Goal: Task Accomplishment & Management: Use online tool/utility

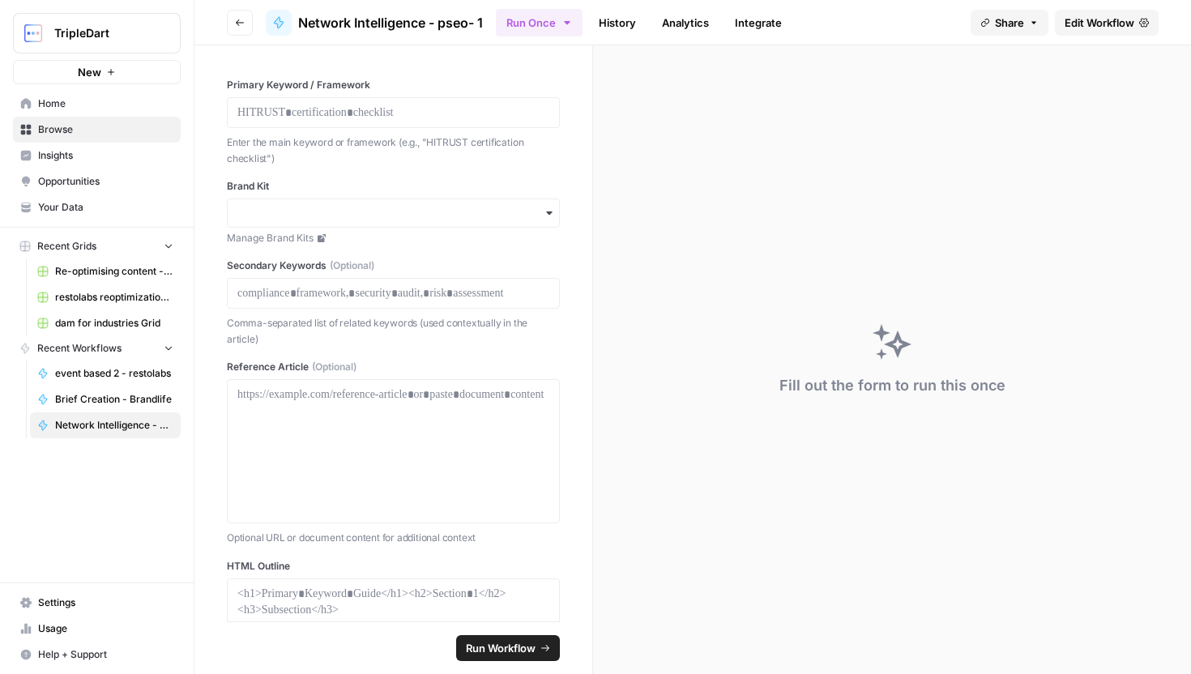
click at [1078, 18] on span "Edit Workflow" at bounding box center [1099, 23] width 70 height 16
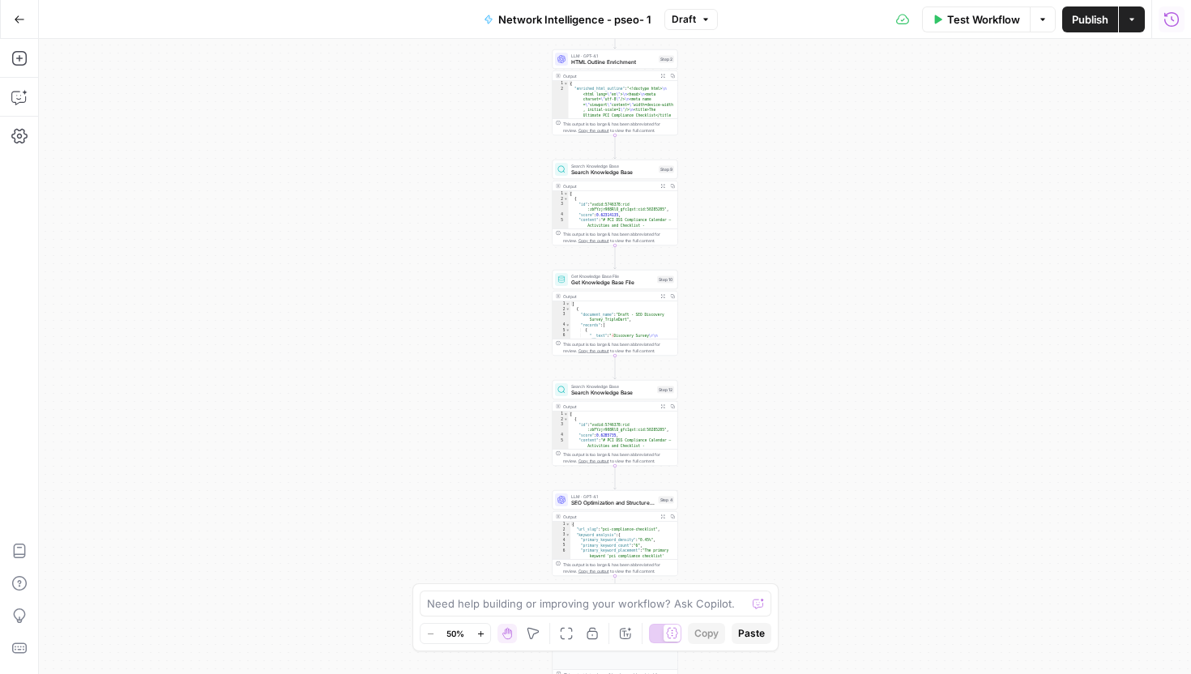
click at [1172, 14] on icon "button" at bounding box center [1171, 19] width 16 height 16
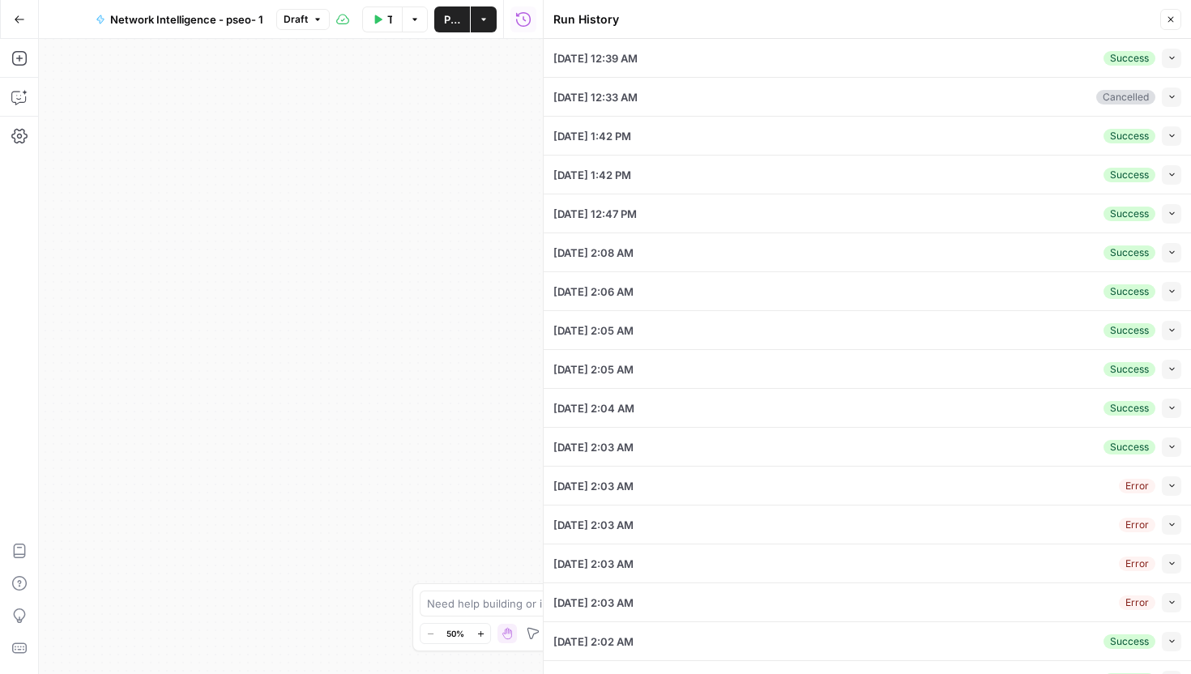
click at [1172, 49] on button "Collapse" at bounding box center [1171, 58] width 19 height 19
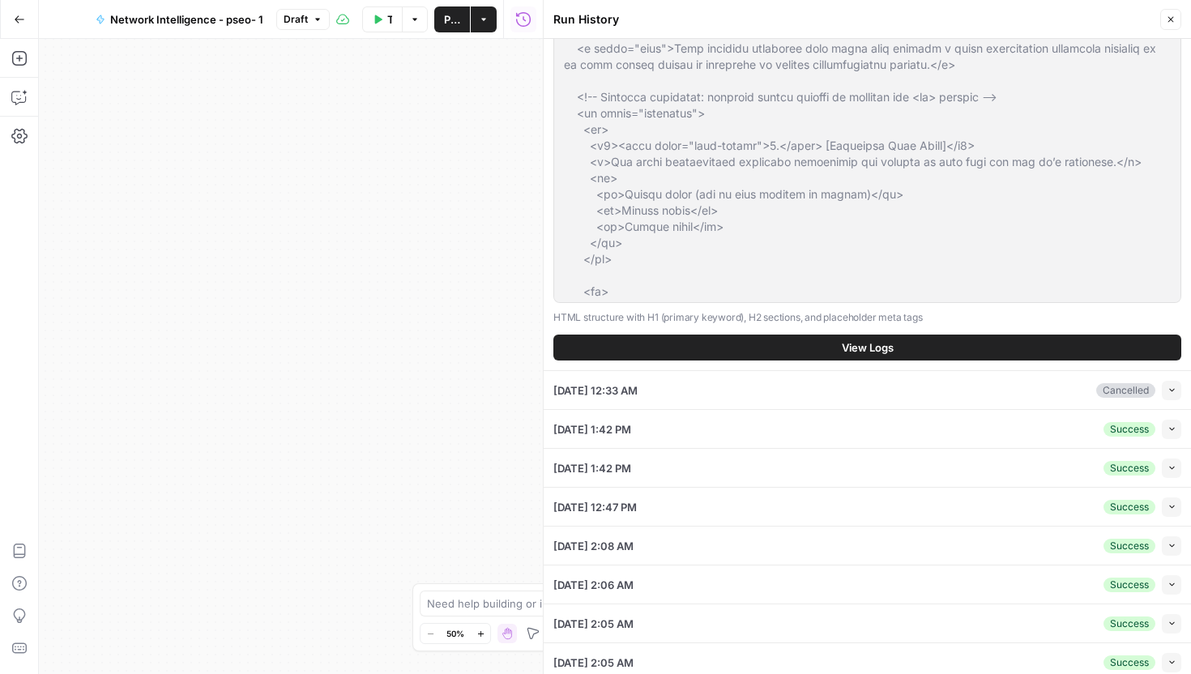
scroll to position [508, 0]
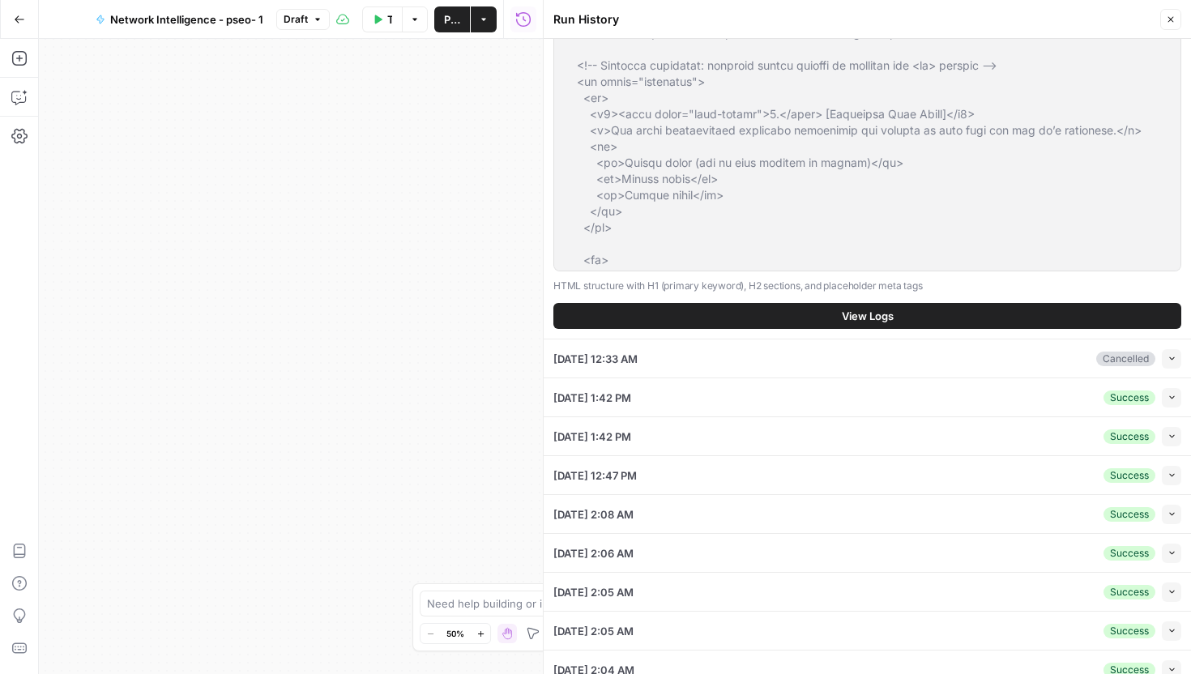
click at [887, 315] on span "View Logs" at bounding box center [868, 316] width 52 height 16
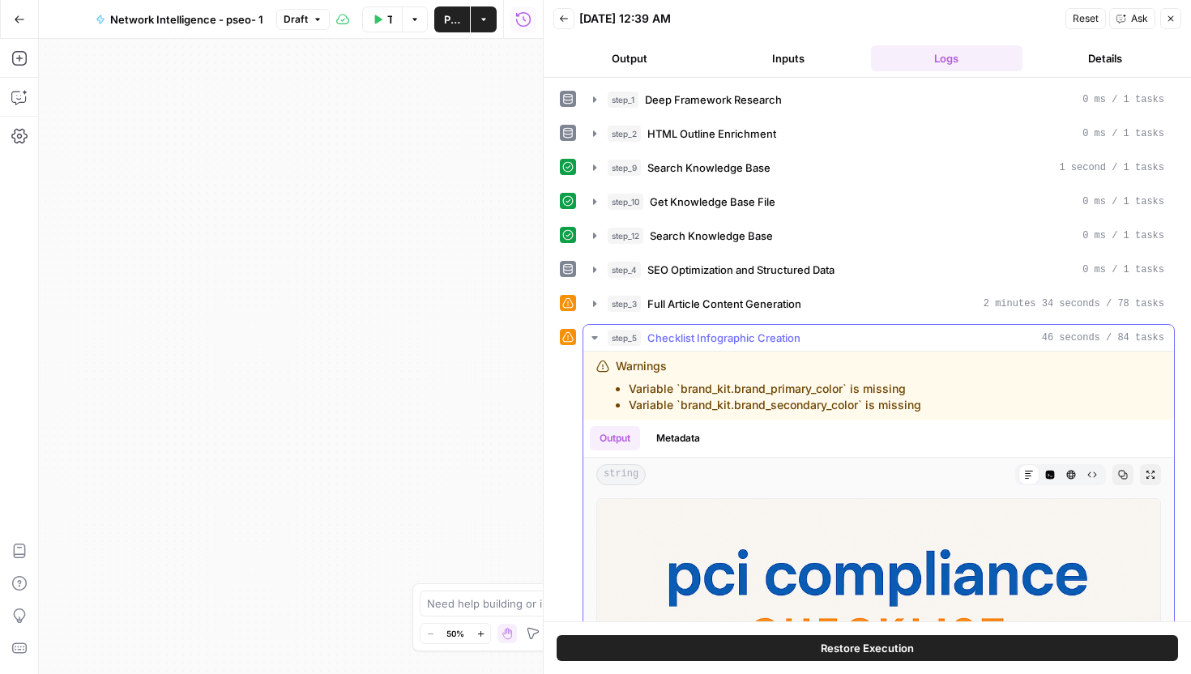
click at [808, 334] on div "step_5 Checklist Infographic Creation 46 seconds / 84 tasks" at bounding box center [886, 338] width 557 height 16
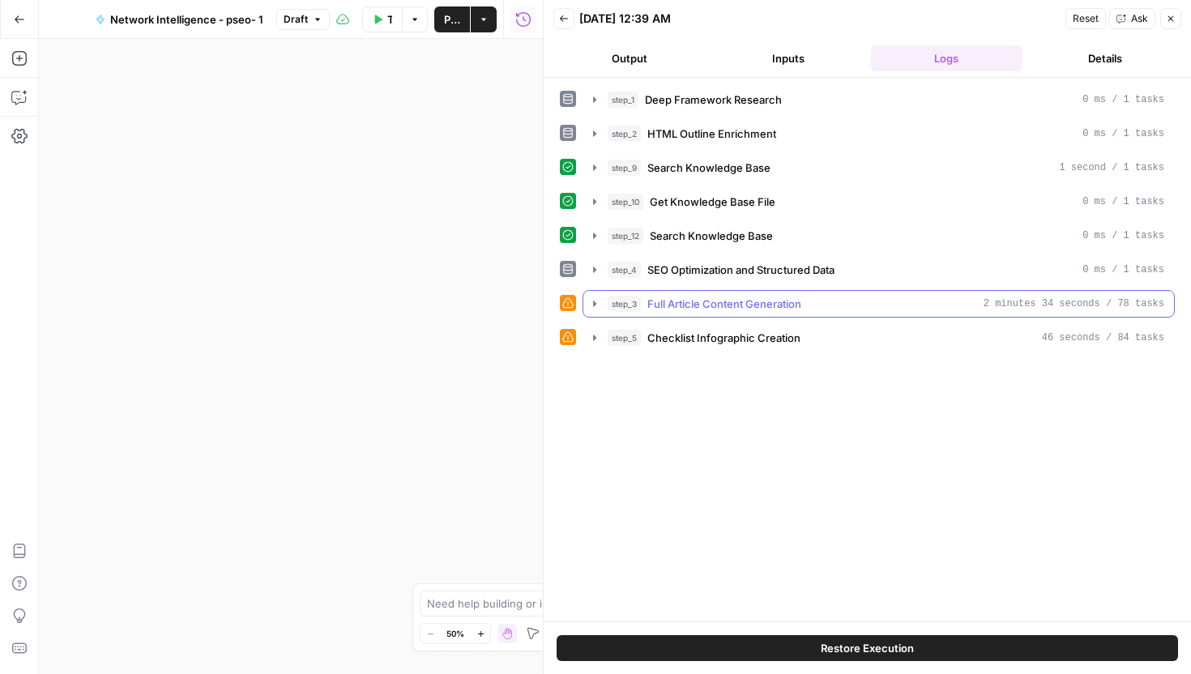
click at [800, 300] on span "Full Article Content Generation" at bounding box center [724, 304] width 154 height 16
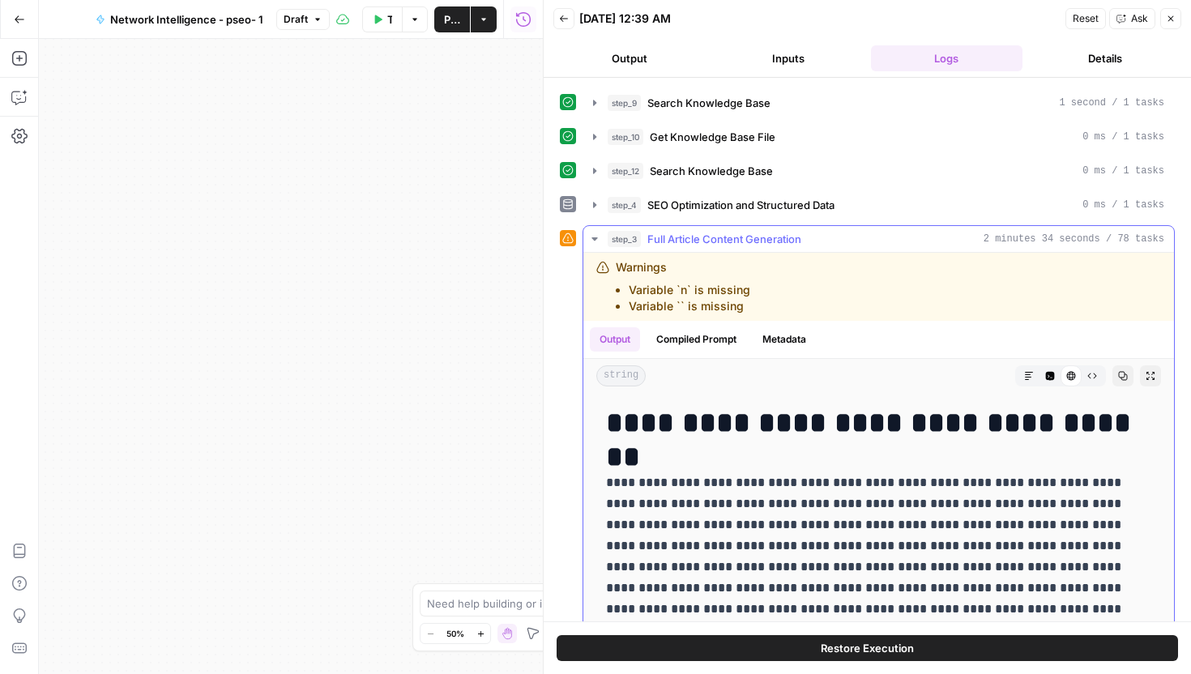
drag, startPoint x: 612, startPoint y: 417, endPoint x: 947, endPoint y: 532, distance: 354.6
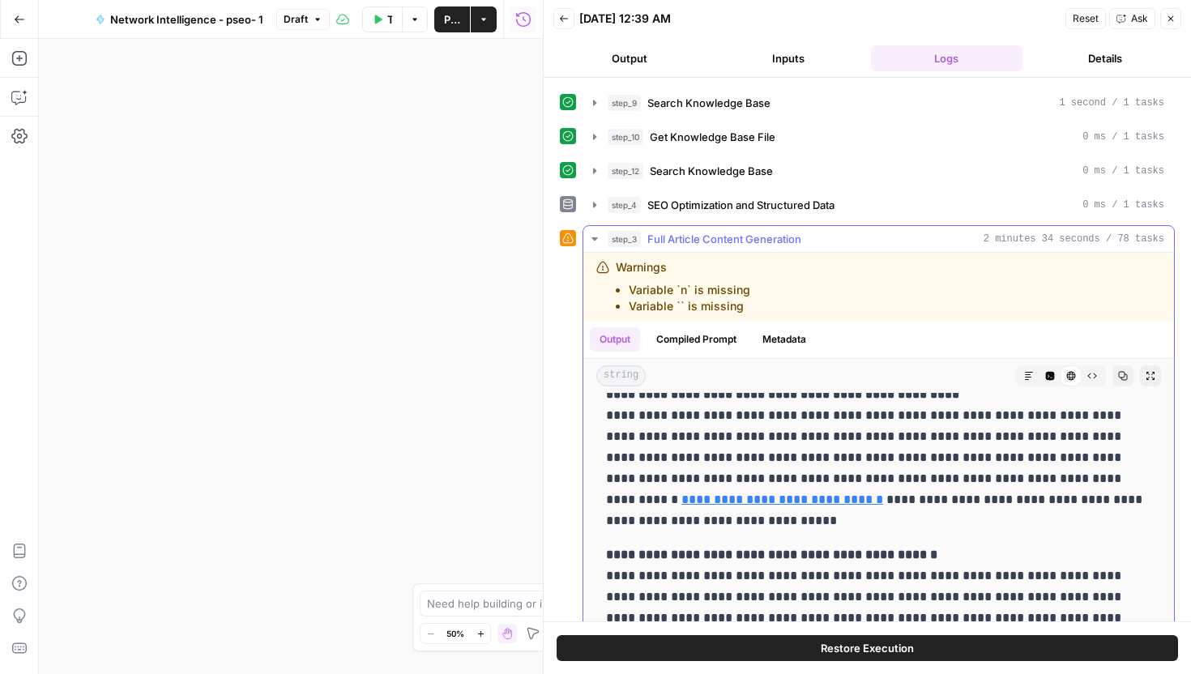
scroll to position [212, 0]
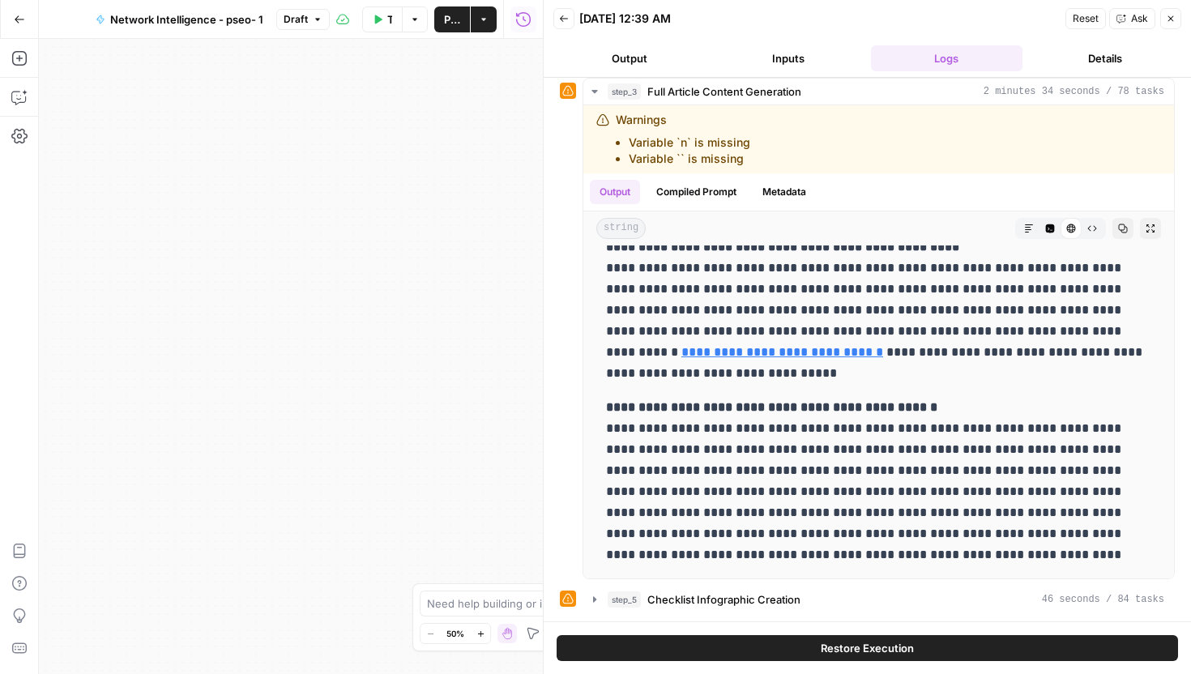
click at [913, 583] on div "**********" at bounding box center [867, 244] width 615 height 740
copy div "**********"
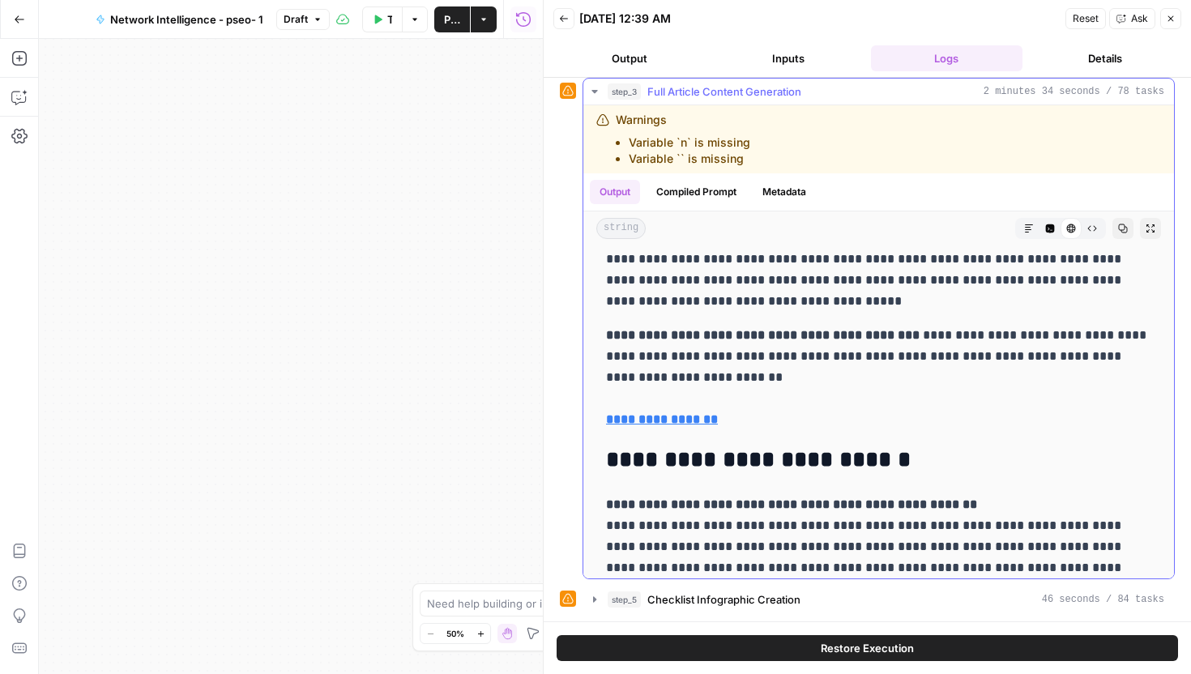
scroll to position [9713, 0]
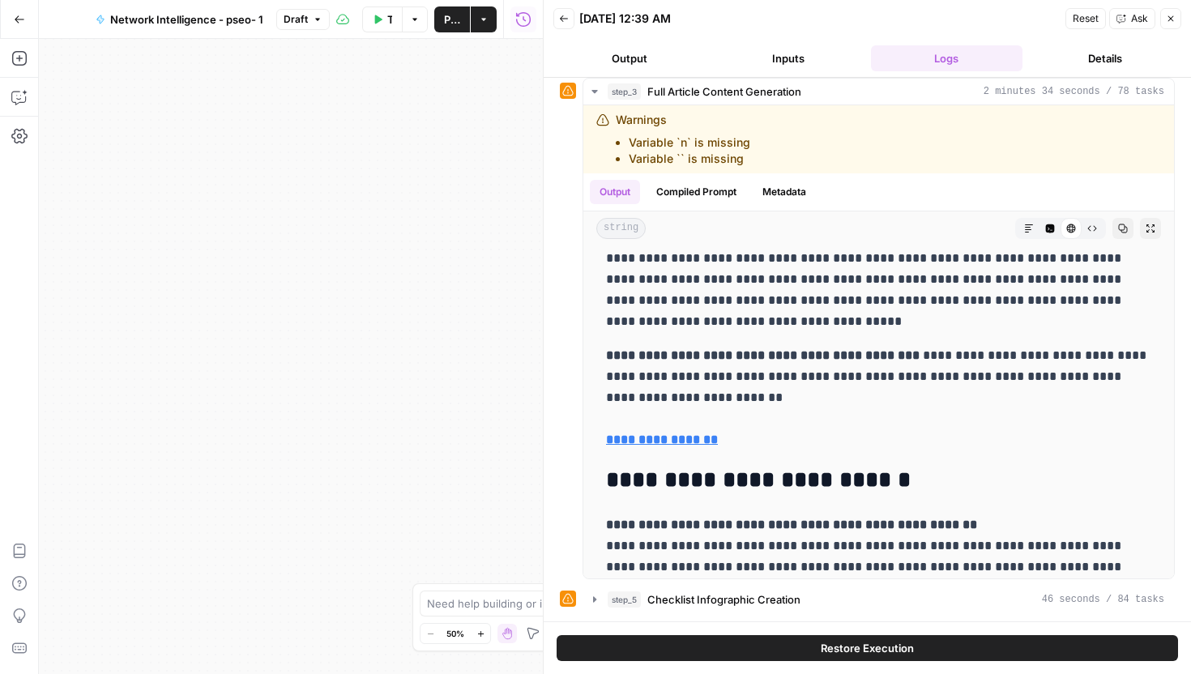
copy div "**********"
click at [1176, 23] on button "Close" at bounding box center [1170, 18] width 21 height 21
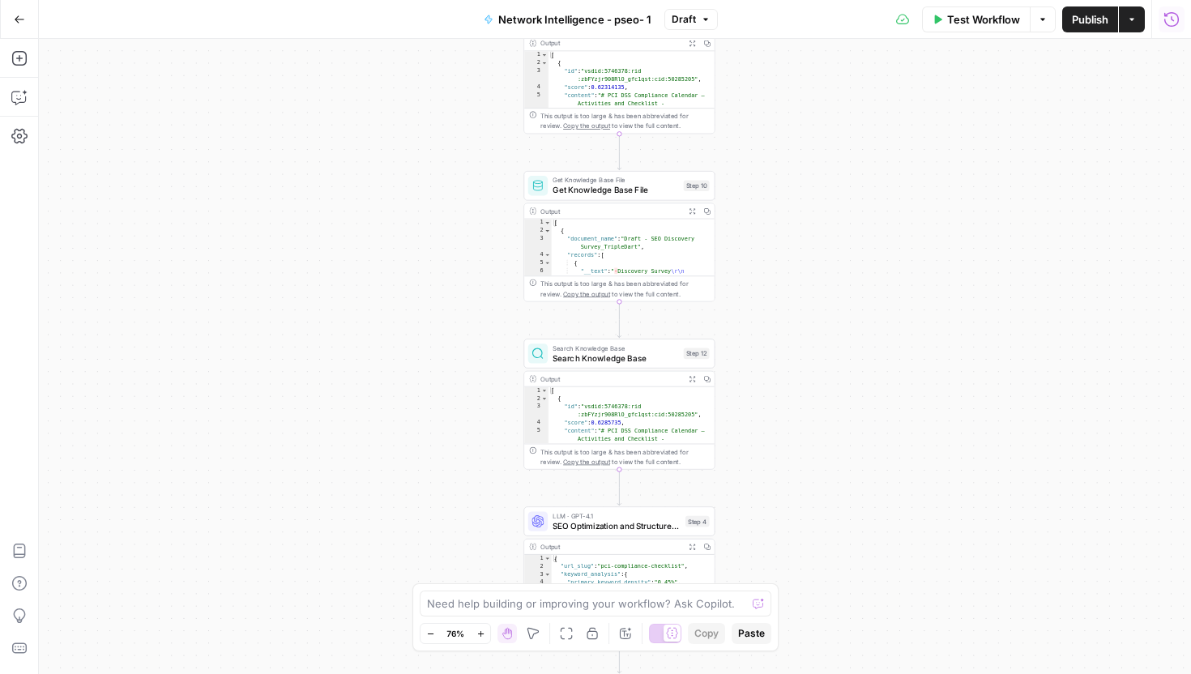
click at [1162, 29] on button "Run History" at bounding box center [1171, 19] width 26 height 26
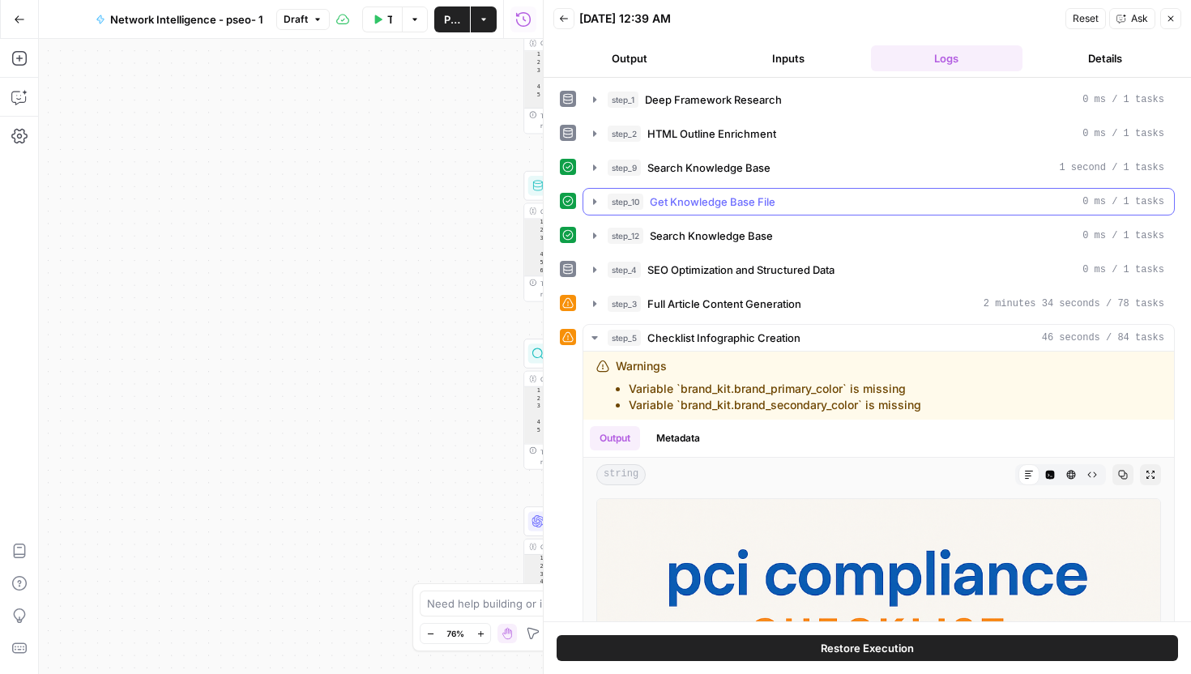
click at [759, 199] on span "Get Knowledge Base File" at bounding box center [713, 202] width 126 height 16
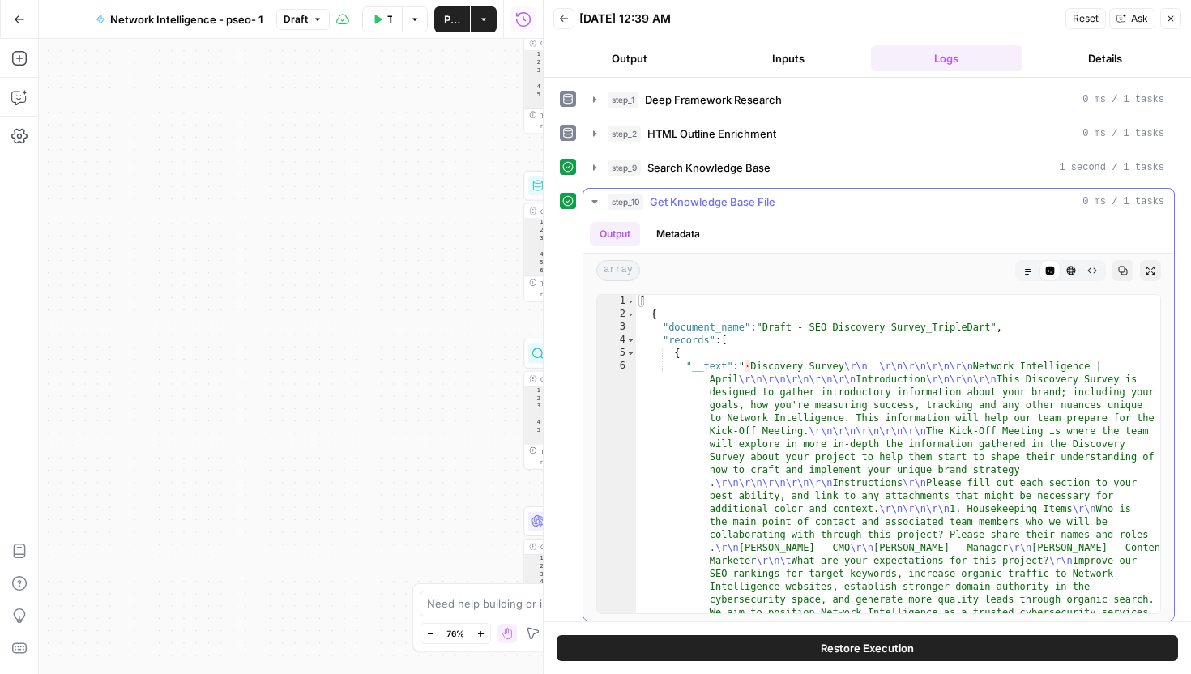
click at [761, 197] on span "Get Knowledge Base File" at bounding box center [713, 202] width 126 height 16
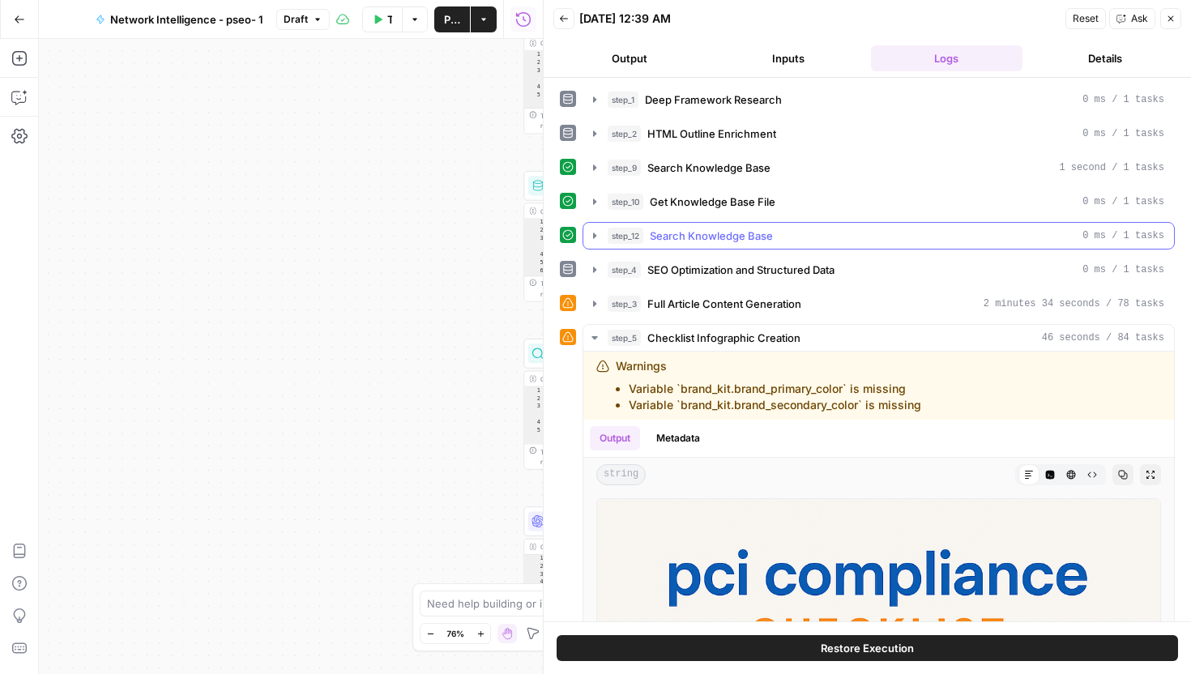
click at [762, 239] on span "Search Knowledge Base" at bounding box center [711, 236] width 123 height 16
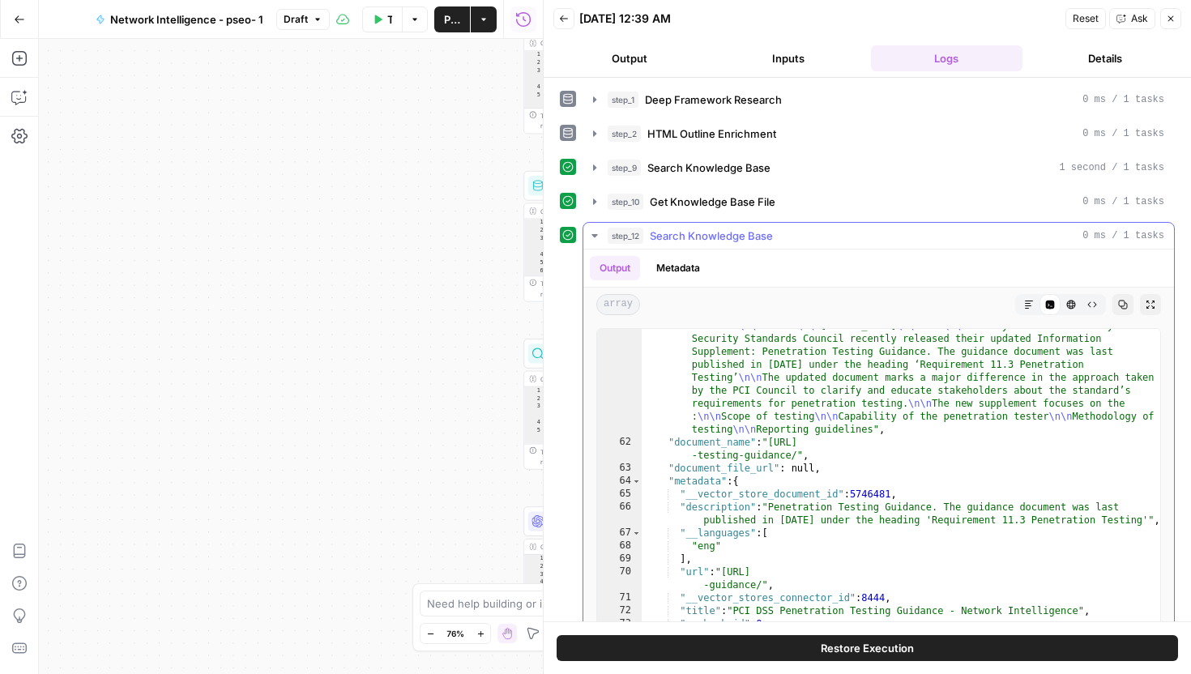
scroll to position [3876, 0]
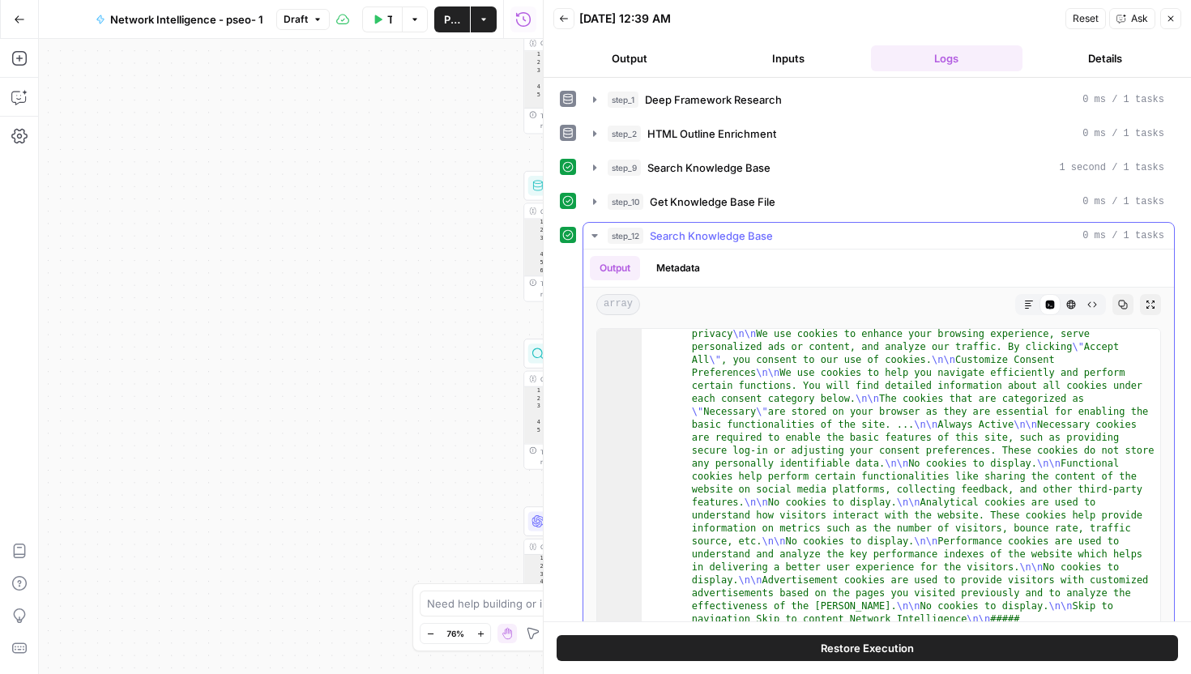
click at [736, 240] on span "Search Knowledge Base" at bounding box center [711, 236] width 123 height 16
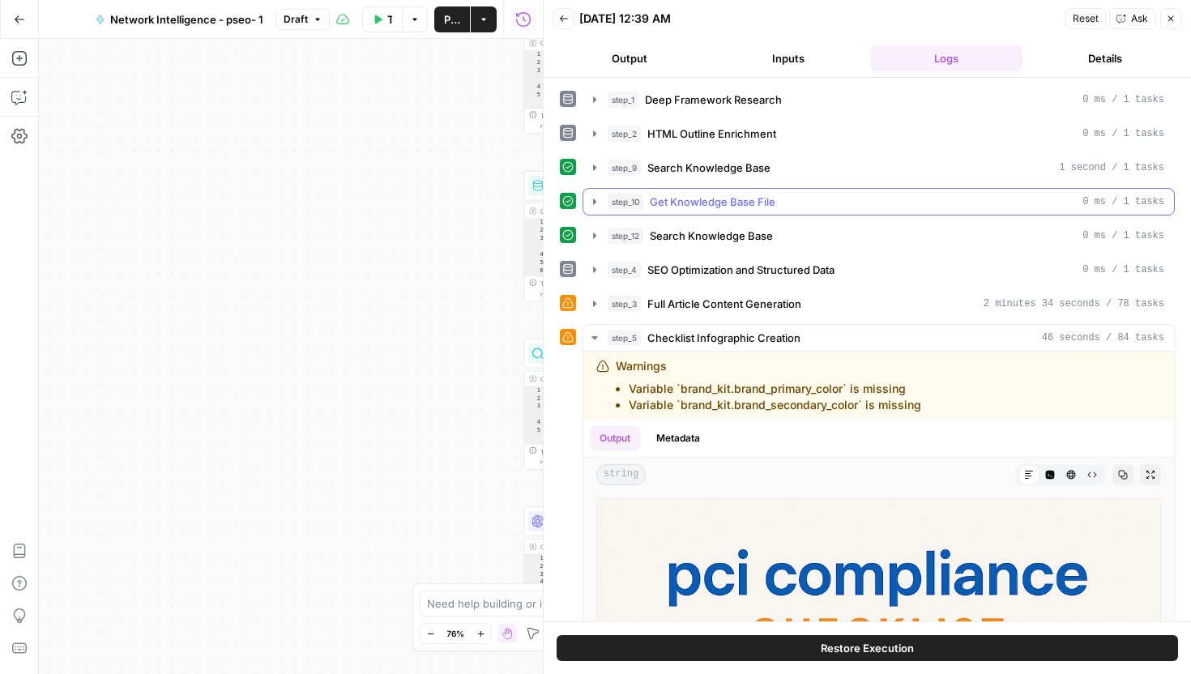
click at [747, 206] on span "Get Knowledge Base File" at bounding box center [713, 202] width 126 height 16
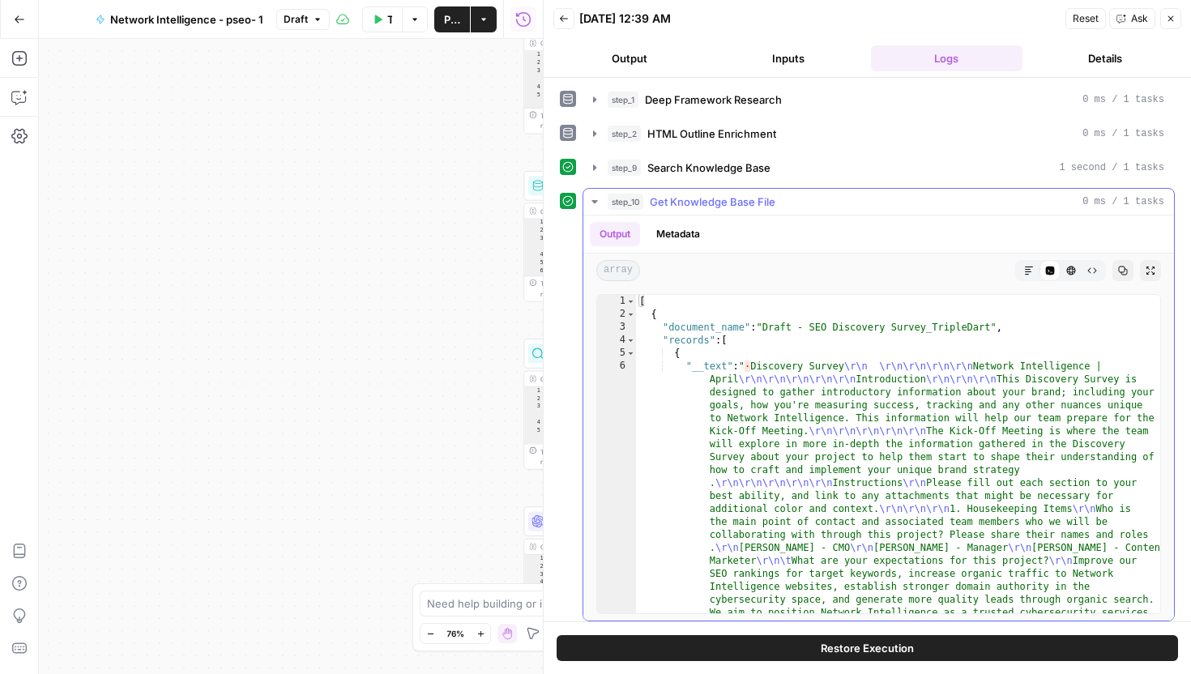
click at [747, 206] on span "Get Knowledge Base File" at bounding box center [713, 202] width 126 height 16
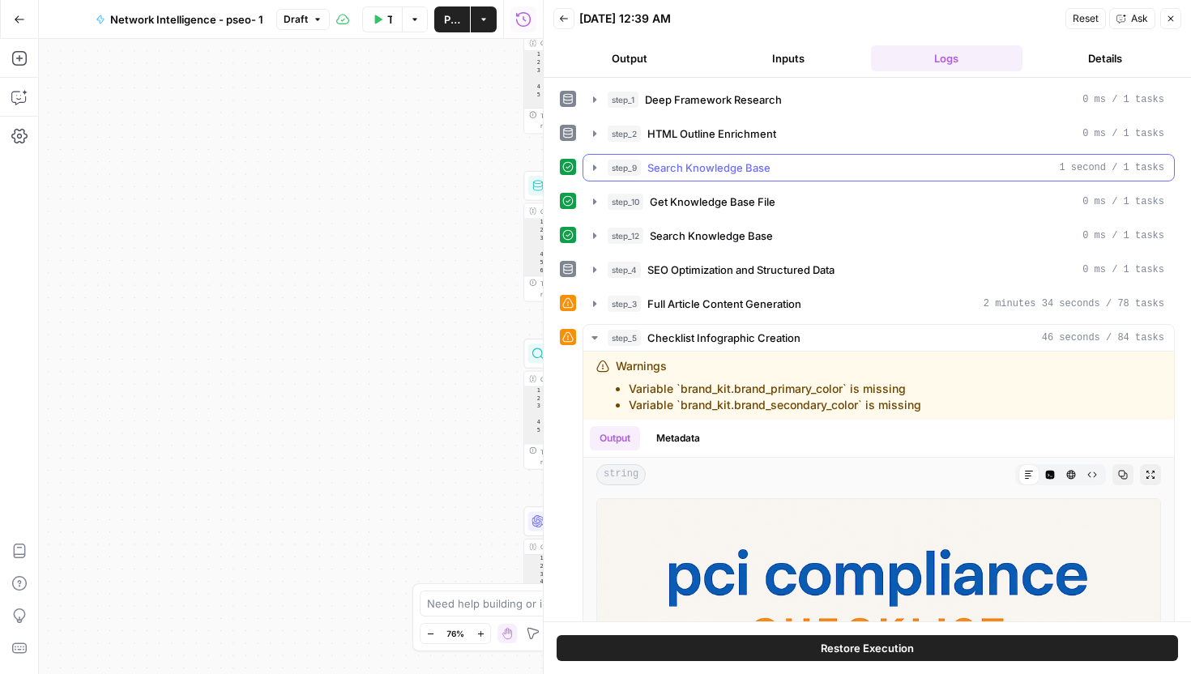
click at [747, 158] on button "step_9 Search Knowledge Base 1 second / 1 tasks" at bounding box center [878, 168] width 591 height 26
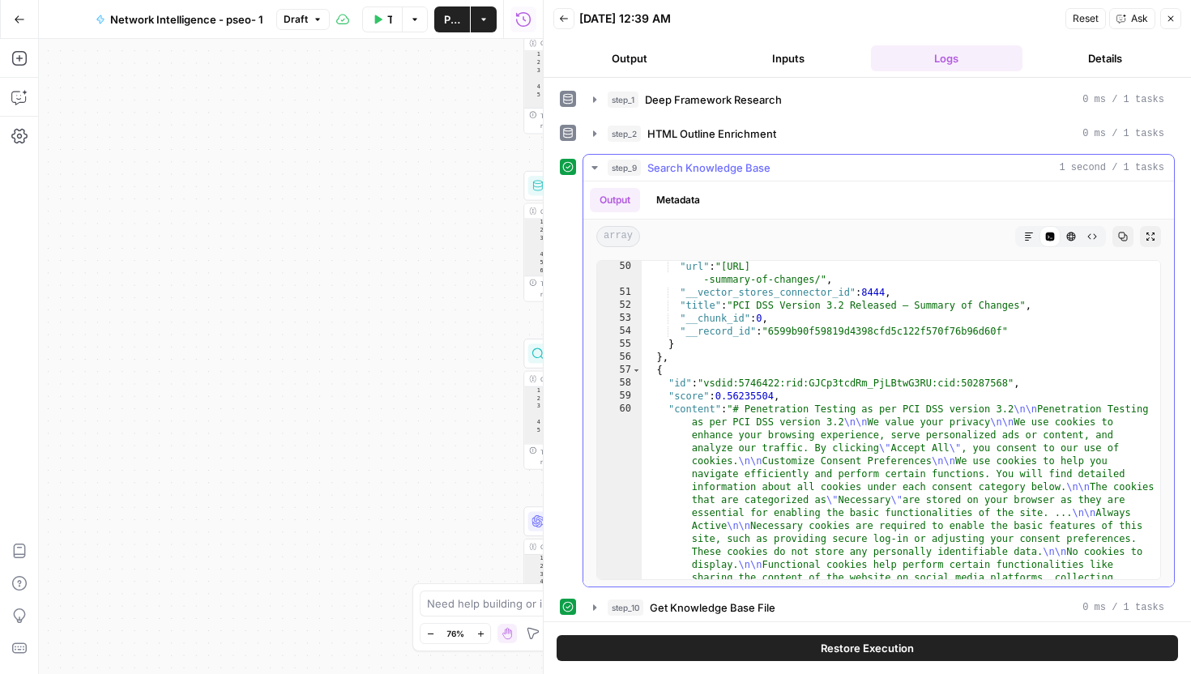
scroll to position [3027, 0]
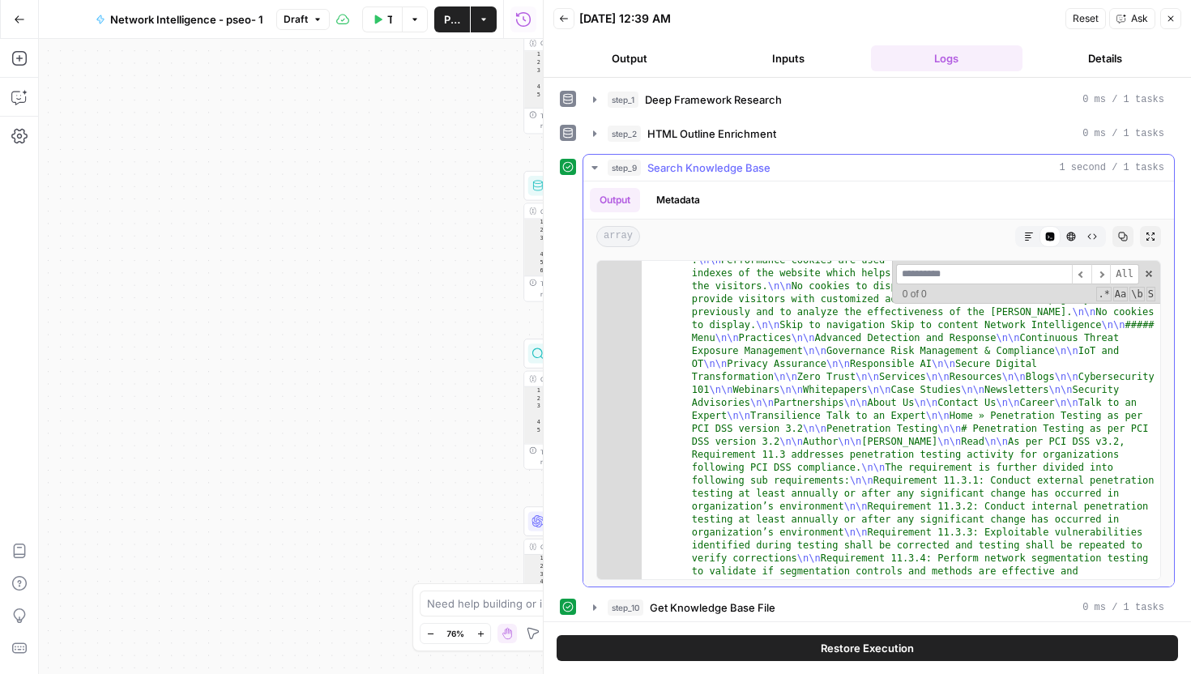
type input "*"
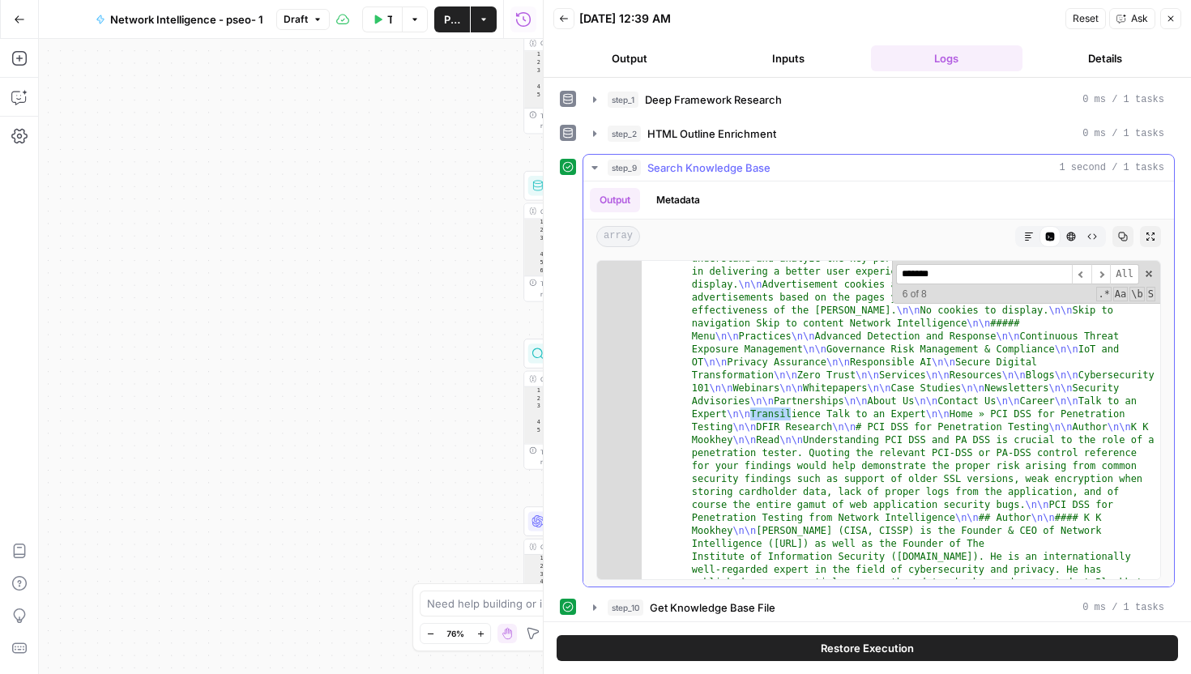
scroll to position [4909, 0]
type input "*******"
click at [1152, 267] on div "******* ​ ​ All Replace All + 6 of 8 .* Aa \b S" at bounding box center [1026, 282] width 268 height 43
click at [1150, 276] on span at bounding box center [1148, 273] width 11 height 11
click at [877, 169] on div "step_9 Search Knowledge Base 1 second / 1 tasks" at bounding box center [886, 168] width 557 height 16
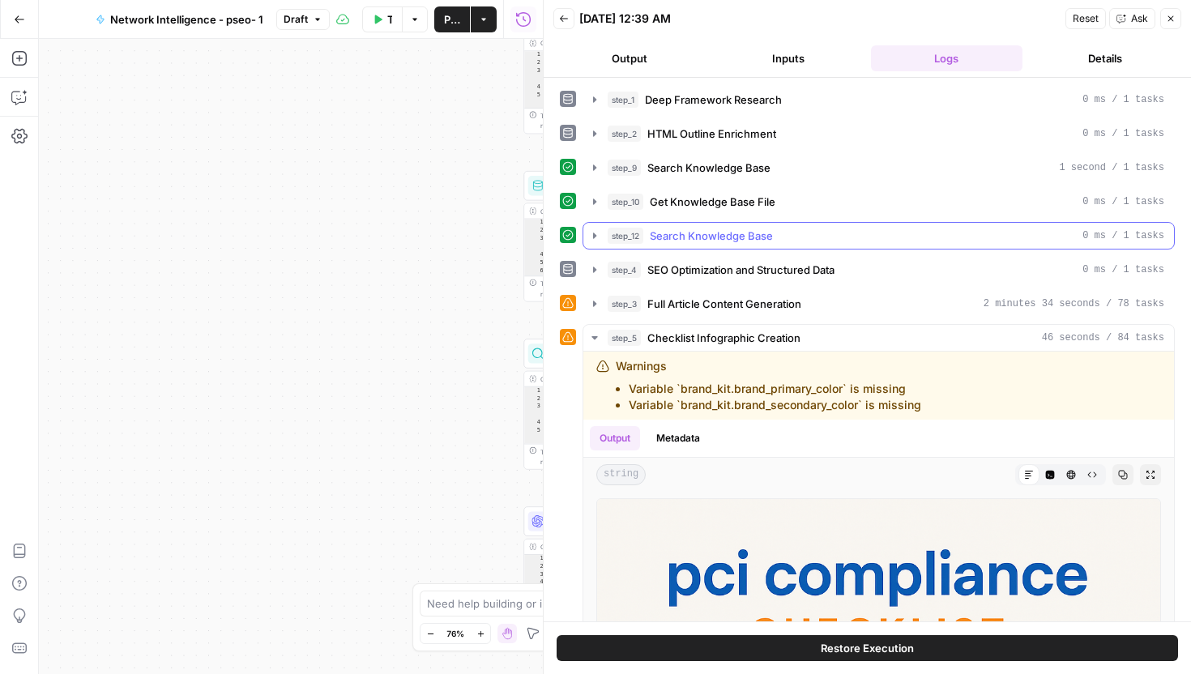
click at [812, 230] on div "step_12 Search Knowledge Base 0 ms / 1 tasks" at bounding box center [886, 236] width 557 height 16
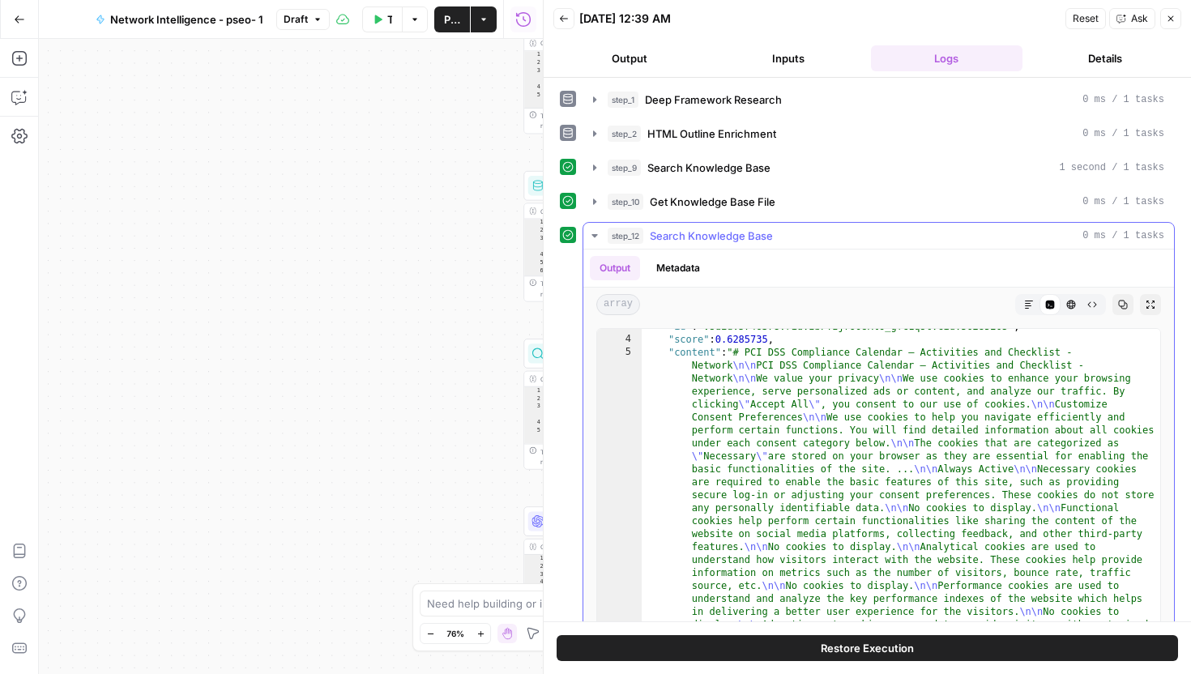
scroll to position [36, 0]
type textarea "**********"
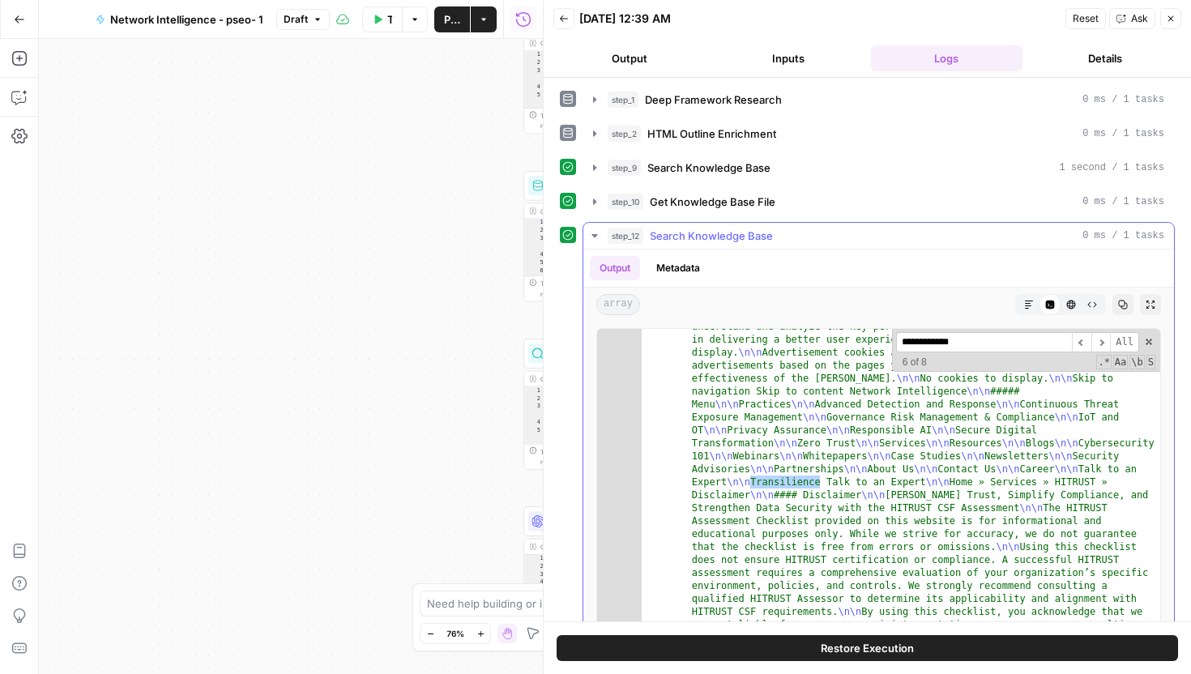
scroll to position [6905, 0]
type input "**********"
click at [1003, 238] on div "step_12 Search Knowledge Base 0 ms / 1 tasks" at bounding box center [886, 236] width 557 height 16
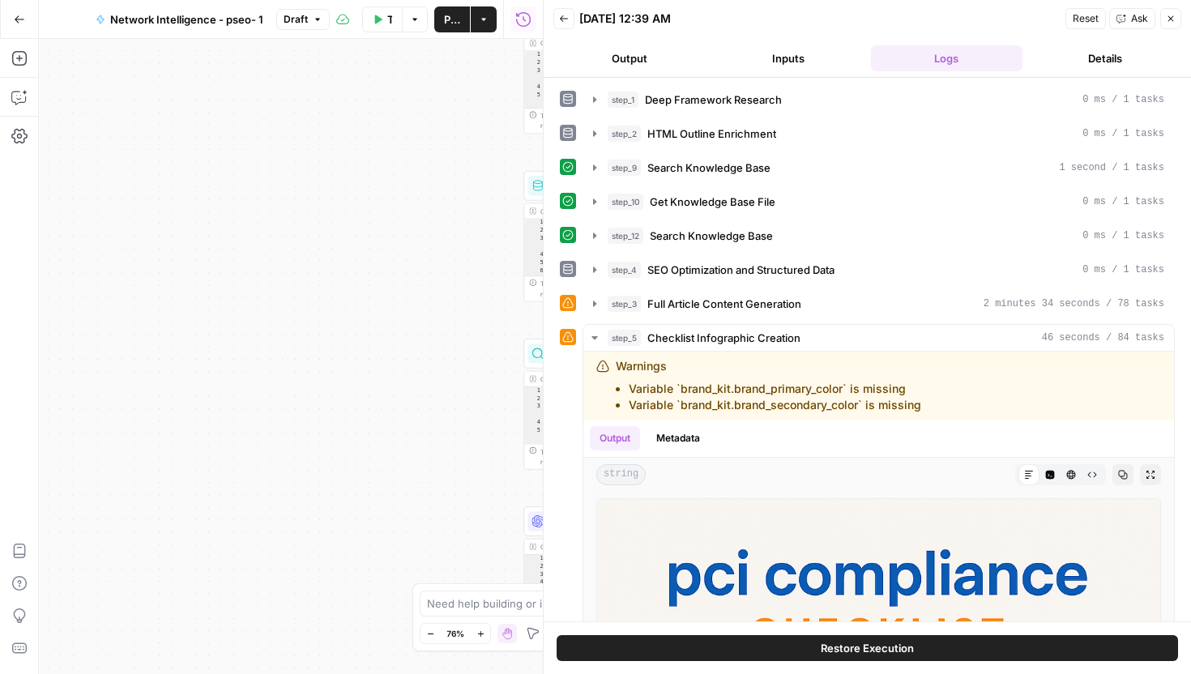
click at [1171, 19] on icon "button" at bounding box center [1171, 19] width 6 height 6
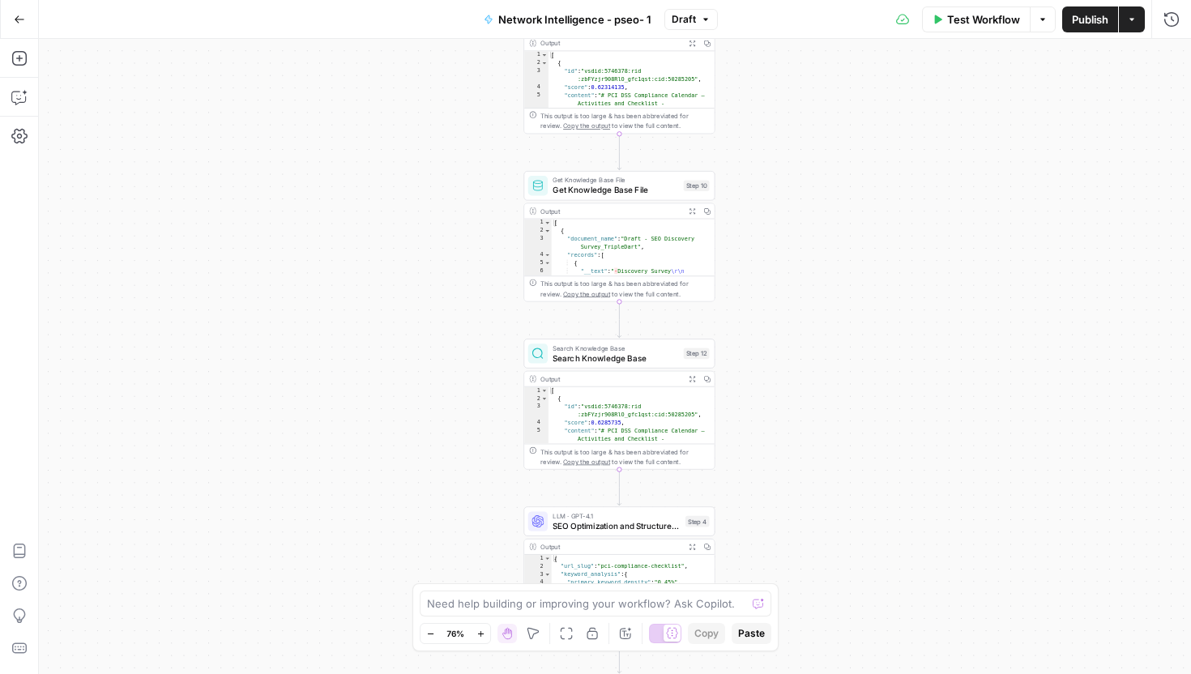
click at [647, 361] on span "Search Knowledge Base" at bounding box center [616, 358] width 126 height 12
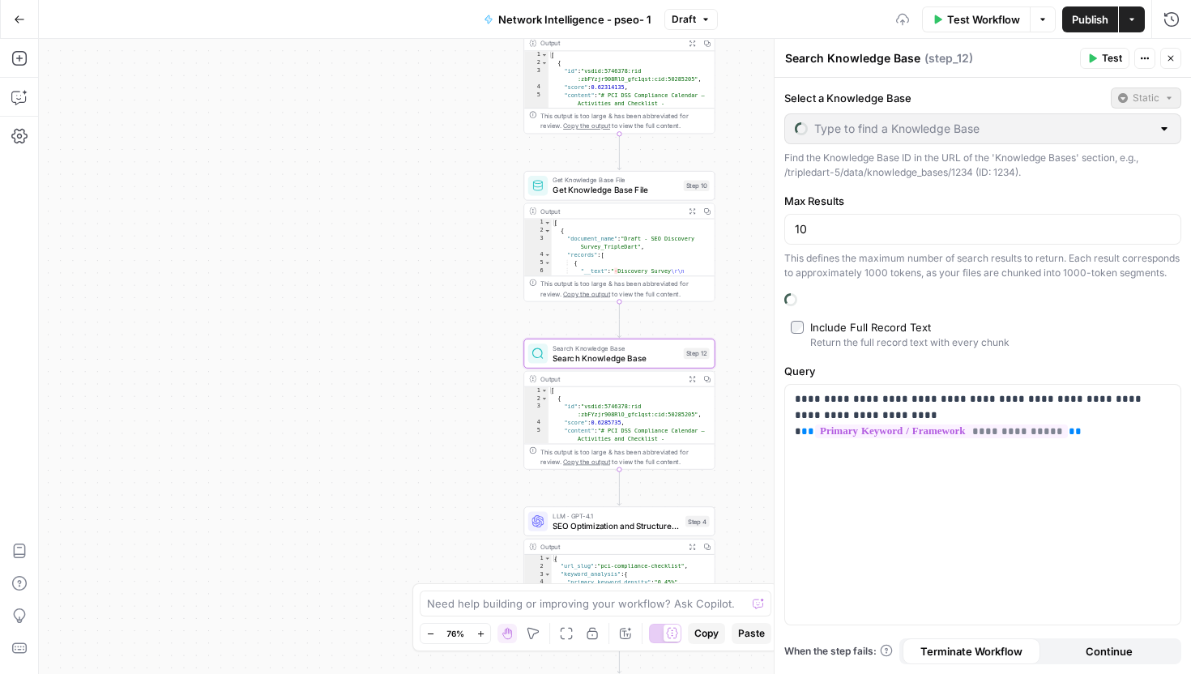
type input "Network Intelligence"
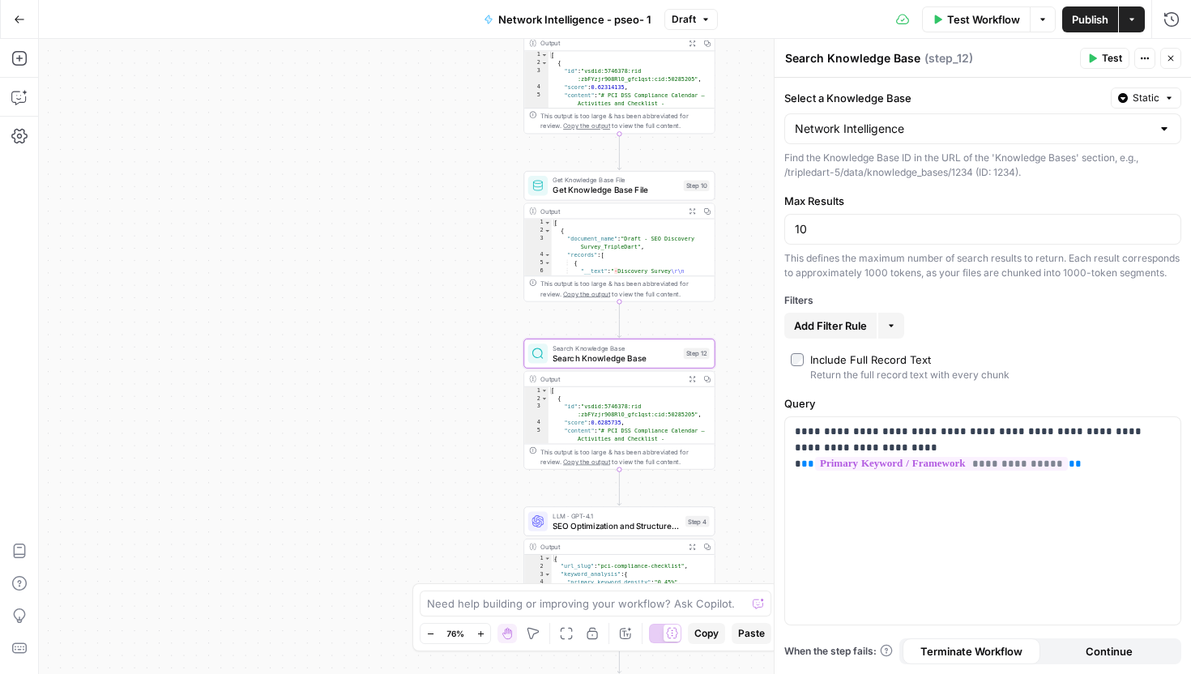
click at [1166, 56] on icon "button" at bounding box center [1171, 58] width 10 height 10
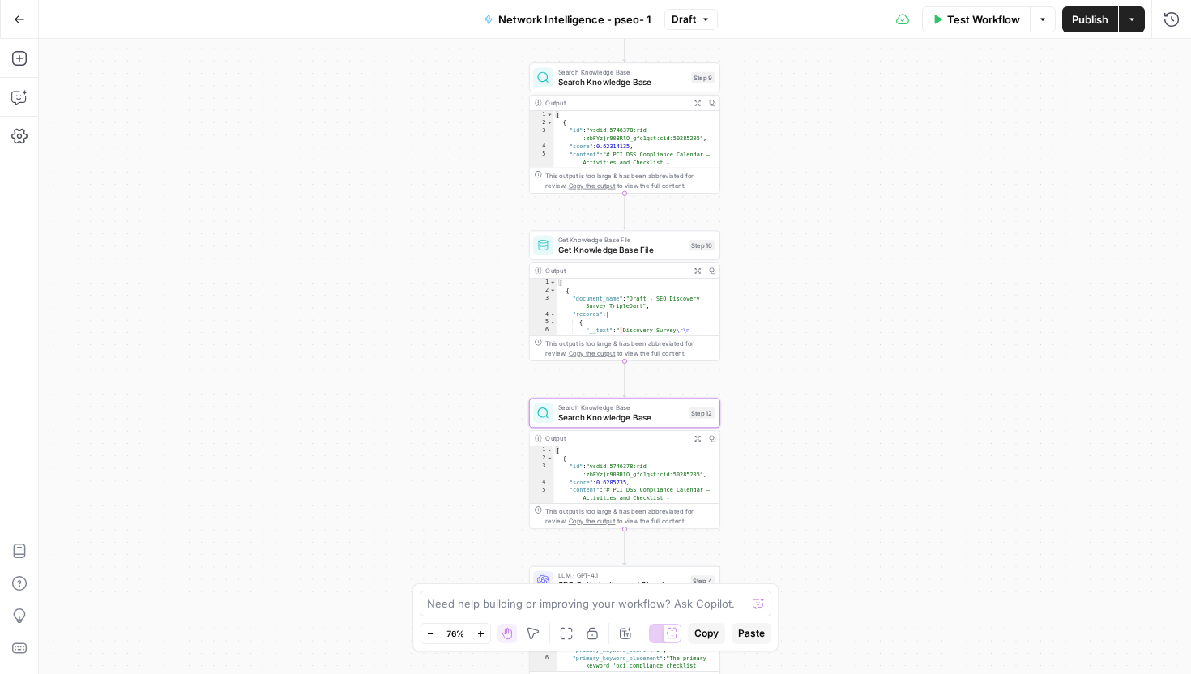
click at [642, 70] on span "Search Knowledge Base" at bounding box center [622, 72] width 128 height 10
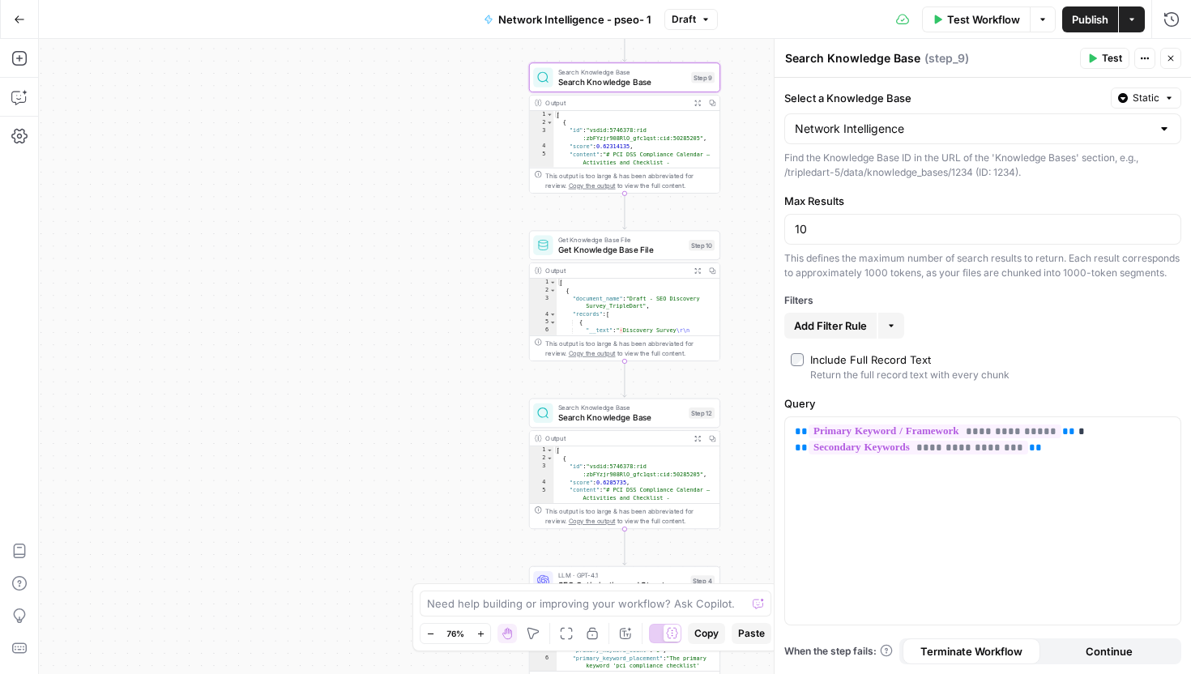
click at [680, 418] on span "Search Knowledge Base" at bounding box center [621, 418] width 126 height 12
click at [913, 144] on div "Select a Knowledge Base Static Network Intelligence Find the Knowledge Base ID …" at bounding box center [982, 133] width 397 height 92
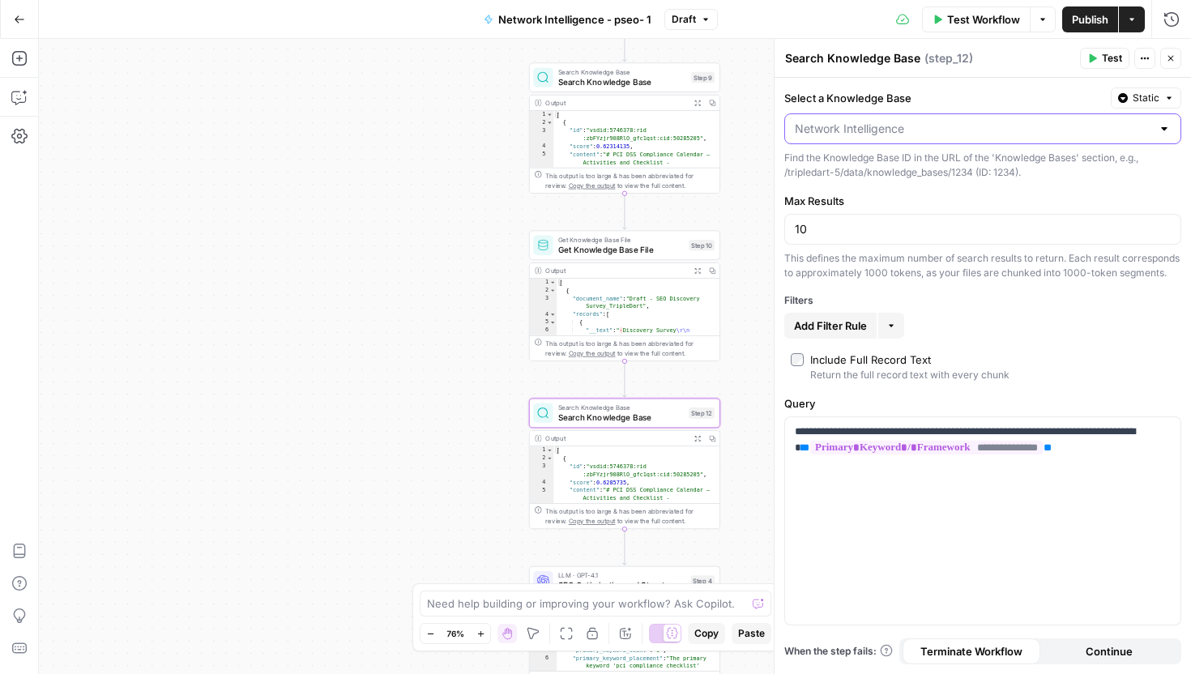
click at [913, 134] on input "Select a Knowledge Base" at bounding box center [973, 129] width 356 height 16
type input "tra"
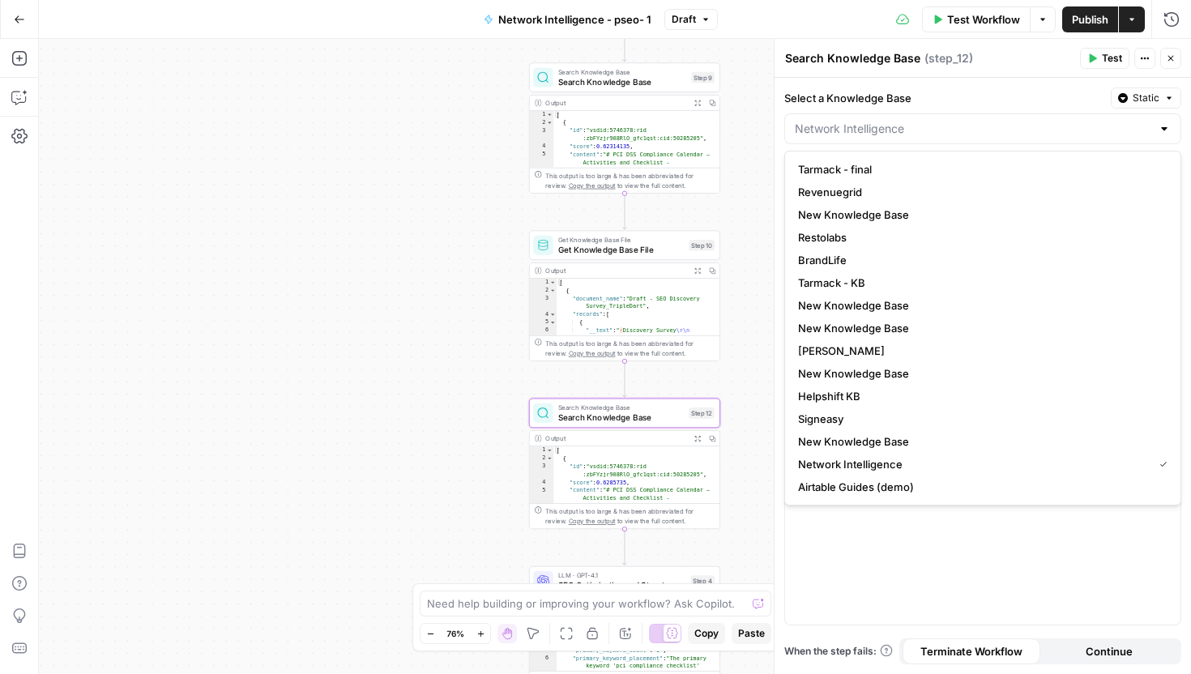
type input "Network Intelligence"
click at [1174, 62] on icon "button" at bounding box center [1171, 58] width 10 height 10
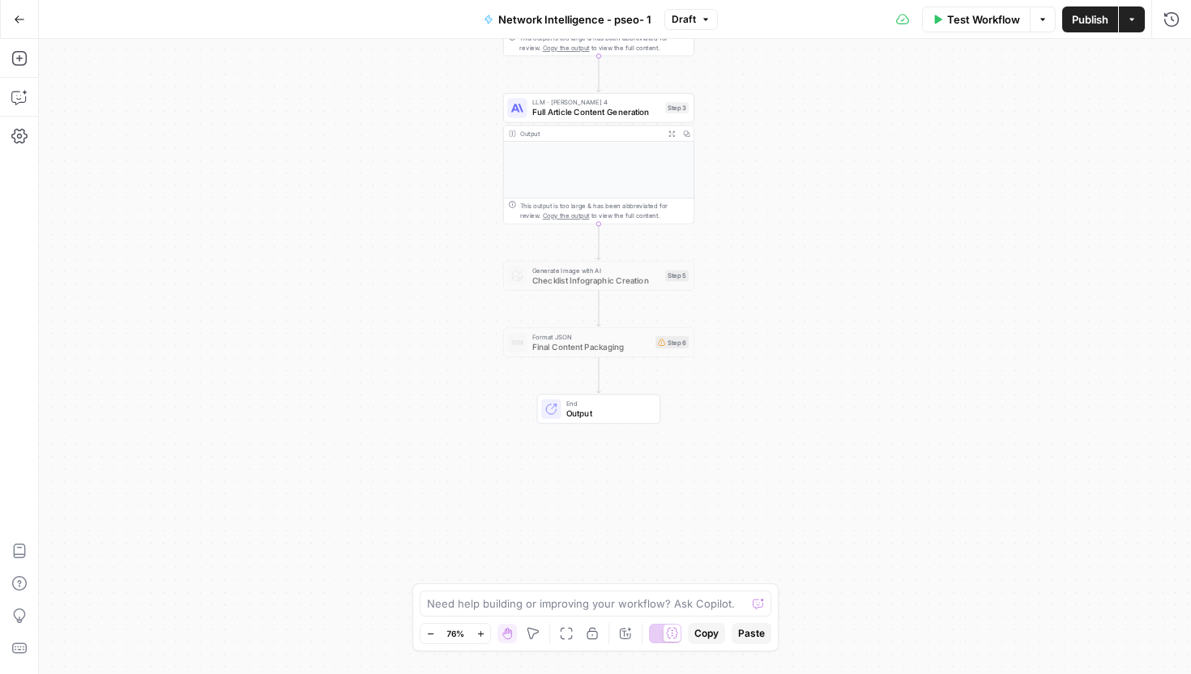
click at [983, 22] on span "Test Workflow" at bounding box center [983, 19] width 73 height 16
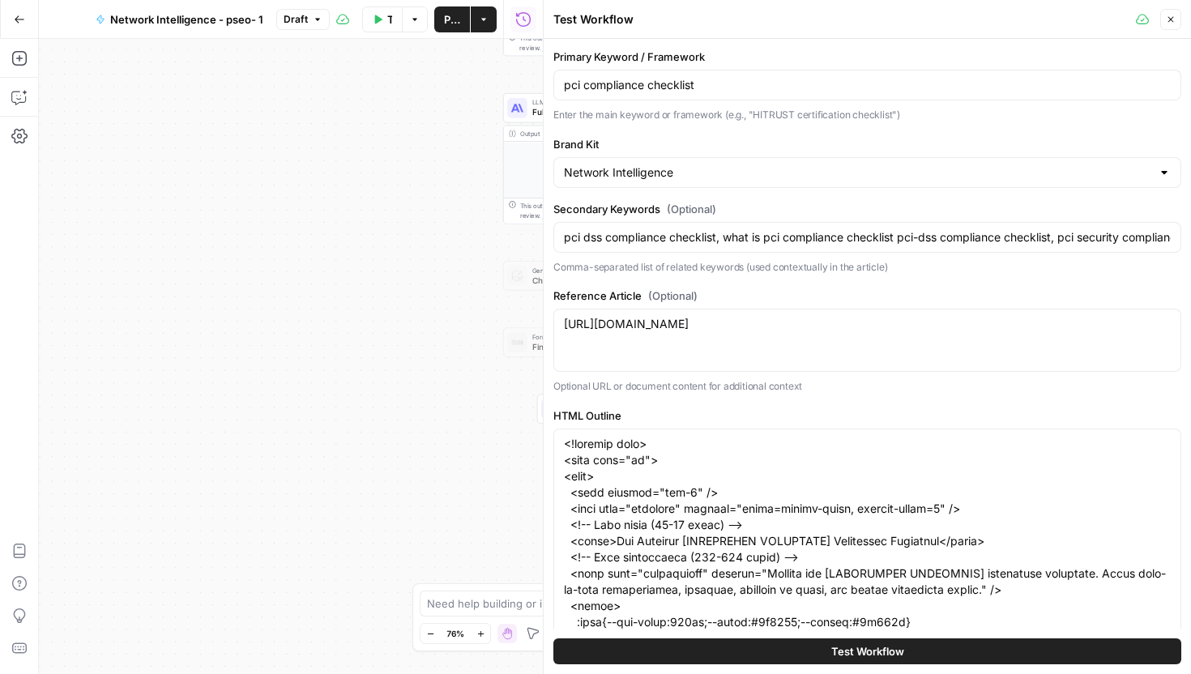
click at [1174, 3] on header "Test Workflow Close" at bounding box center [867, 19] width 647 height 39
click at [1174, 4] on header "Test Workflow Close" at bounding box center [867, 19] width 647 height 39
click at [1174, 9] on button "Close" at bounding box center [1170, 19] width 21 height 21
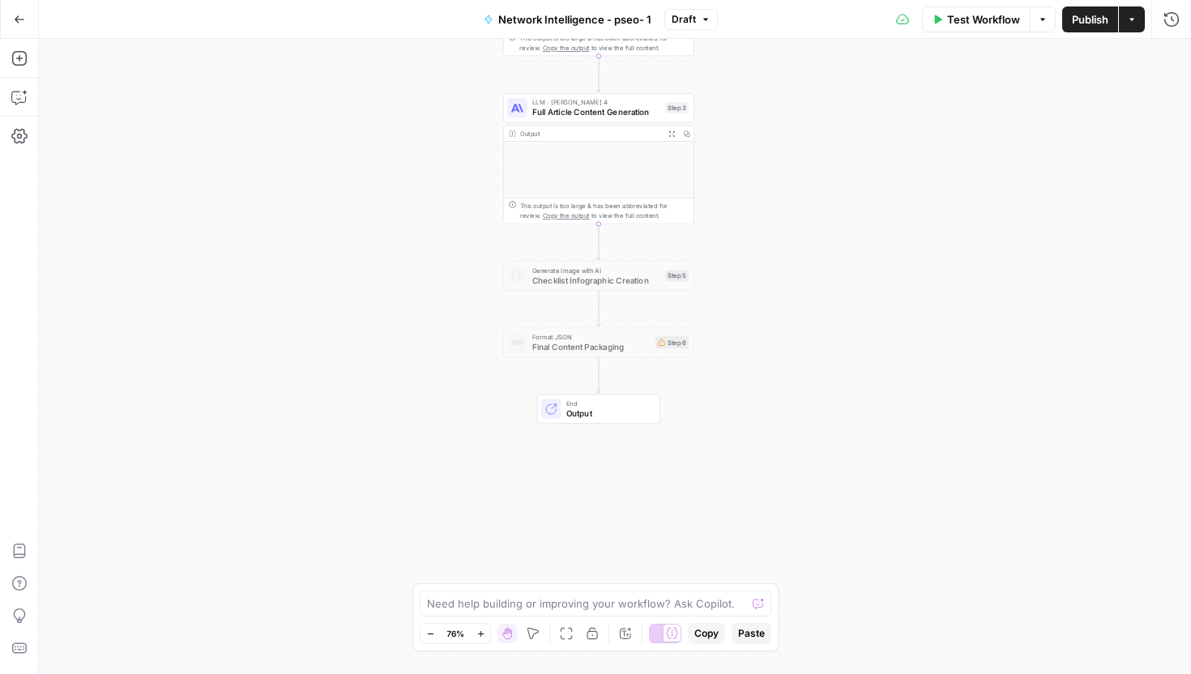
click at [1135, 15] on icon "button" at bounding box center [1132, 20] width 10 height 10
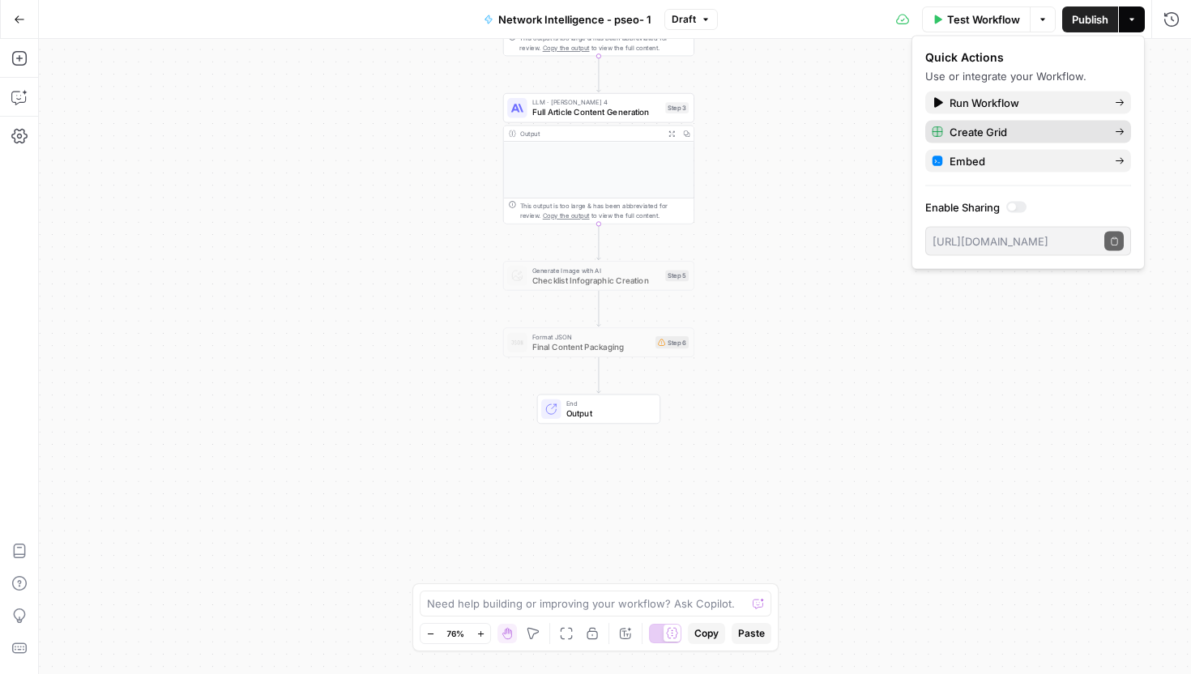
click at [1030, 126] on span "Create Grid" at bounding box center [1025, 132] width 152 height 16
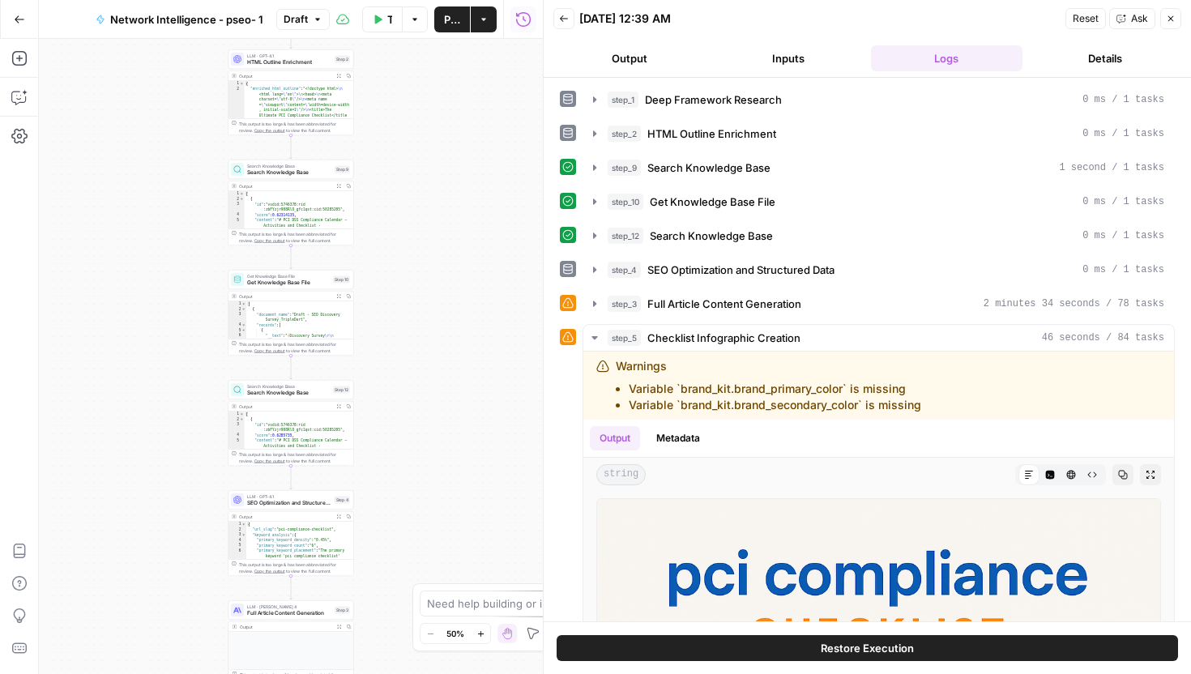
click at [1170, 14] on icon "button" at bounding box center [1171, 19] width 10 height 10
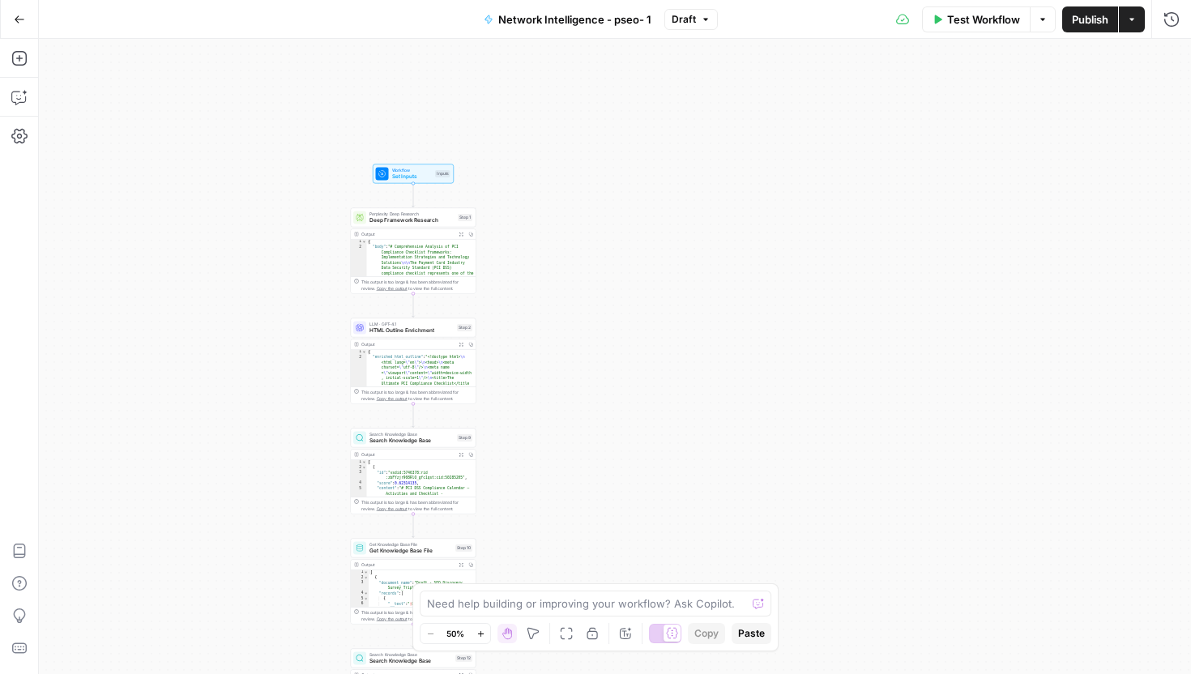
click at [1121, 23] on button "Actions" at bounding box center [1132, 19] width 26 height 26
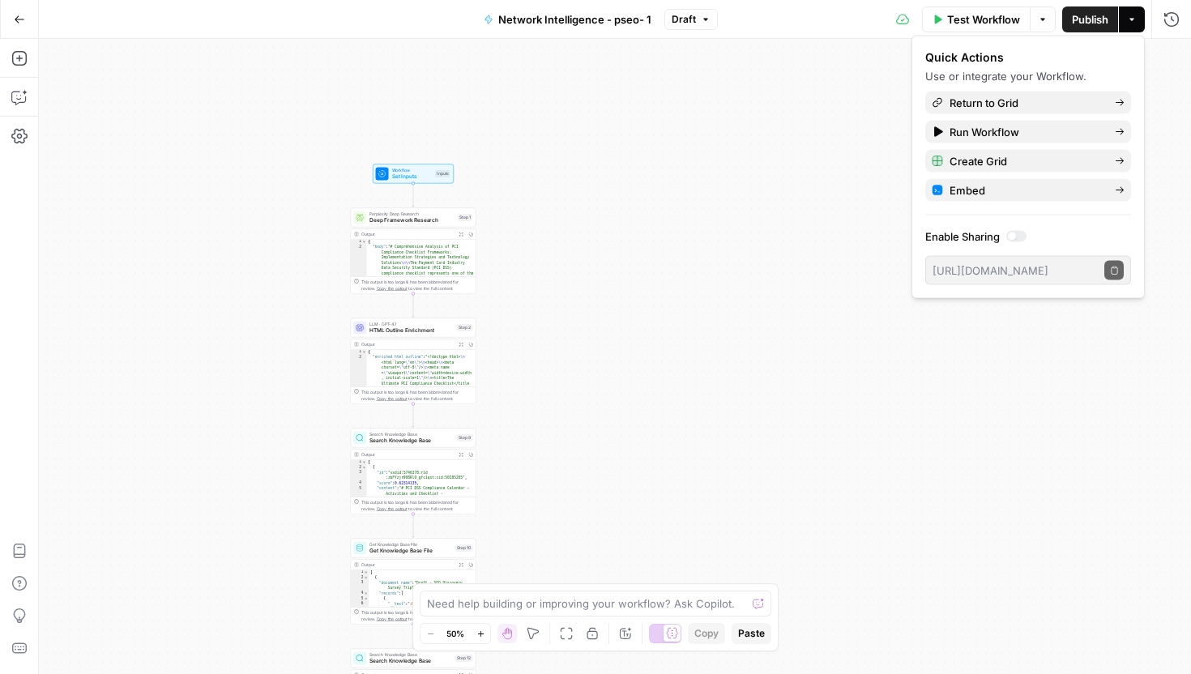
click at [800, 193] on div "Workflow Set Inputs Inputs Perplexity Deep Research Deep Framework Research Ste…" at bounding box center [615, 356] width 1152 height 635
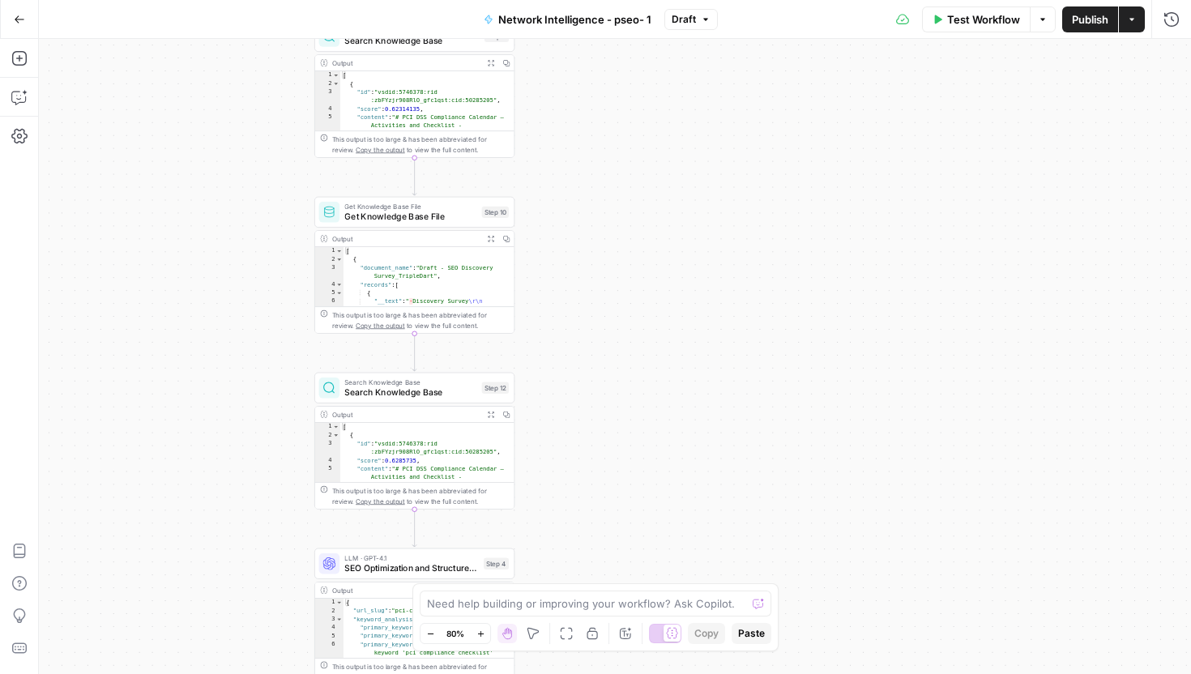
click at [417, 390] on span "Search Knowledge Base" at bounding box center [410, 392] width 132 height 13
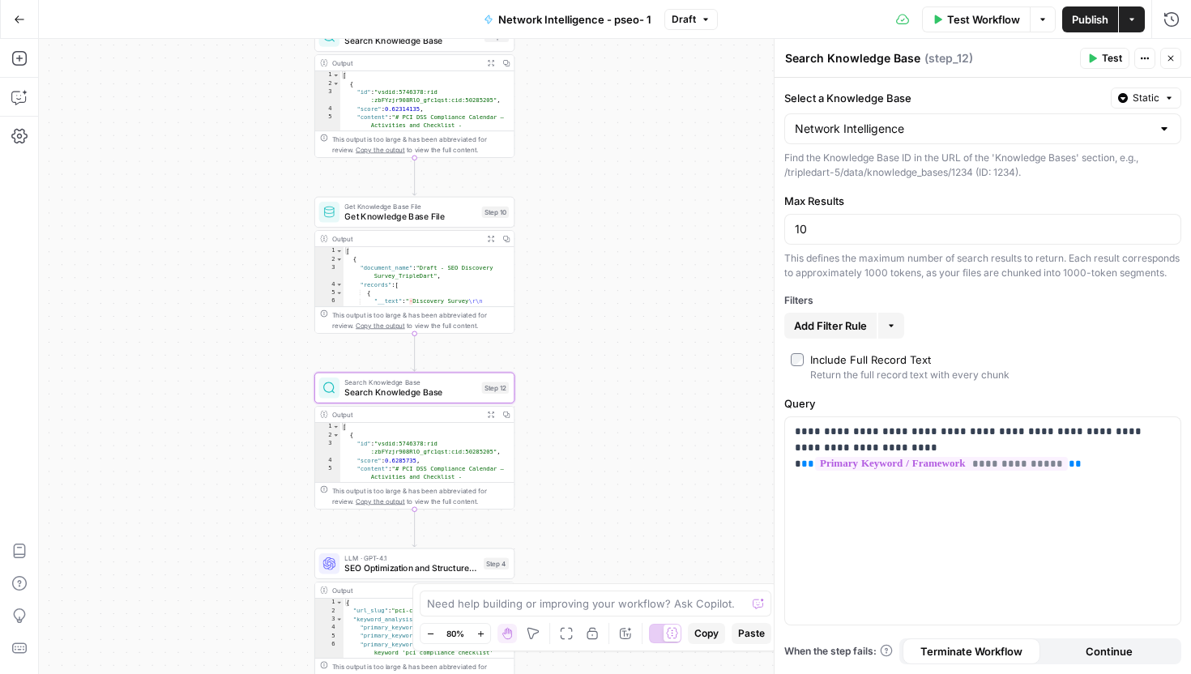
click at [1170, 56] on icon "button" at bounding box center [1171, 58] width 10 height 10
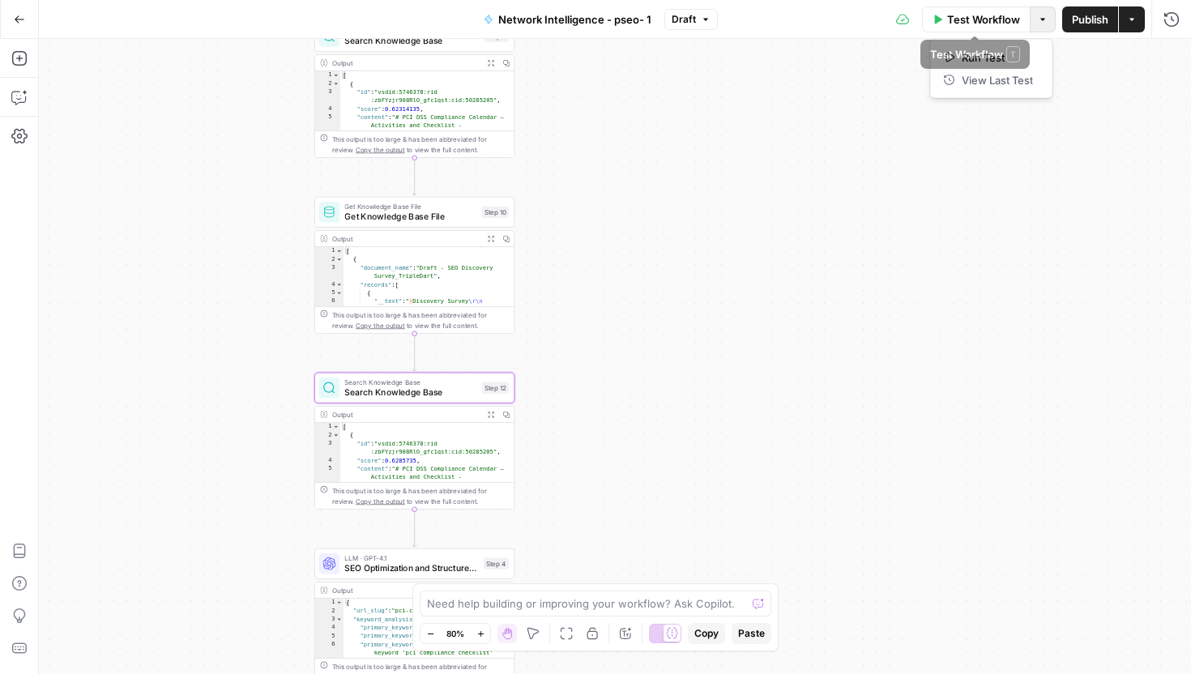
click at [1045, 23] on icon "button" at bounding box center [1043, 20] width 10 height 10
click at [1136, 15] on icon "button" at bounding box center [1132, 20] width 10 height 10
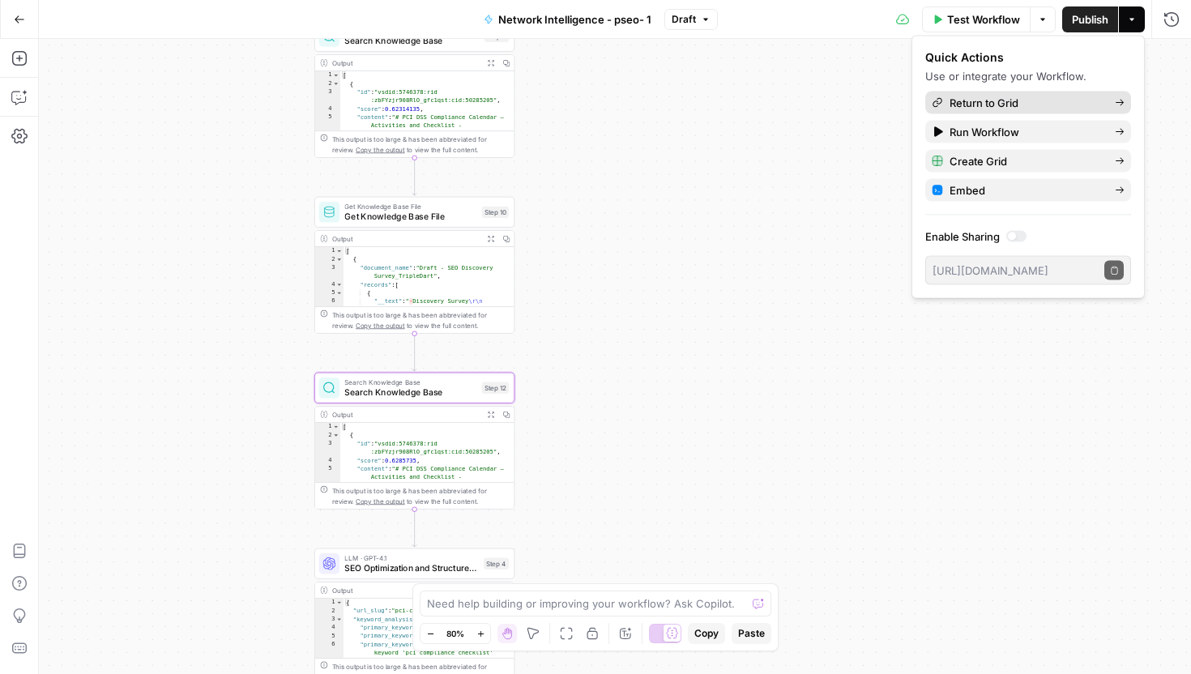
click at [1035, 106] on span "Return to Grid" at bounding box center [1025, 103] width 152 height 16
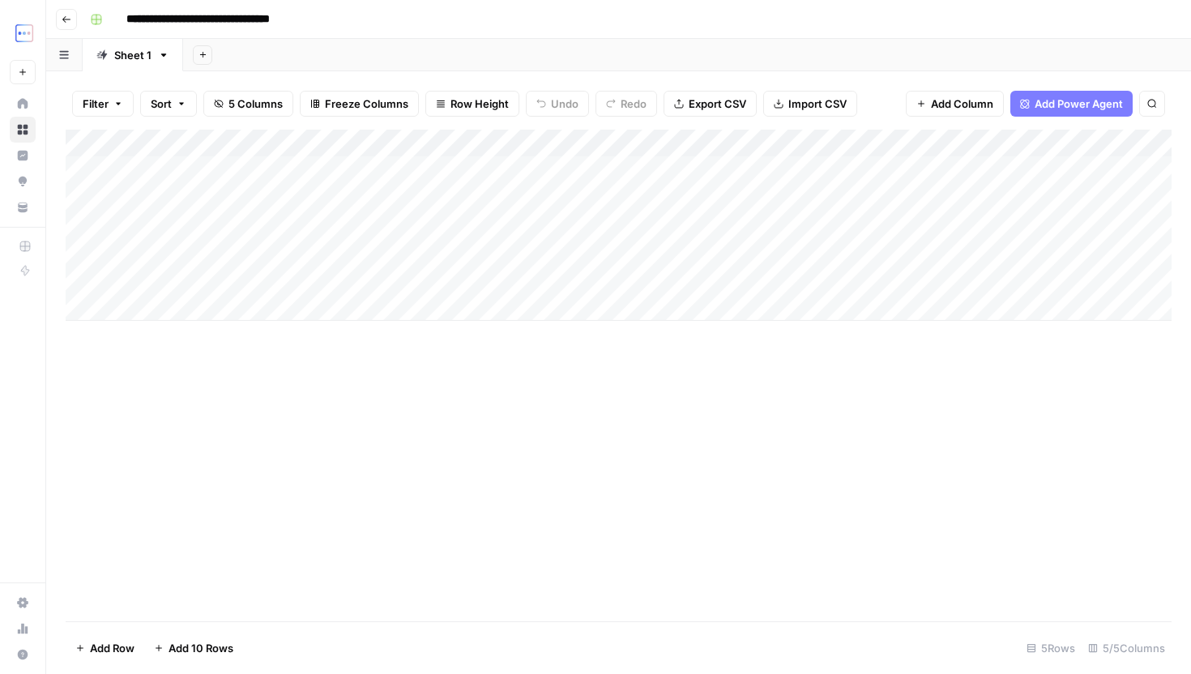
click at [217, 170] on div "Add Column" at bounding box center [619, 225] width 1106 height 191
click at [282, 171] on div "Add Column" at bounding box center [619, 225] width 1106 height 191
click at [278, 174] on textarea "**********" at bounding box center [251, 171] width 259 height 23
click at [289, 208] on div "Add Column" at bounding box center [619, 225] width 1106 height 191
click at [443, 163] on div "Add Column" at bounding box center [619, 225] width 1106 height 191
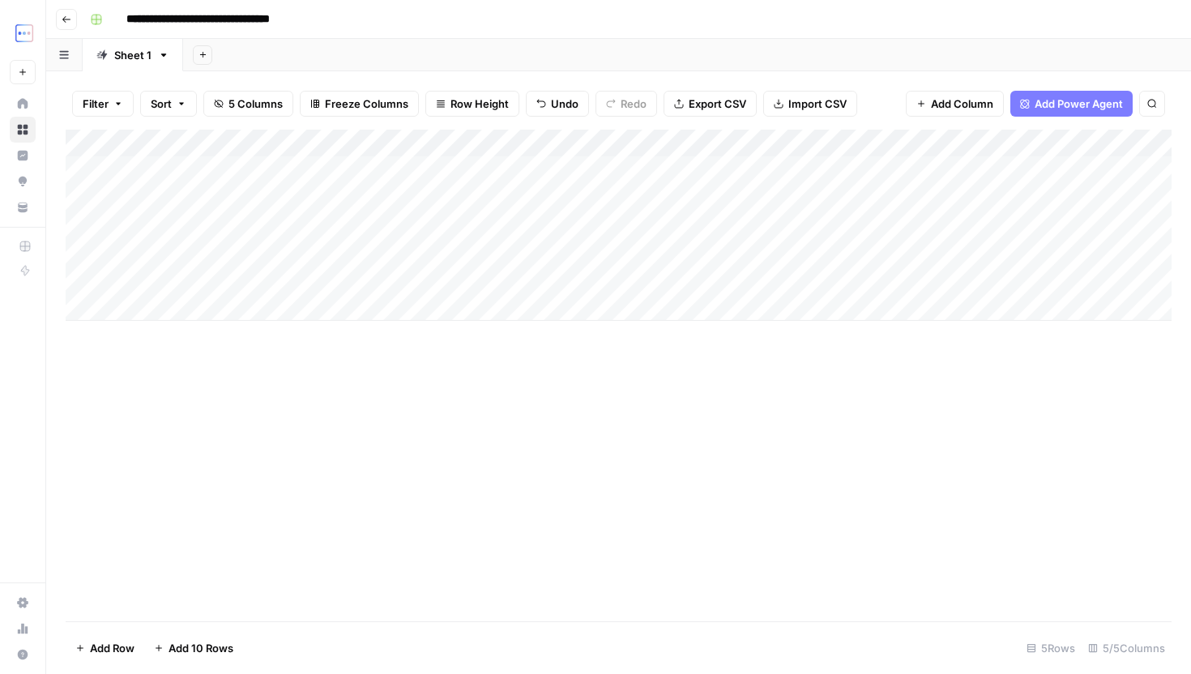
click at [234, 188] on div "Add Column" at bounding box center [619, 225] width 1106 height 191
click at [241, 177] on div "Add Column" at bounding box center [619, 225] width 1106 height 191
click at [241, 177] on textarea "**********" at bounding box center [251, 171] width 259 height 23
click at [561, 450] on div "Add Column" at bounding box center [619, 376] width 1106 height 492
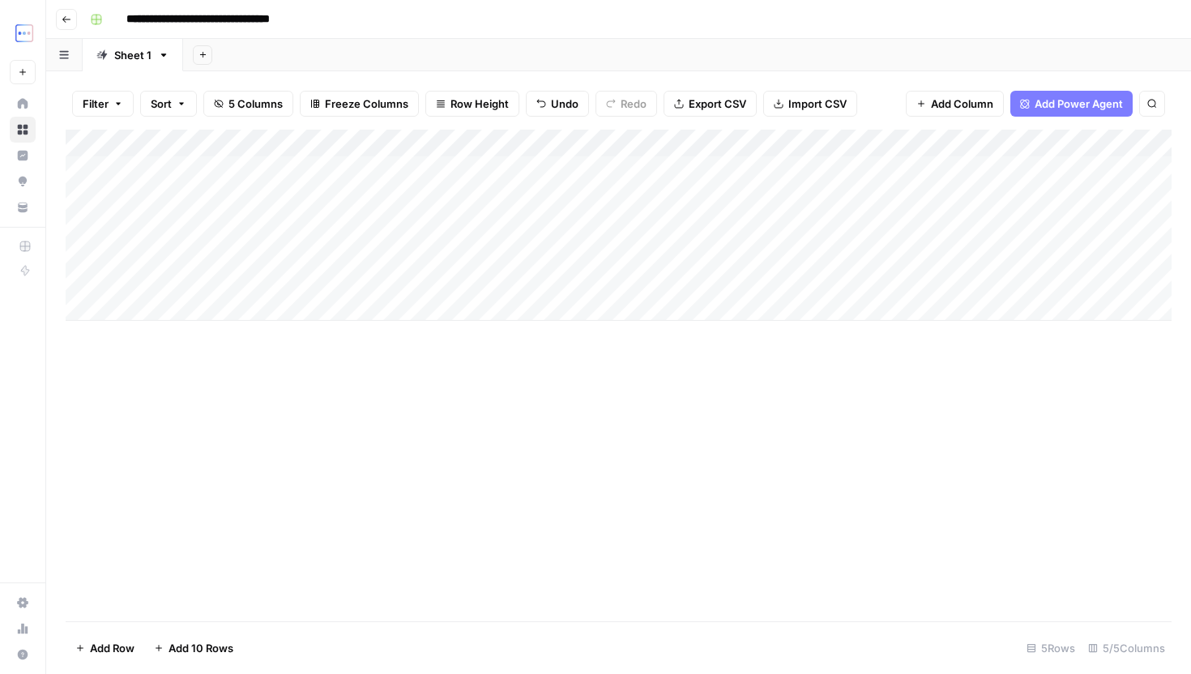
click at [463, 177] on div "Add Column" at bounding box center [619, 225] width 1106 height 191
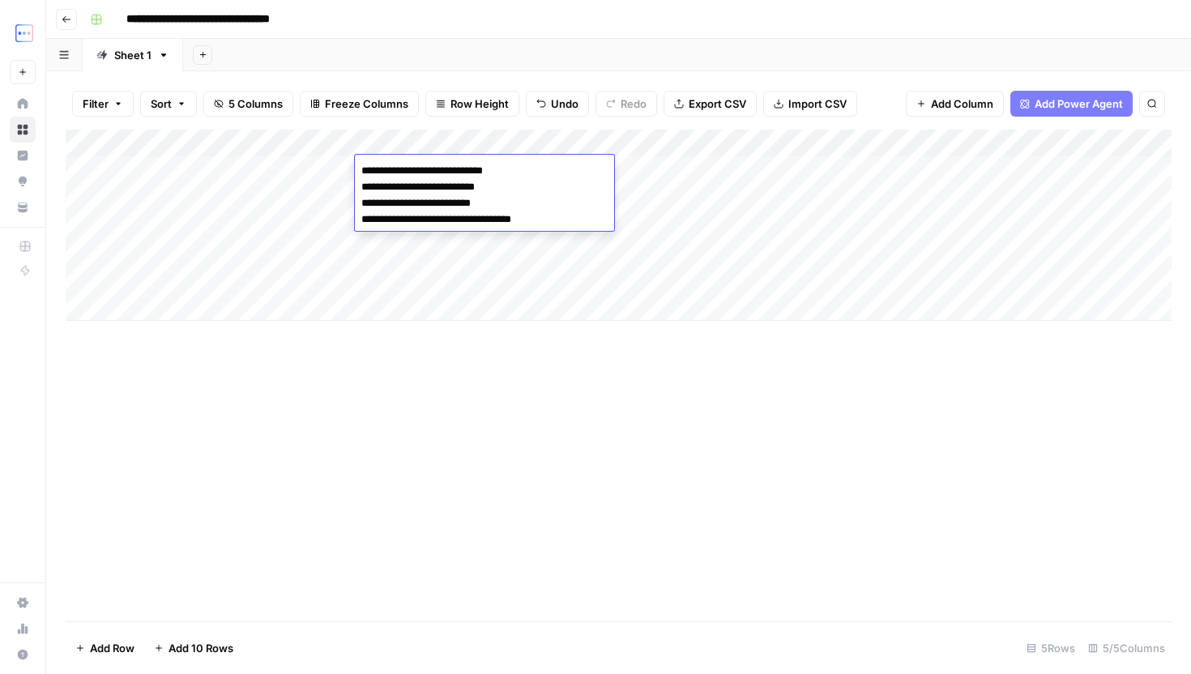
click at [666, 176] on div "Add Column" at bounding box center [619, 225] width 1106 height 191
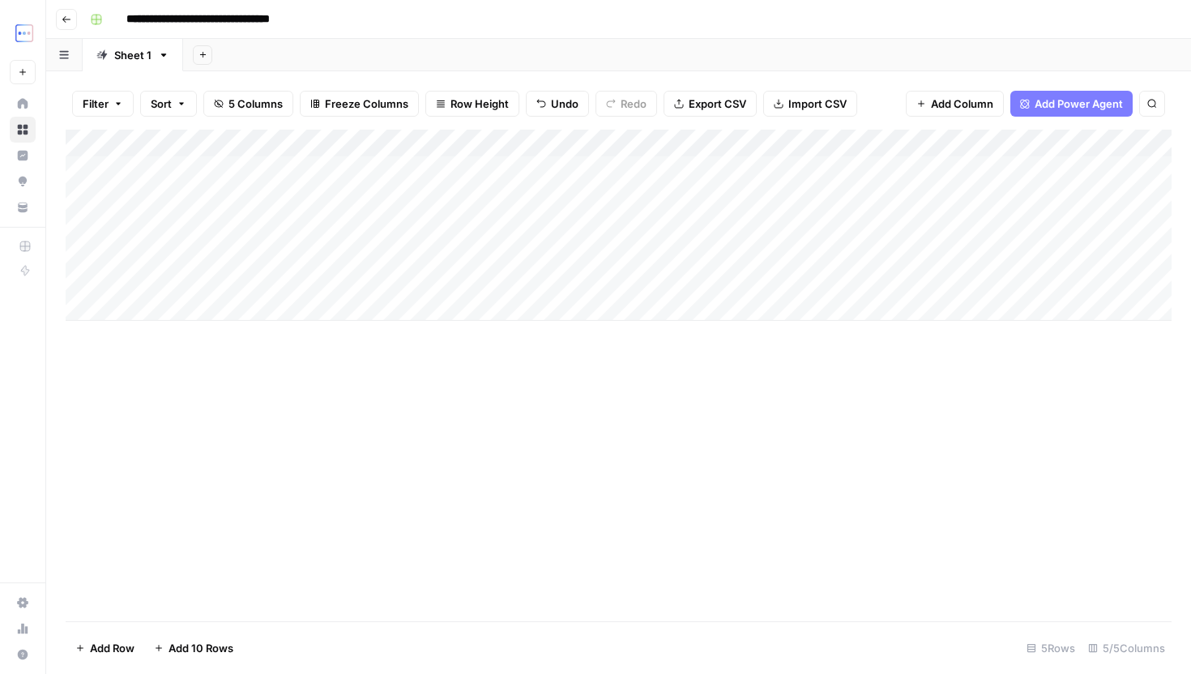
click at [297, 180] on div "Add Column" at bounding box center [619, 225] width 1106 height 191
click at [640, 172] on div "Add Column" at bounding box center [619, 225] width 1106 height 191
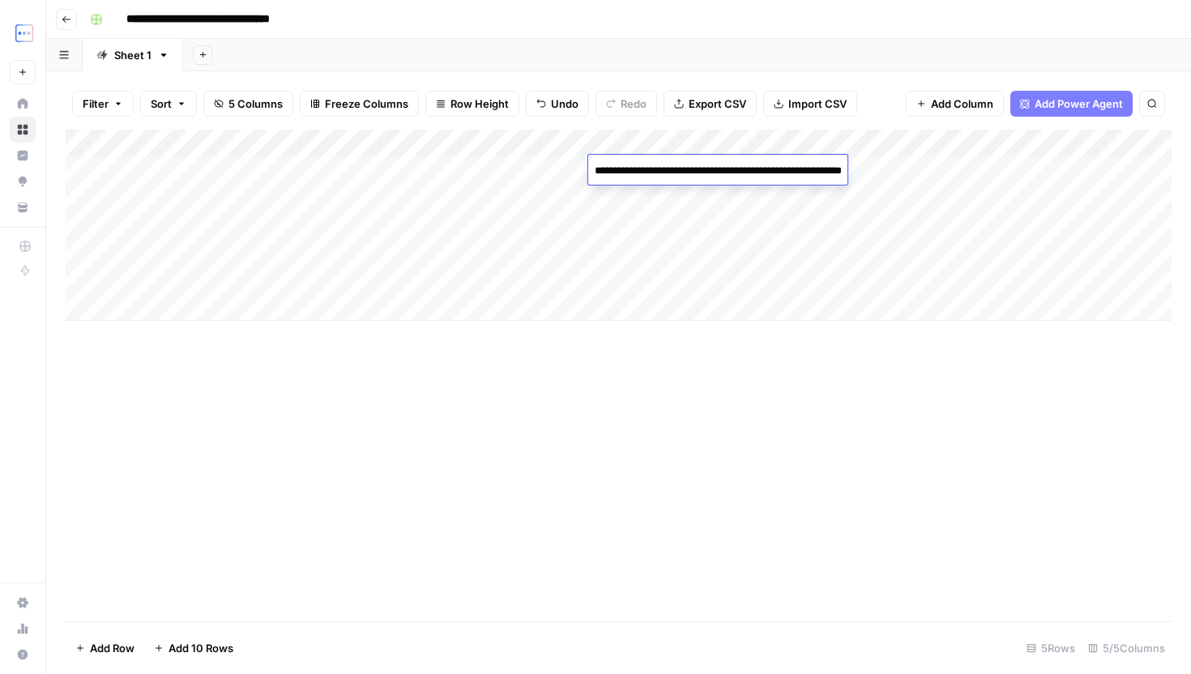
click at [931, 170] on div "Add Column" at bounding box center [619, 225] width 1106 height 191
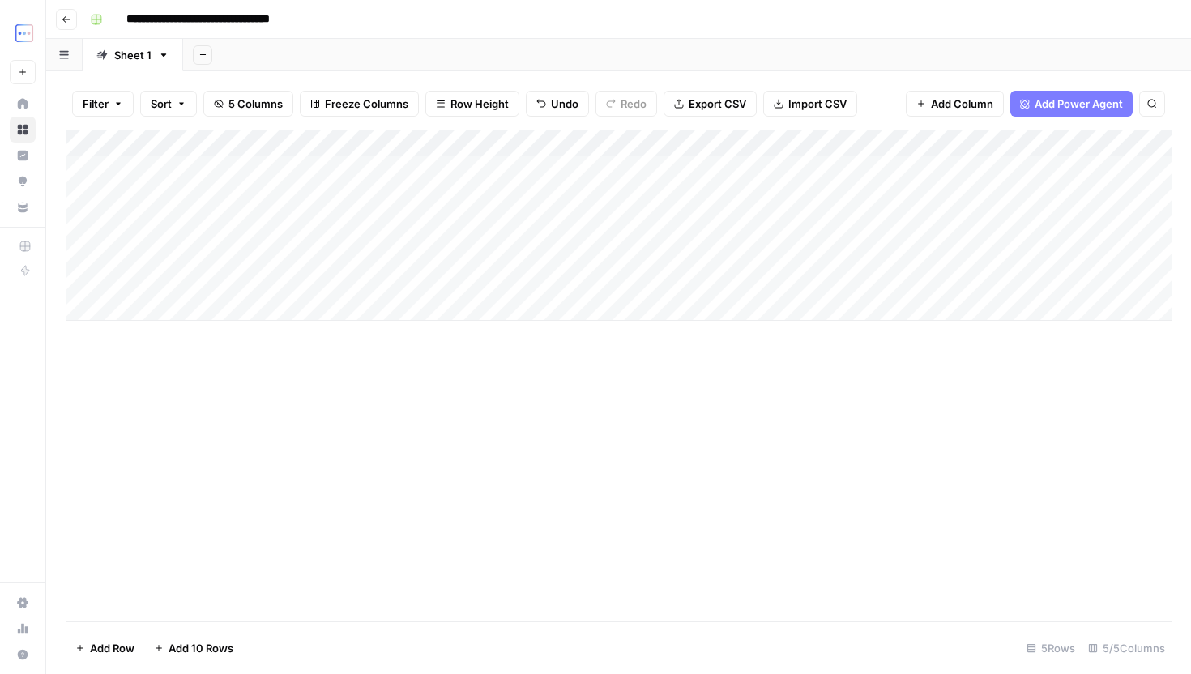
click at [894, 169] on div "Add Column" at bounding box center [619, 225] width 1106 height 191
click at [894, 169] on textarea at bounding box center [950, 171] width 259 height 23
type textarea "**********"
click at [693, 338] on div "Add Column" at bounding box center [619, 376] width 1106 height 492
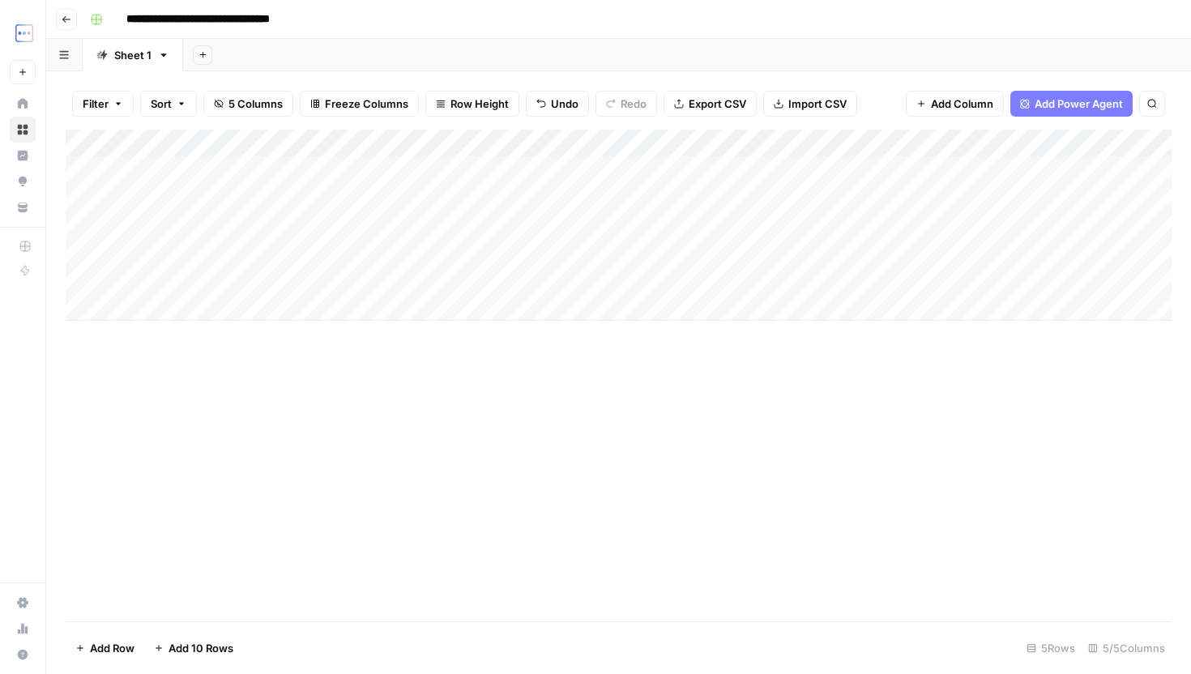
scroll to position [0, 203]
click at [960, 166] on div "Add Column" at bounding box center [619, 225] width 1106 height 191
click at [1047, 139] on div "Add Column" at bounding box center [619, 225] width 1106 height 191
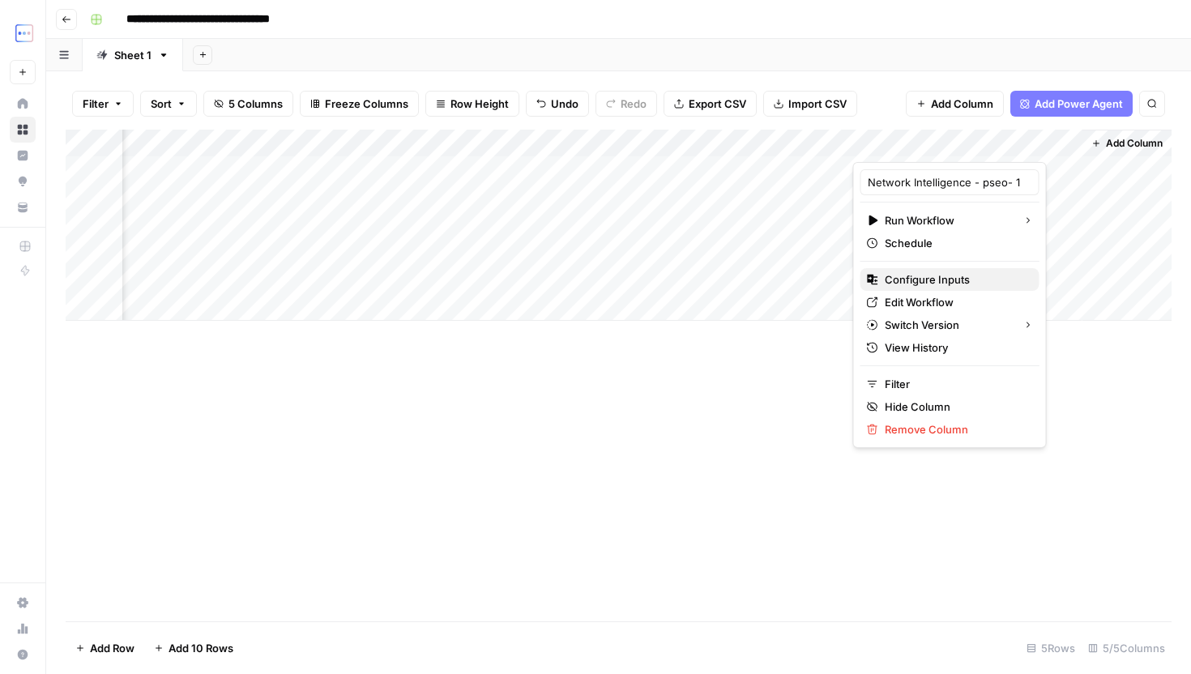
click at [937, 280] on span "Configure Inputs" at bounding box center [956, 279] width 142 height 16
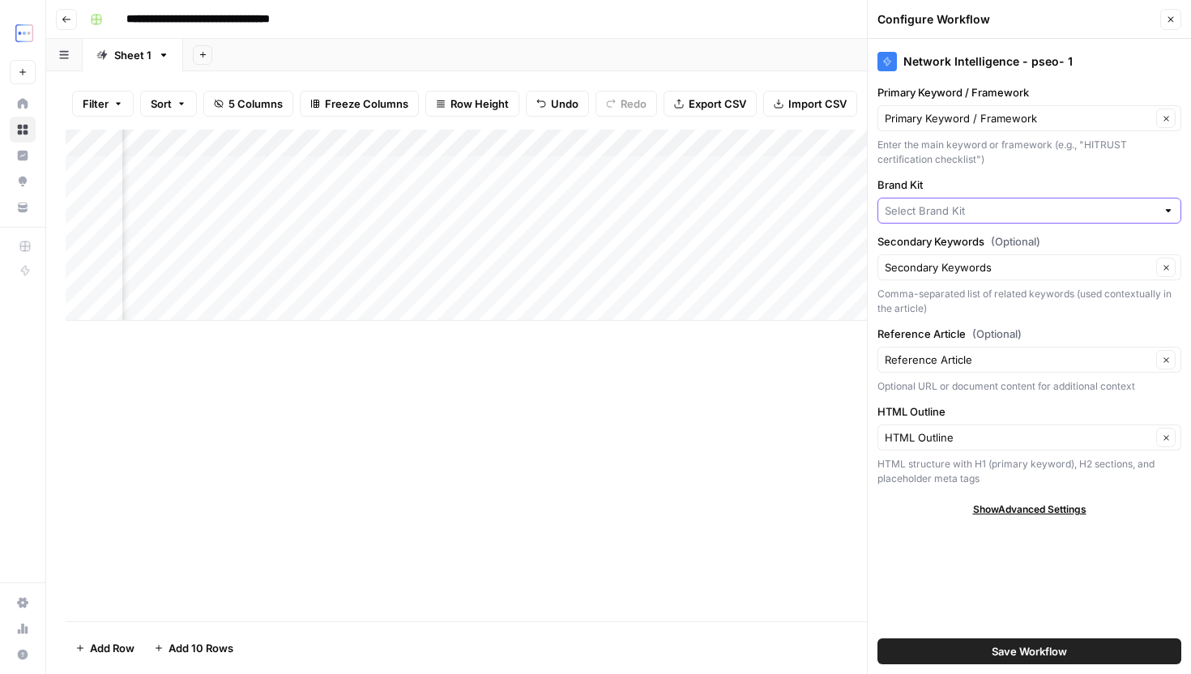
click at [1026, 213] on input "Brand Kit" at bounding box center [1020, 211] width 271 height 16
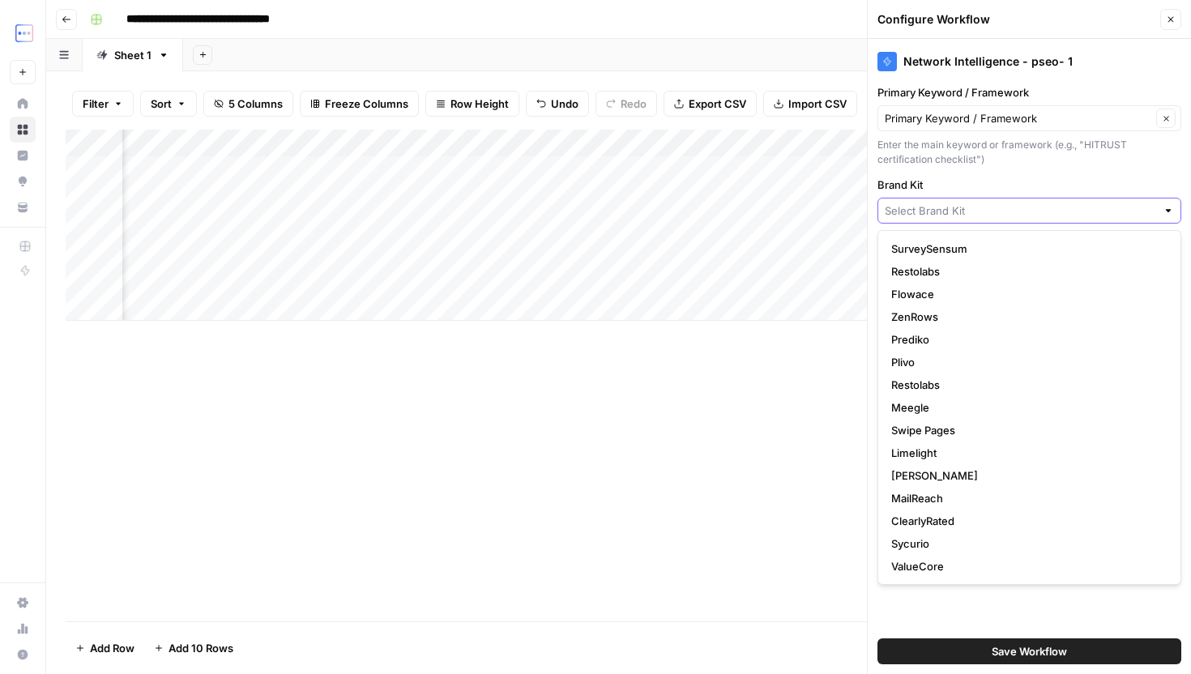
click at [985, 206] on input "Brand Kit" at bounding box center [1020, 211] width 271 height 16
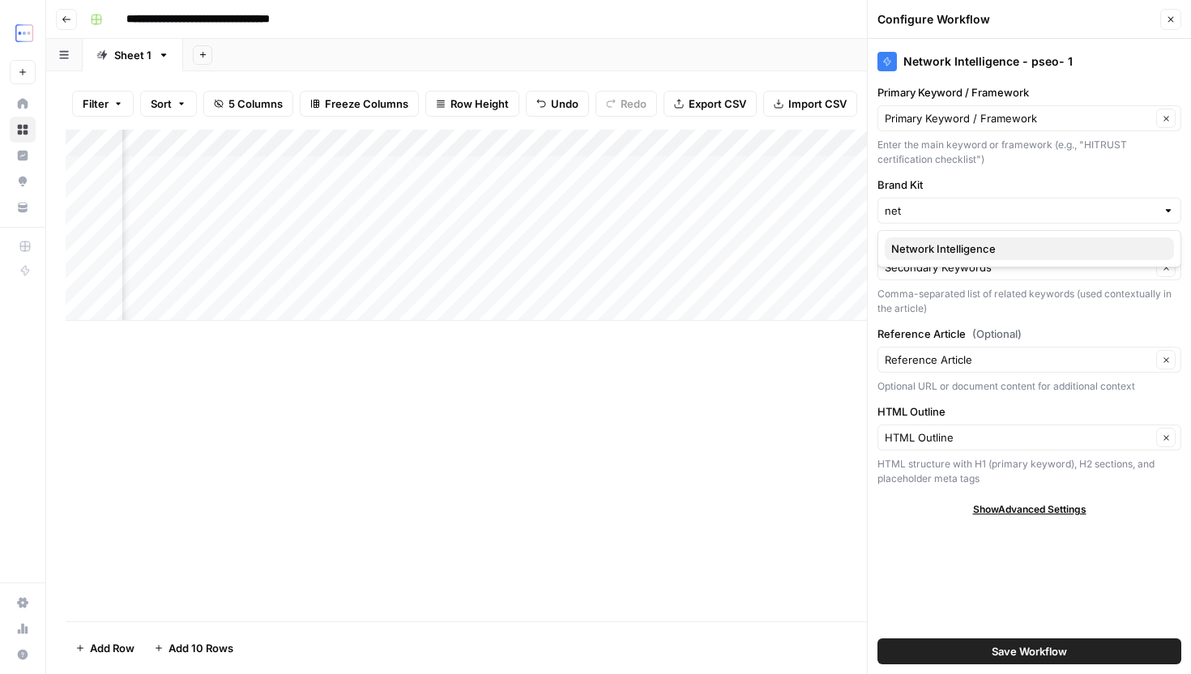
click at [1010, 252] on span "Network Intelligence" at bounding box center [1026, 249] width 270 height 16
type input "Network Intelligence"
click at [996, 656] on span "Save Workflow" at bounding box center [1029, 651] width 75 height 16
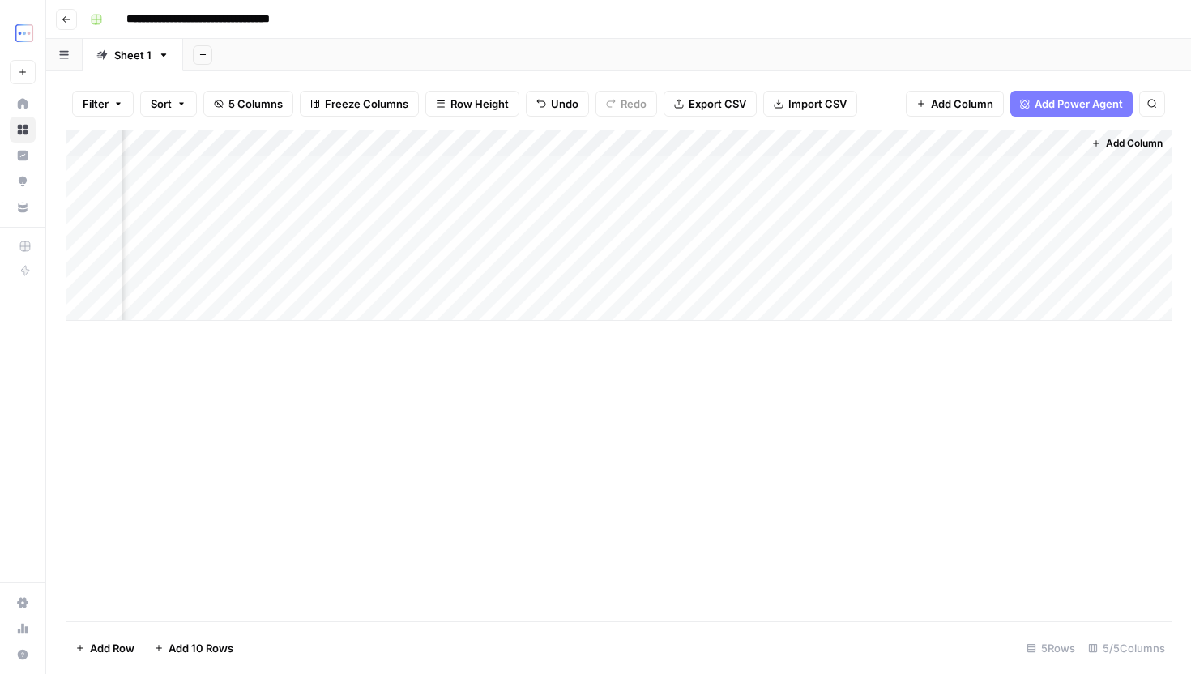
click at [966, 169] on div "Add Column" at bounding box center [619, 225] width 1106 height 191
click at [972, 173] on div "Add Column" at bounding box center [619, 225] width 1106 height 191
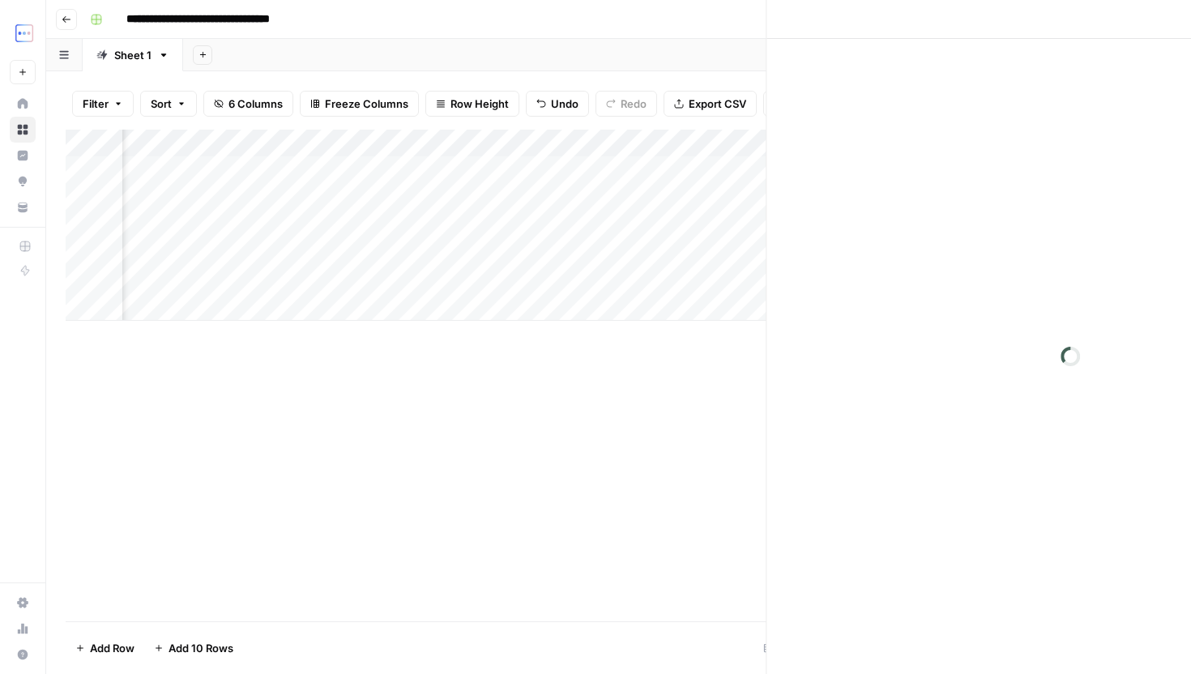
click at [972, 173] on div at bounding box center [967, 170] width 230 height 30
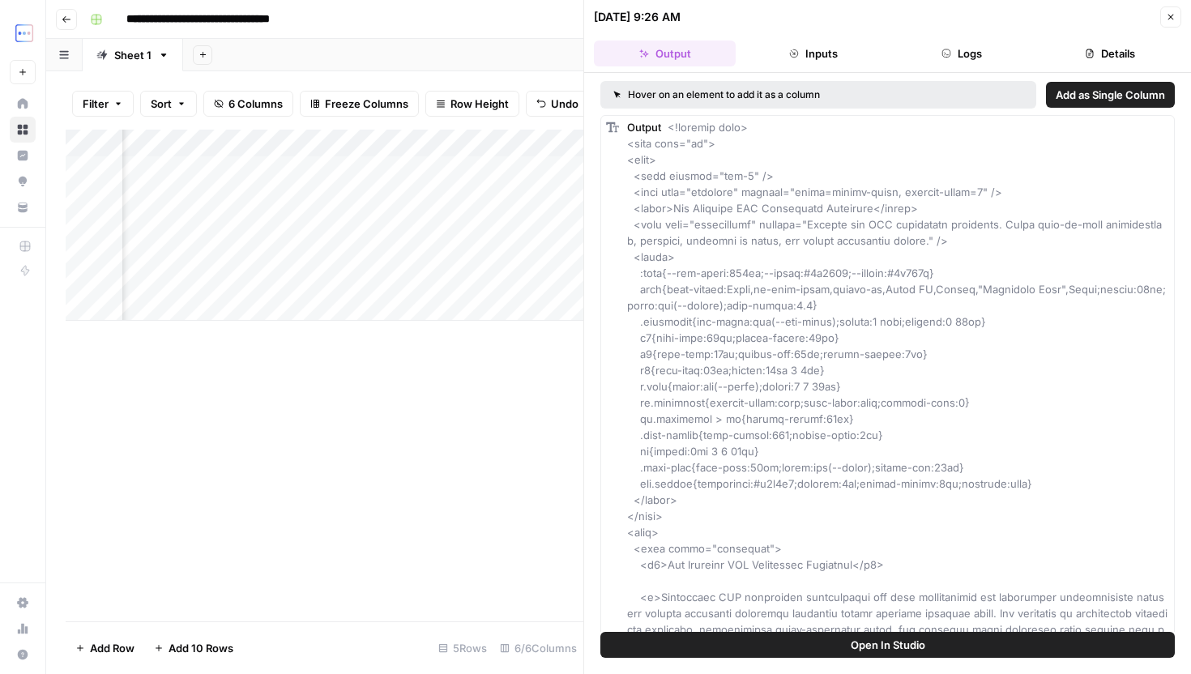
click at [945, 55] on icon "button" at bounding box center [946, 54] width 10 height 10
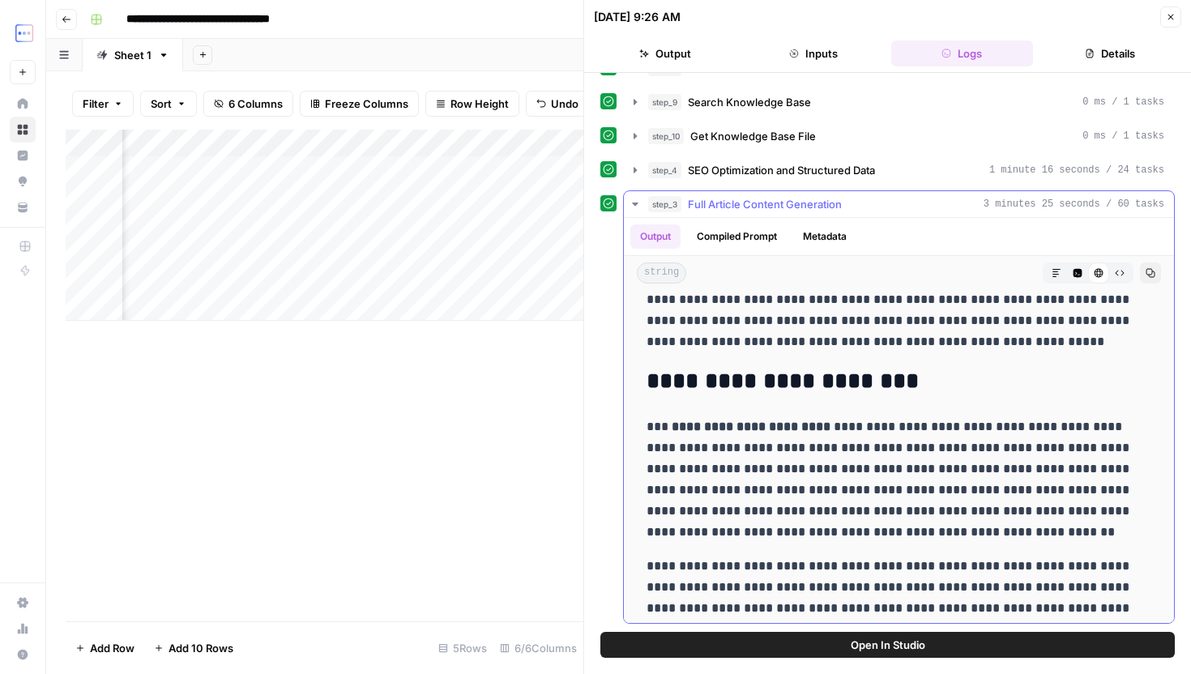
scroll to position [244, 0]
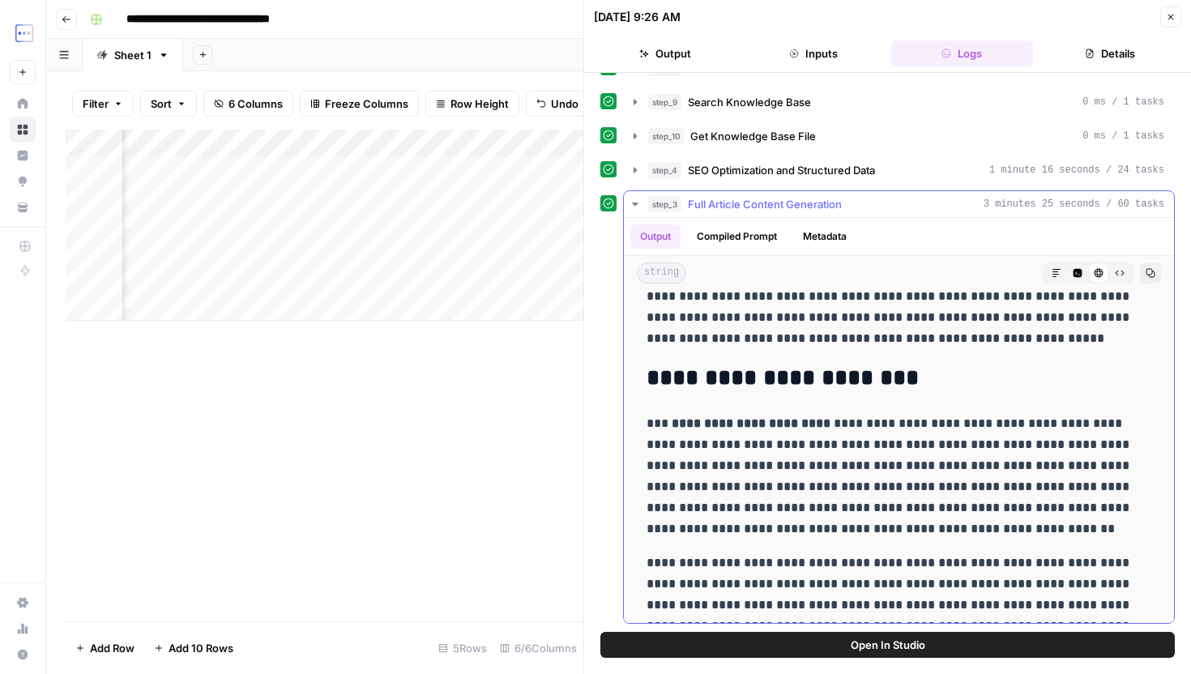
drag, startPoint x: 672, startPoint y: 426, endPoint x: 867, endPoint y: 425, distance: 194.4
click at [867, 425] on p "**********" at bounding box center [898, 476] width 505 height 126
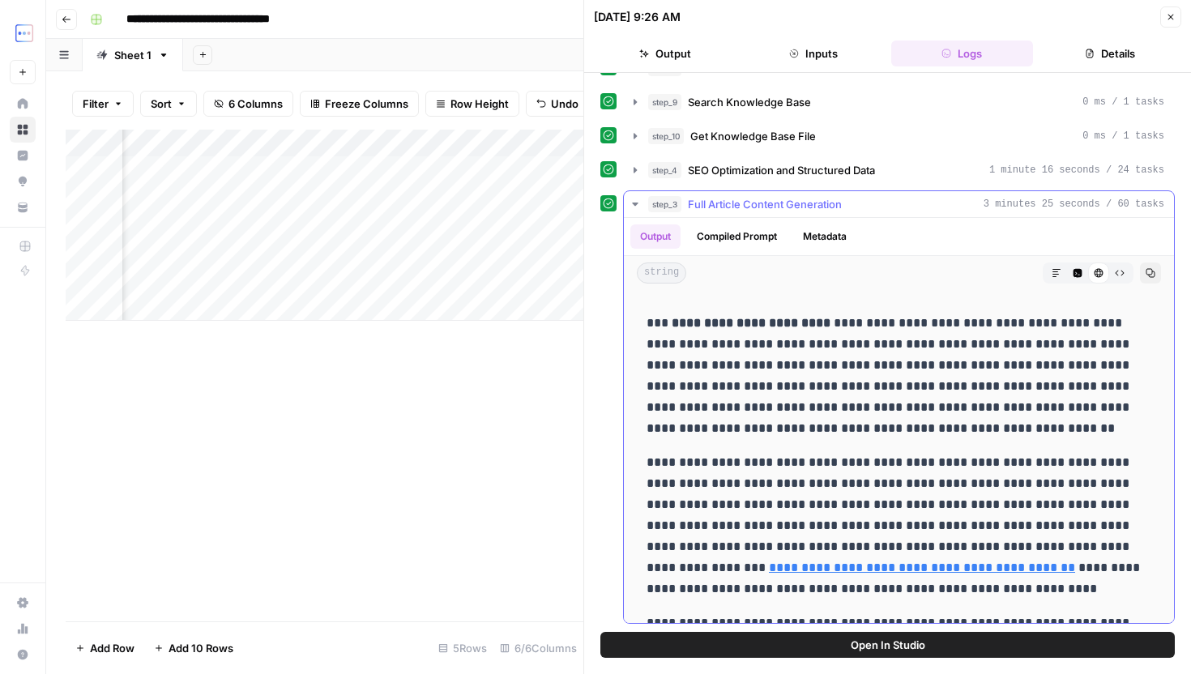
scroll to position [345, 0]
click at [842, 568] on link "**********" at bounding box center [922, 567] width 306 height 12
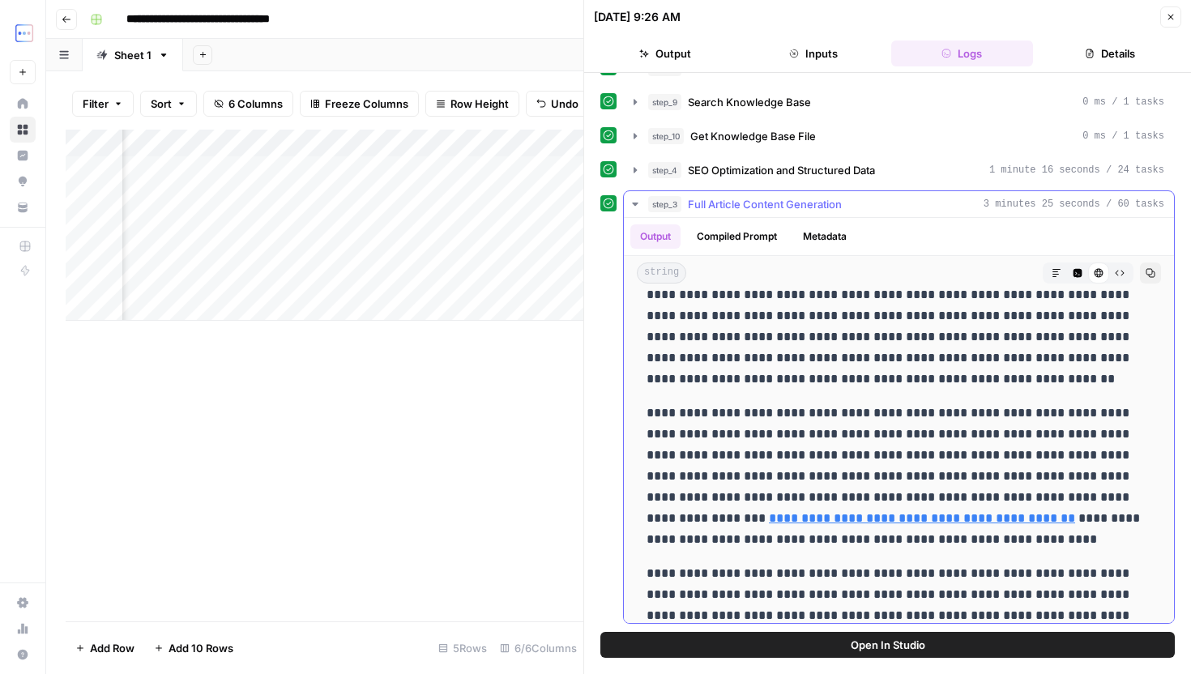
scroll to position [468, 0]
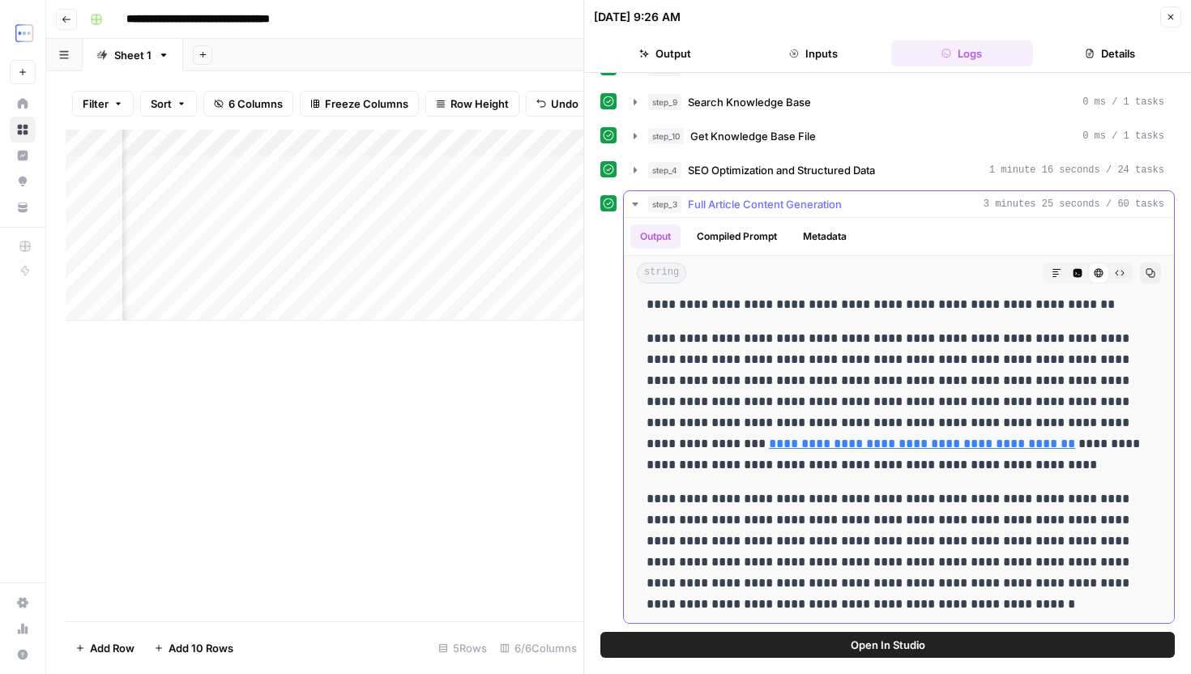
drag, startPoint x: 880, startPoint y: 498, endPoint x: 941, endPoint y: 502, distance: 60.9
click at [941, 502] on p "**********" at bounding box center [898, 552] width 505 height 126
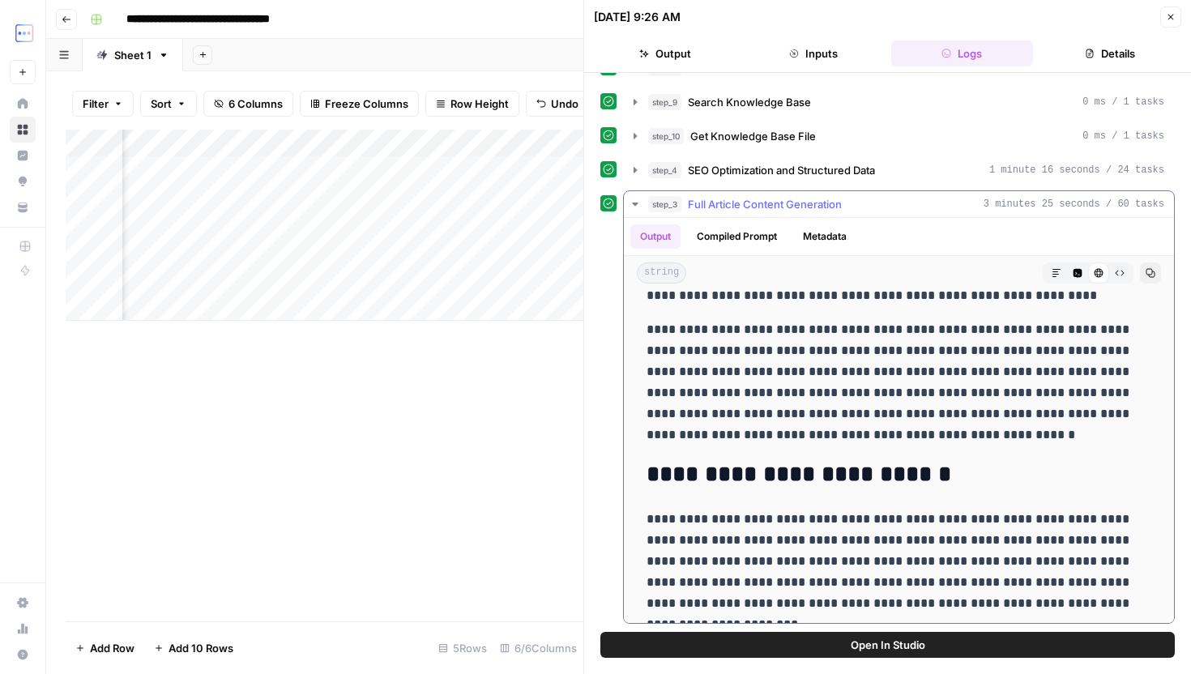
scroll to position [651, 0]
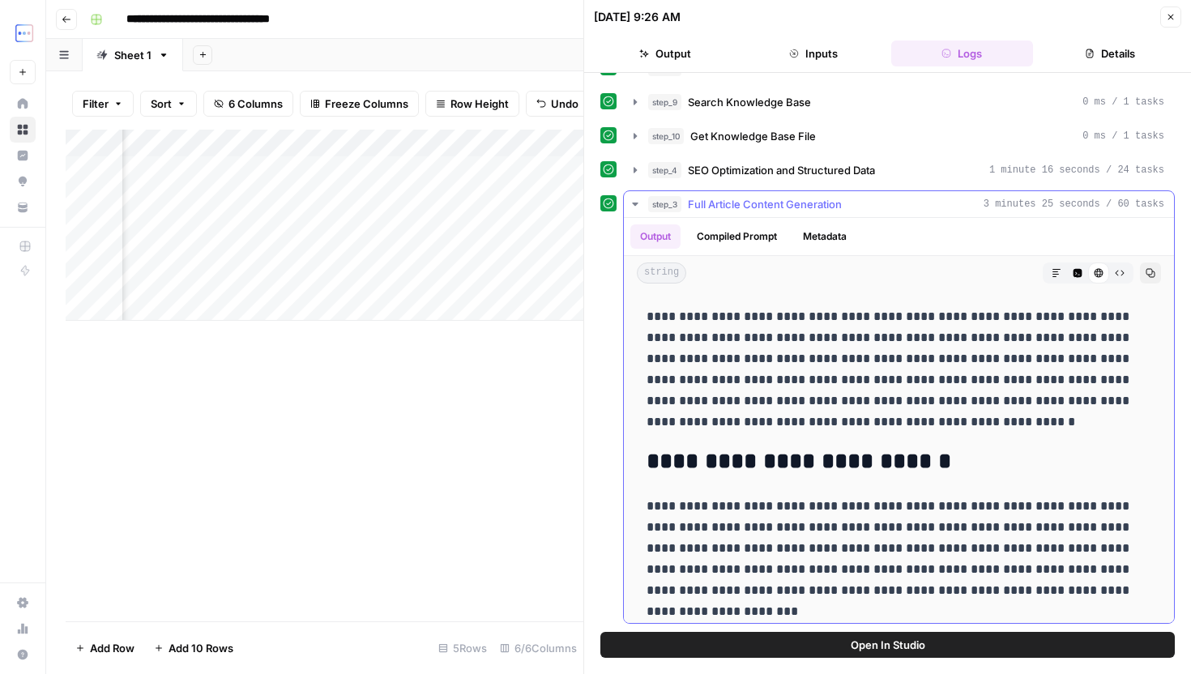
drag, startPoint x: 885, startPoint y: 470, endPoint x: 962, endPoint y: 489, distance: 79.4
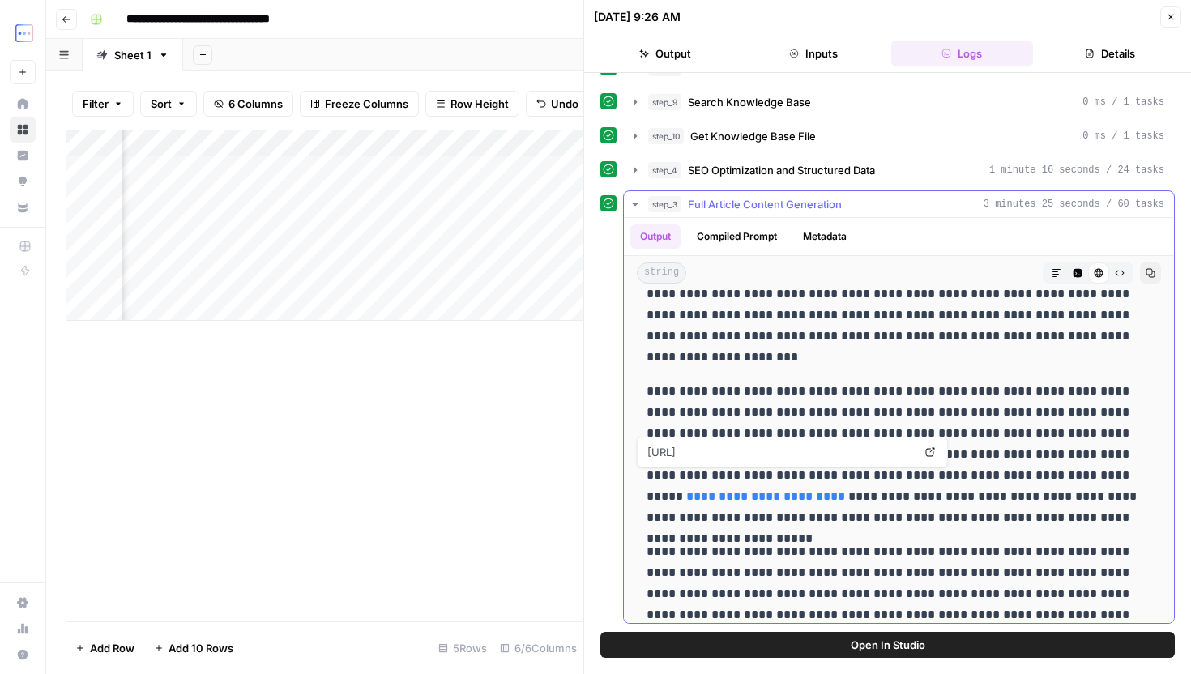
click at [845, 490] on link "**********" at bounding box center [765, 496] width 159 height 12
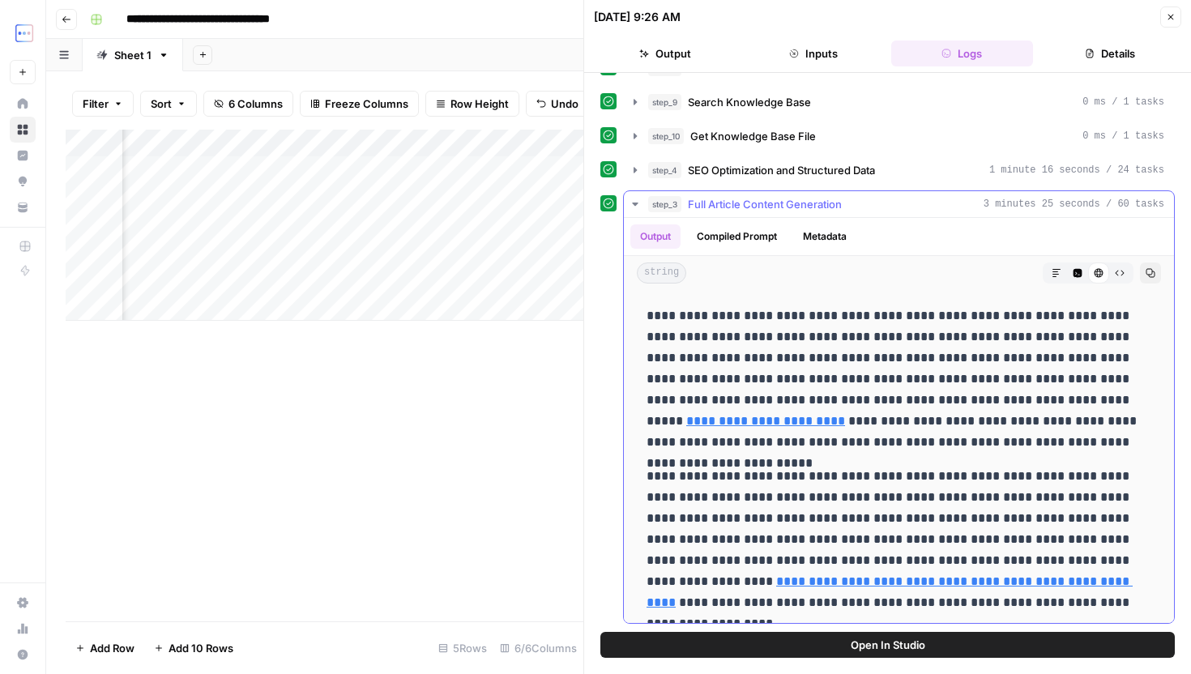
scroll to position [991, 0]
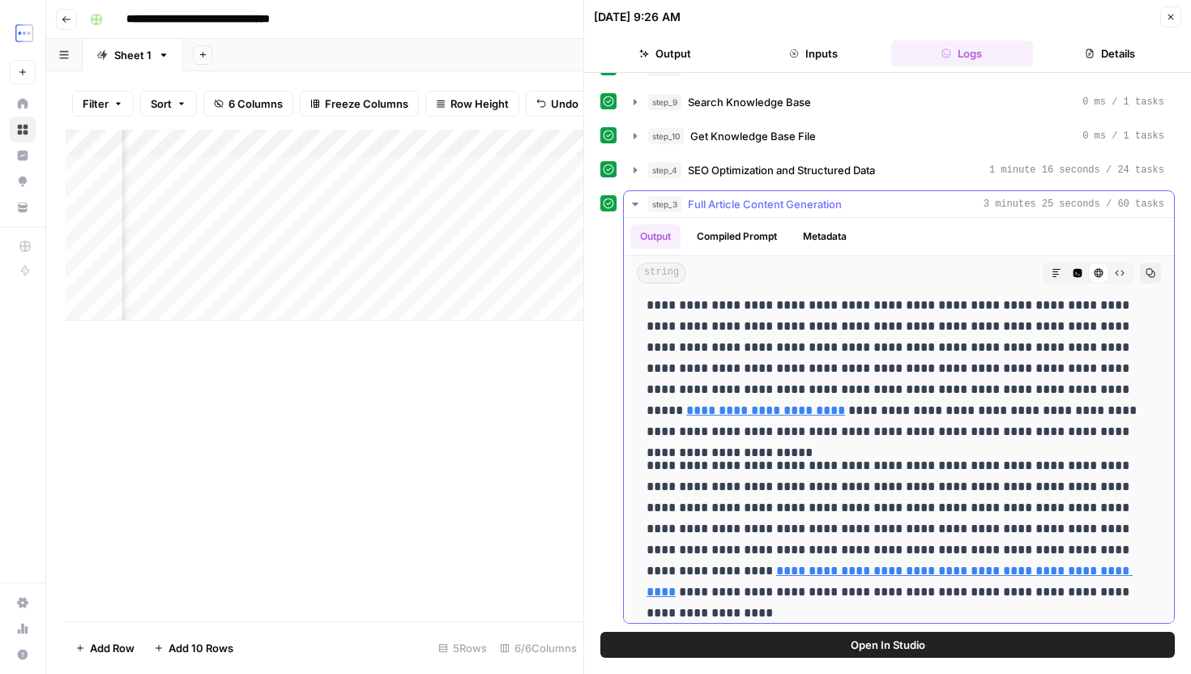
click at [1001, 565] on link "**********" at bounding box center [889, 581] width 486 height 33
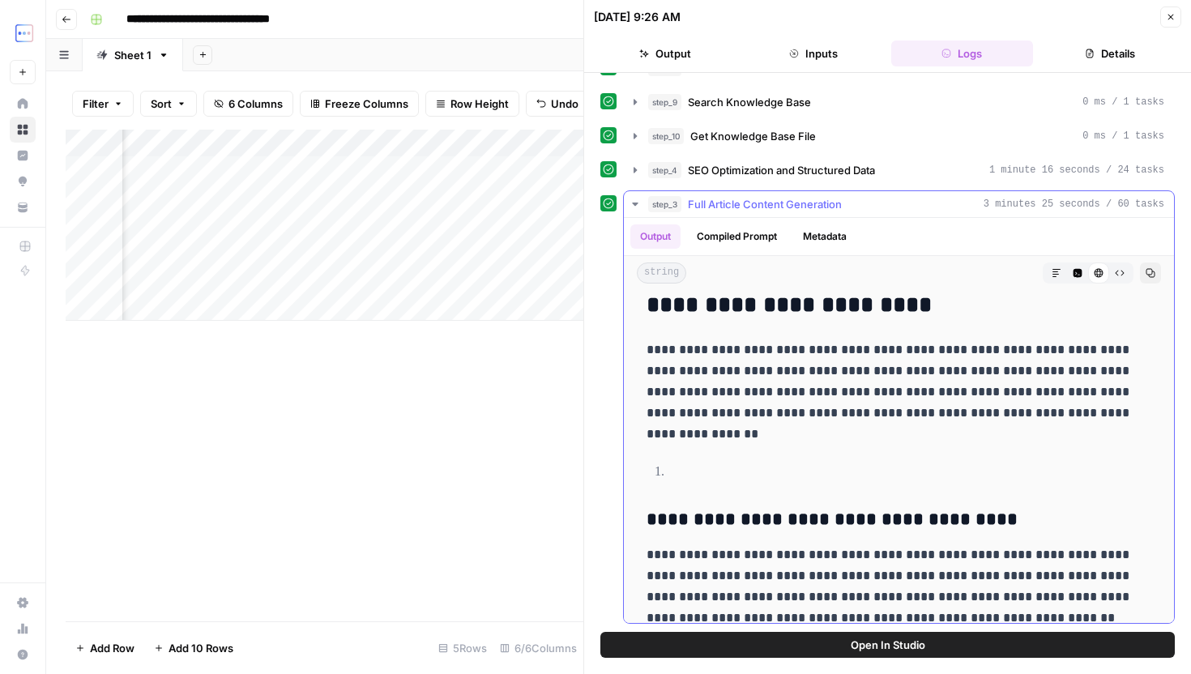
scroll to position [1860, 0]
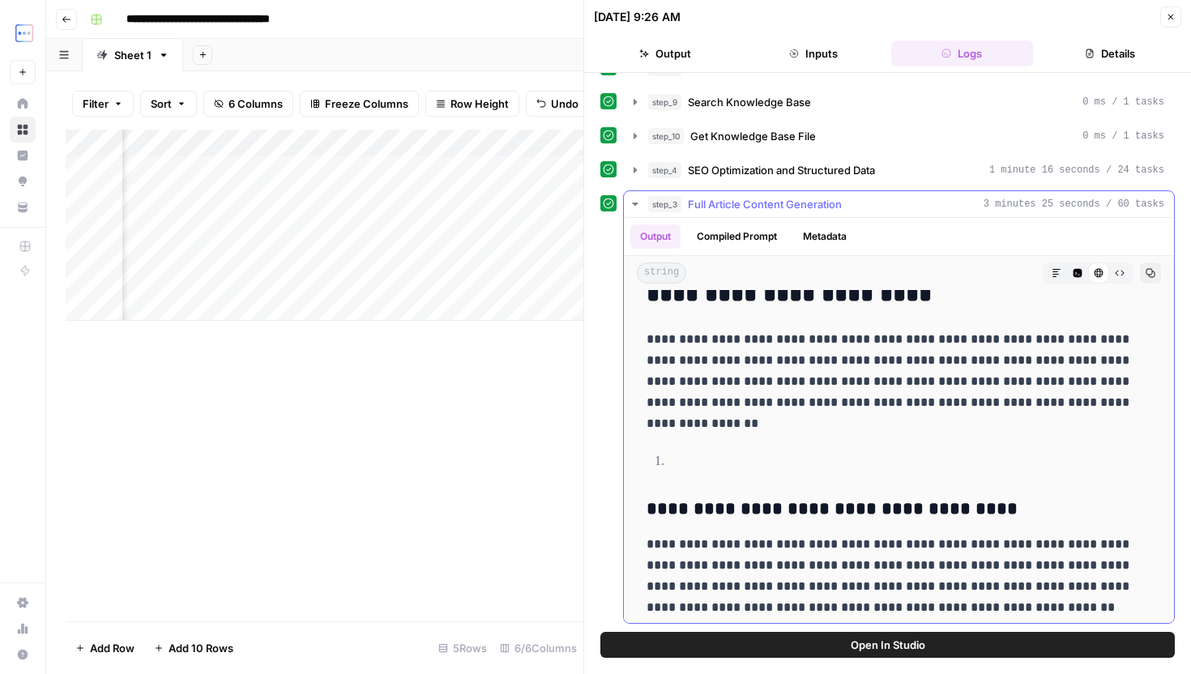
click at [733, 471] on p at bounding box center [911, 461] width 479 height 21
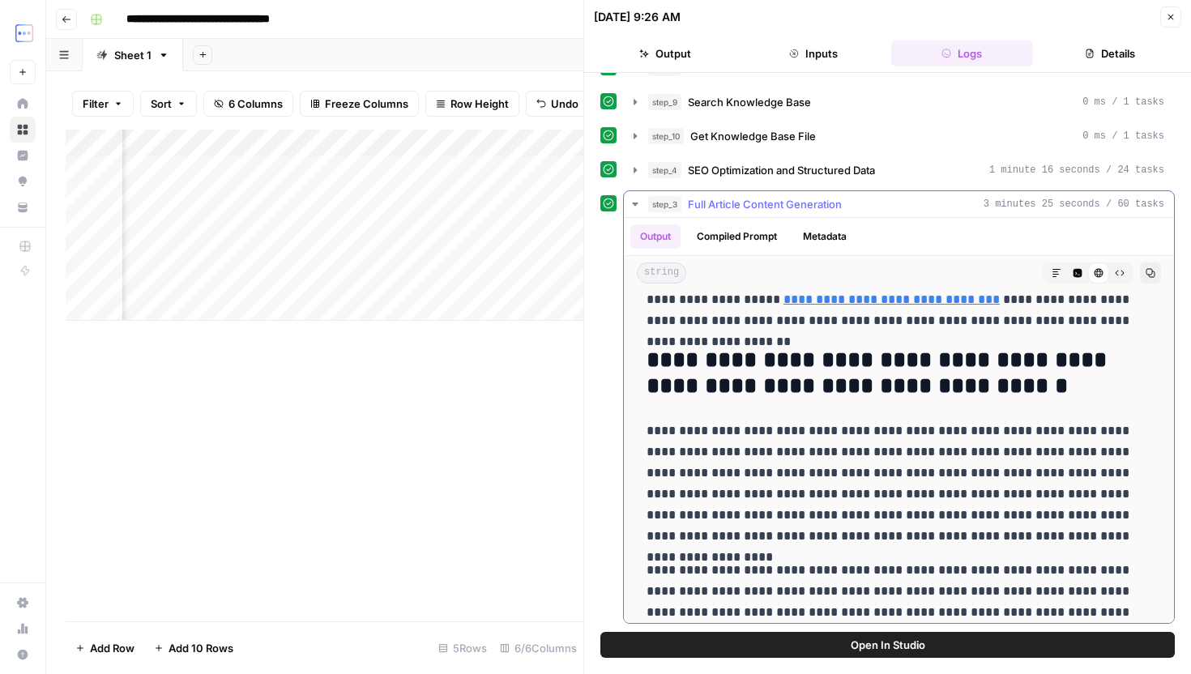
scroll to position [7850, 0]
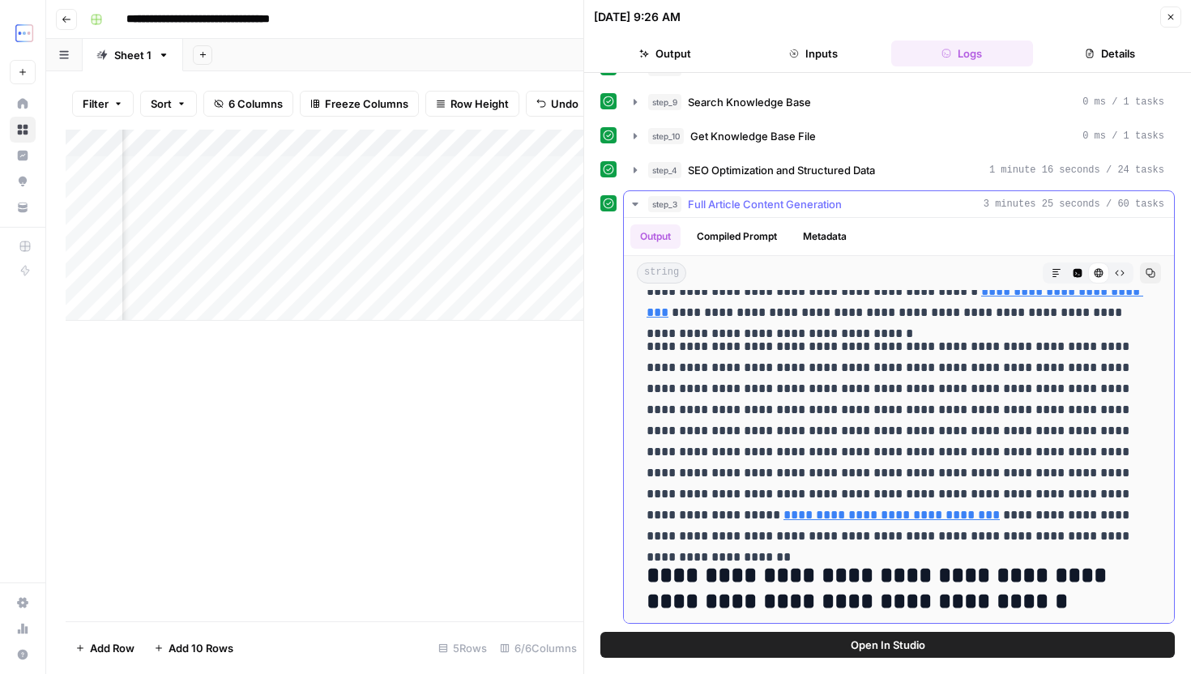
click at [1154, 267] on button "Copy" at bounding box center [1150, 272] width 21 height 21
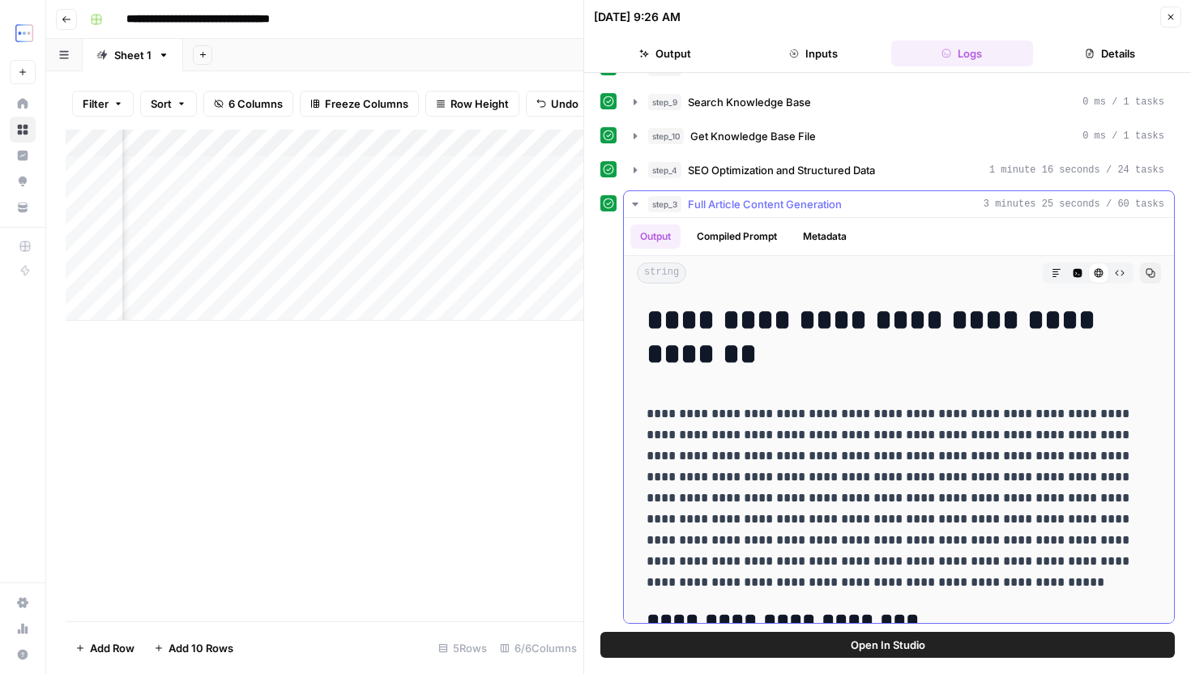
scroll to position [0, 0]
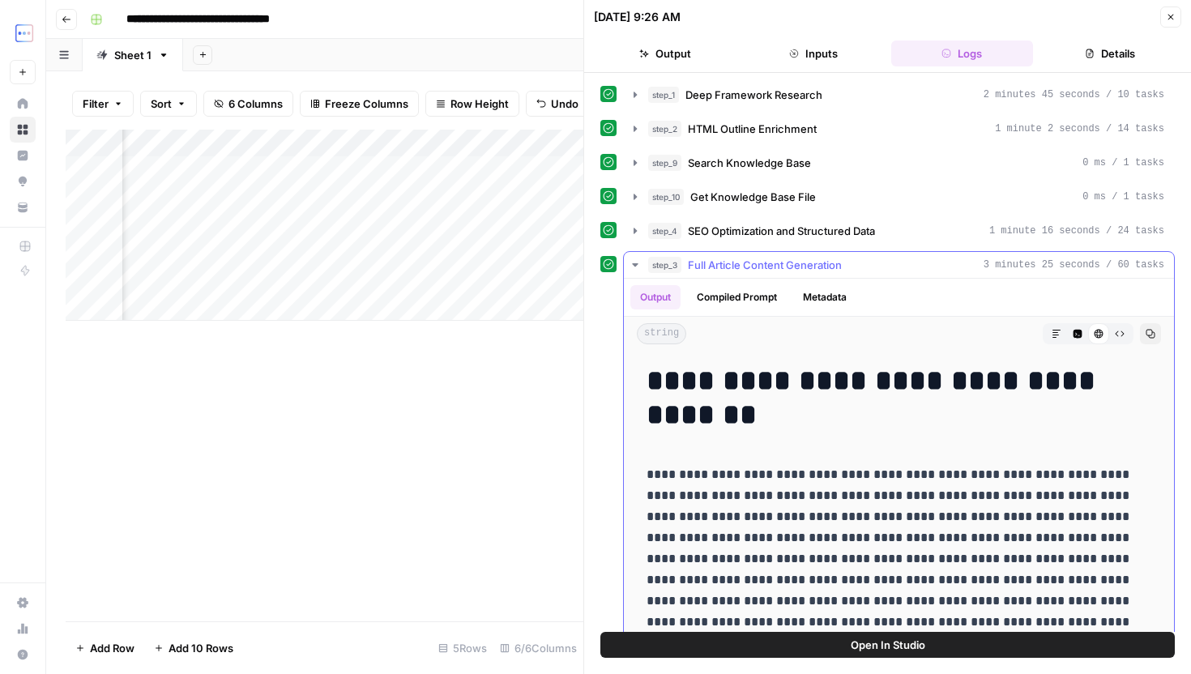
drag, startPoint x: 666, startPoint y: 383, endPoint x: 890, endPoint y: 480, distance: 244.6
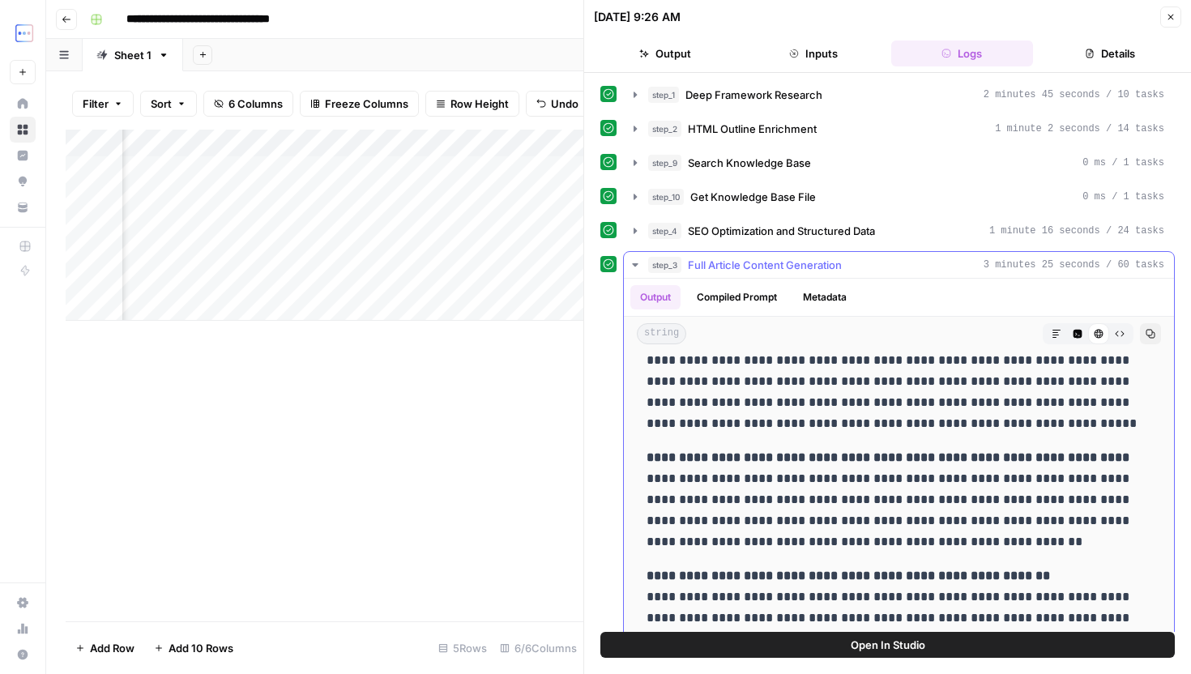
scroll to position [61, 0]
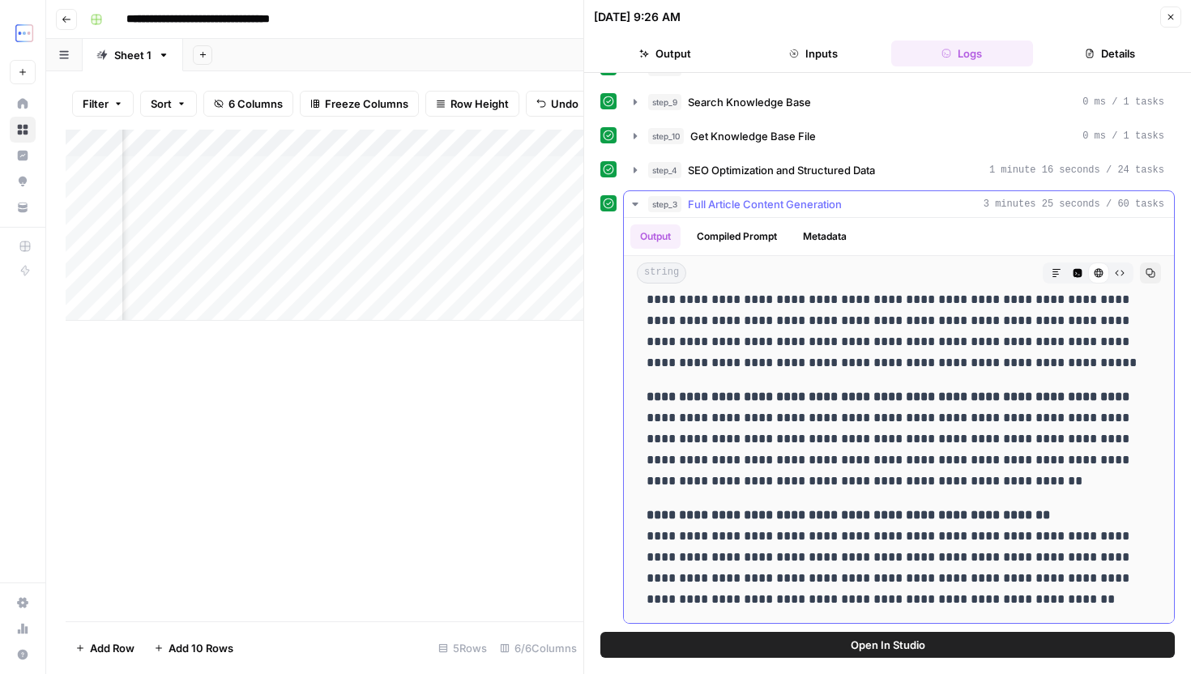
click at [1026, 600] on p "**********" at bounding box center [898, 557] width 505 height 105
copy div "**********"
click at [1165, 22] on button "Close" at bounding box center [1170, 16] width 21 height 21
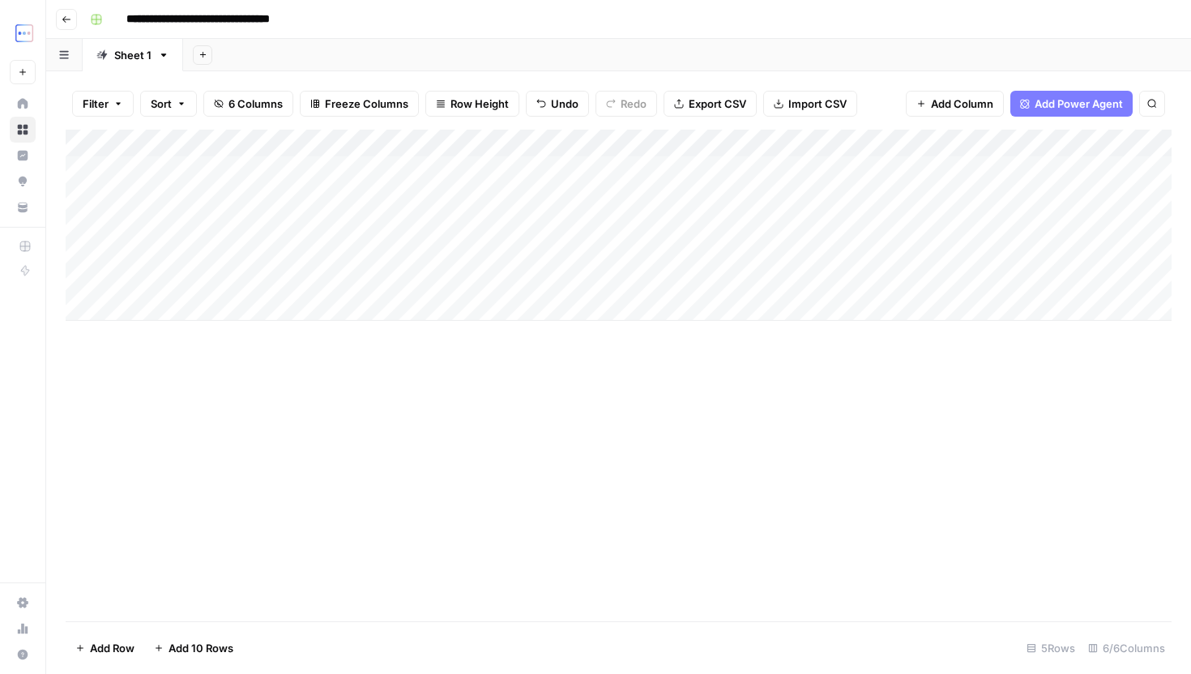
click at [447, 278] on div "Add Column" at bounding box center [619, 225] width 1106 height 191
paste textarea "**********"
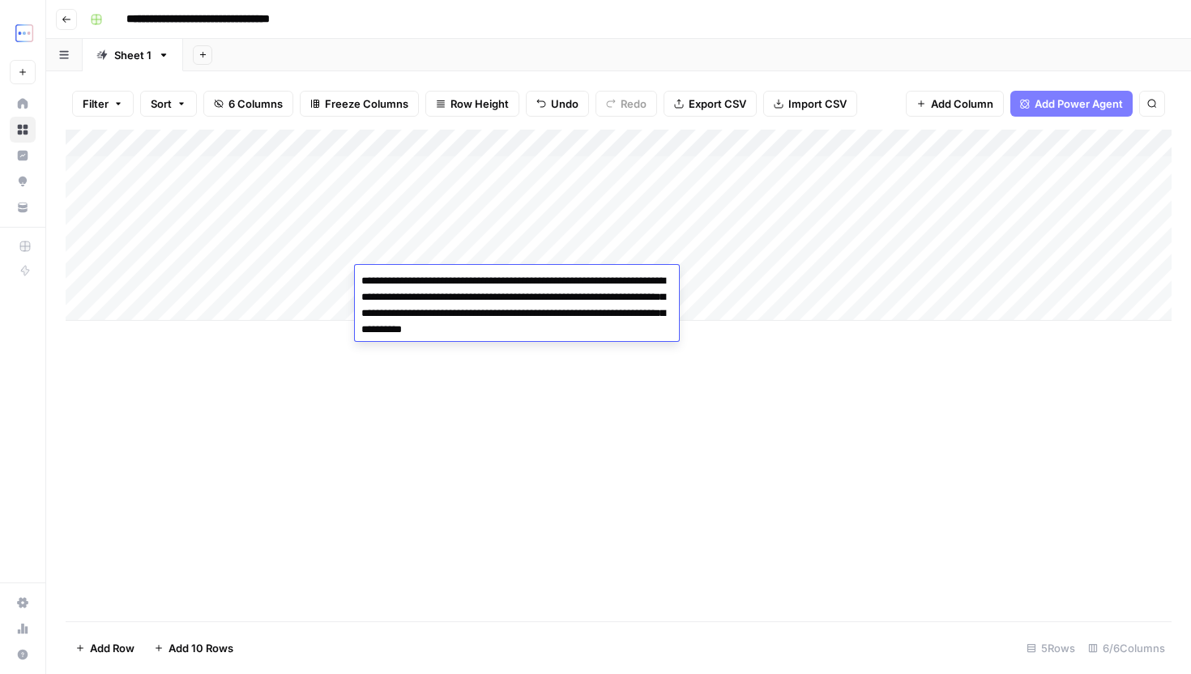
click at [507, 280] on textarea "**********" at bounding box center [517, 305] width 324 height 71
type textarea "**********"
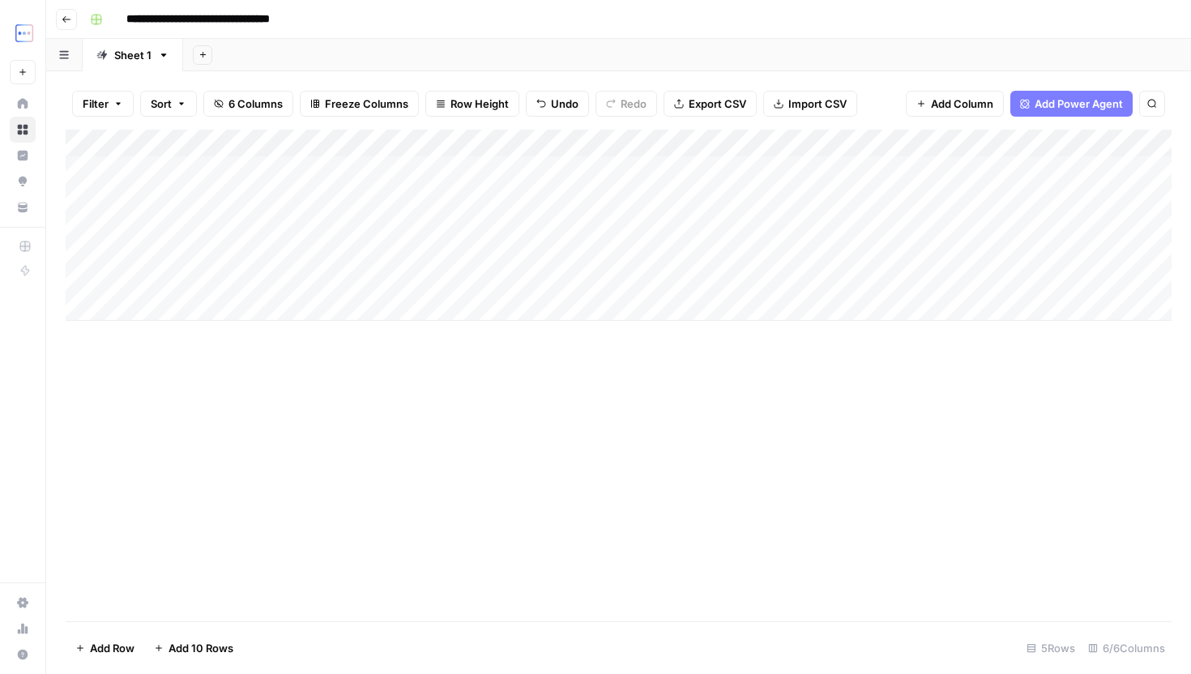
click at [599, 452] on div "Add Column" at bounding box center [619, 376] width 1106 height 492
click at [283, 272] on div "Add Column" at bounding box center [619, 225] width 1106 height 191
click at [211, 279] on div "Add Column" at bounding box center [619, 225] width 1106 height 191
type textarea "**********"
click at [631, 289] on div "Add Column" at bounding box center [619, 225] width 1106 height 191
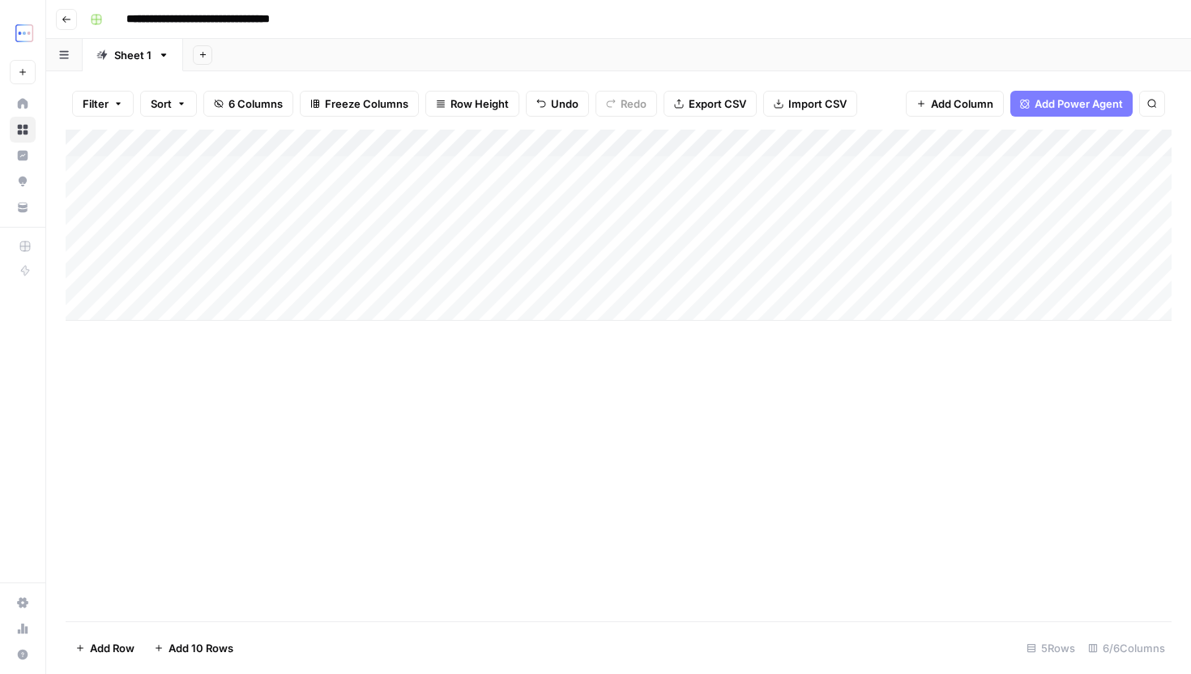
click at [631, 289] on div "Add Column" at bounding box center [619, 225] width 1106 height 191
click at [888, 176] on div "Add Column" at bounding box center [619, 225] width 1106 height 191
click at [893, 277] on div "Add Column" at bounding box center [619, 225] width 1106 height 191
click at [885, 275] on div "Add Column" at bounding box center [619, 225] width 1106 height 191
click at [885, 275] on textarea "**********" at bounding box center [950, 281] width 259 height 23
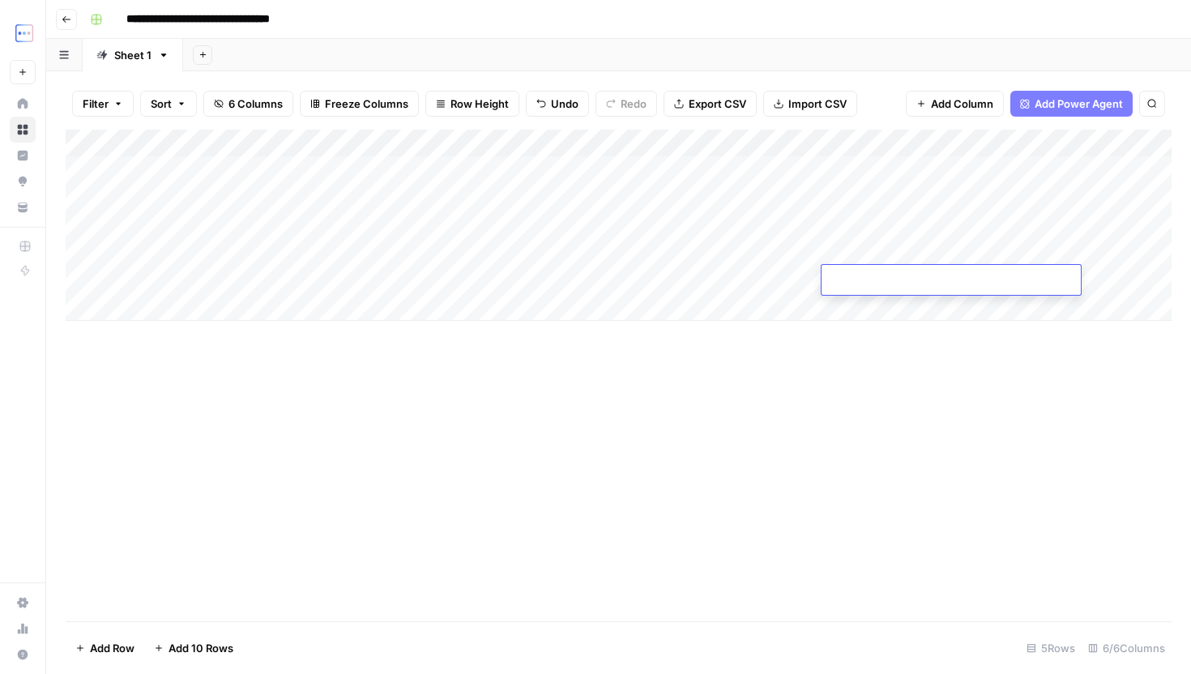
type textarea "**********"
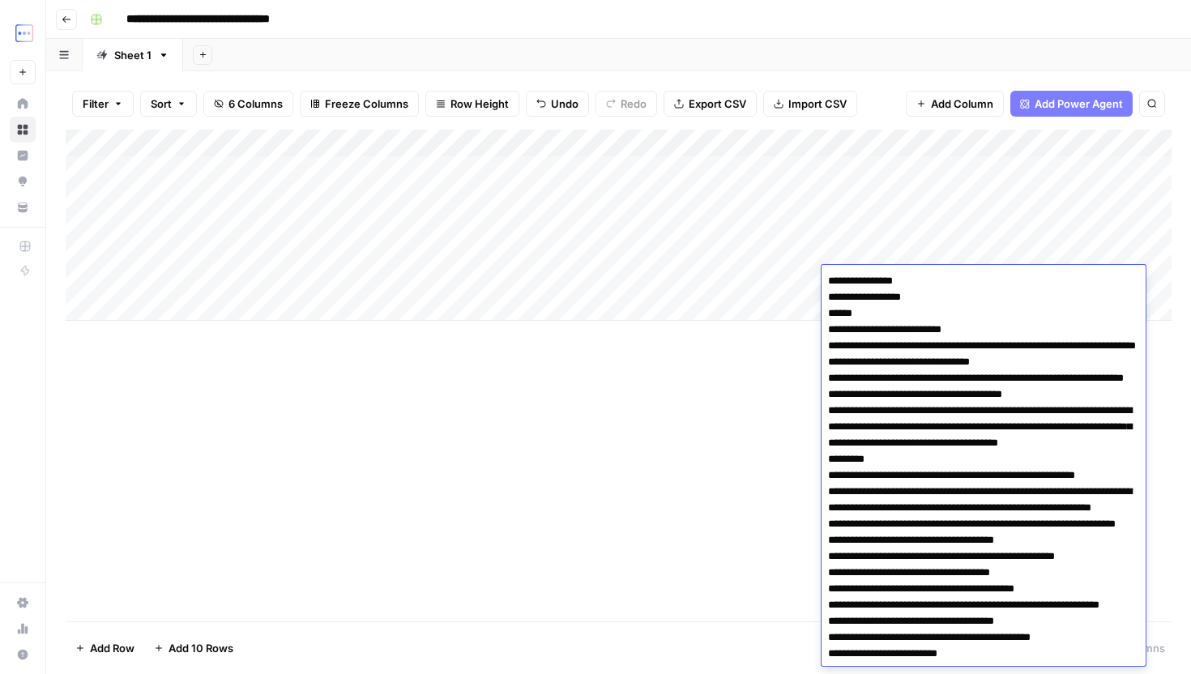
scroll to position [1970, 0]
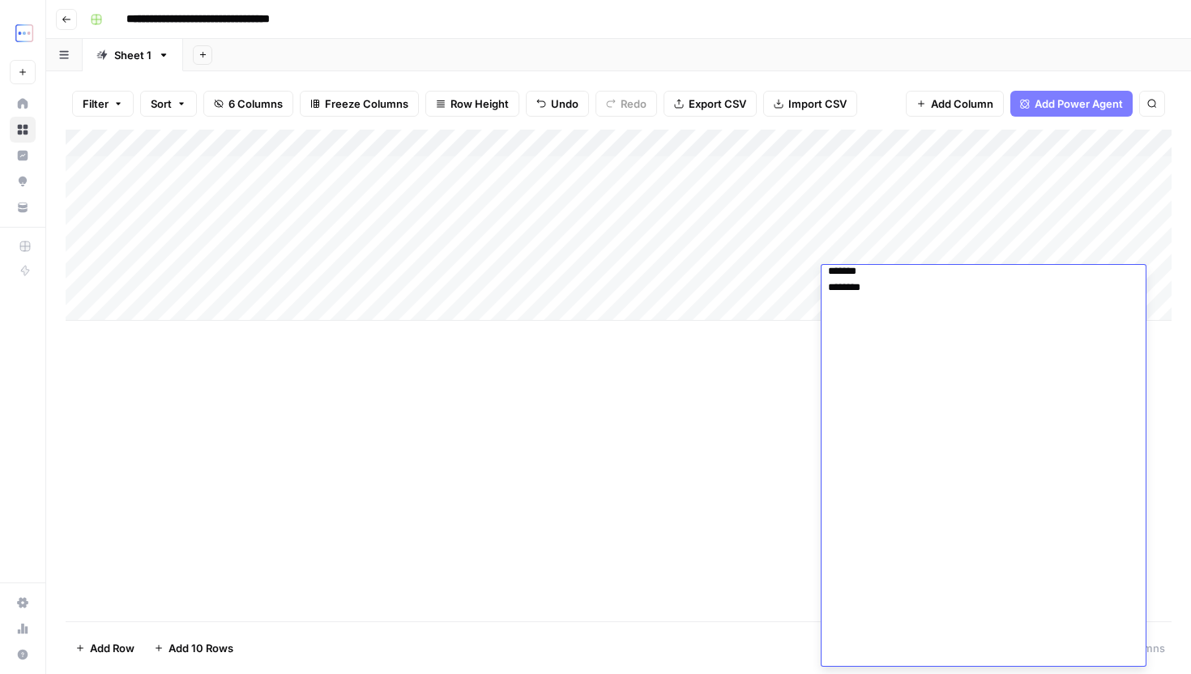
click at [732, 444] on div "Add Column" at bounding box center [619, 376] width 1106 height 492
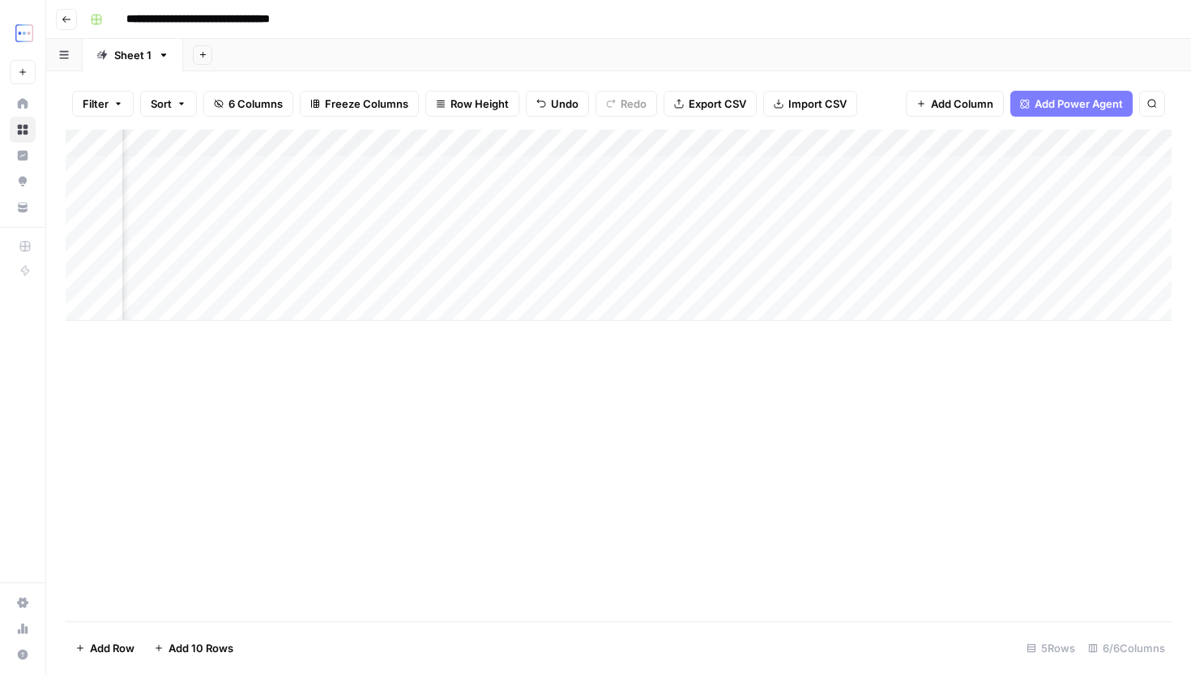
scroll to position [0, 173]
click at [1074, 143] on div "Add Column" at bounding box center [619, 225] width 1106 height 191
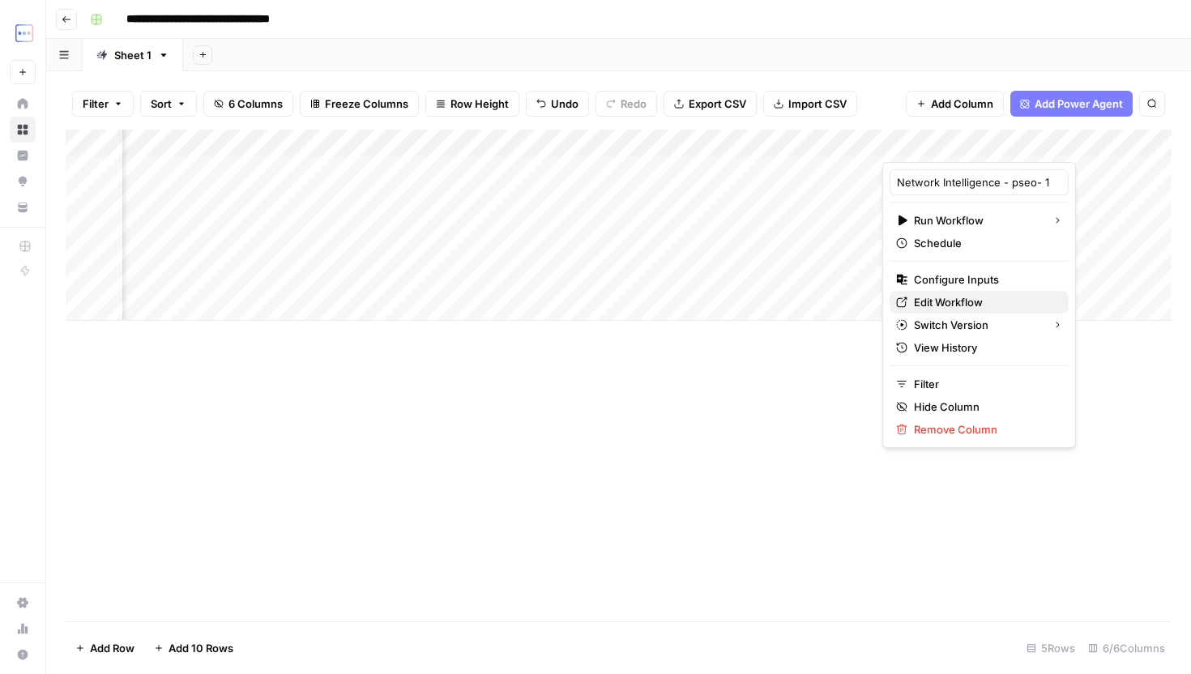
click at [977, 309] on span "Edit Workflow" at bounding box center [985, 302] width 142 height 16
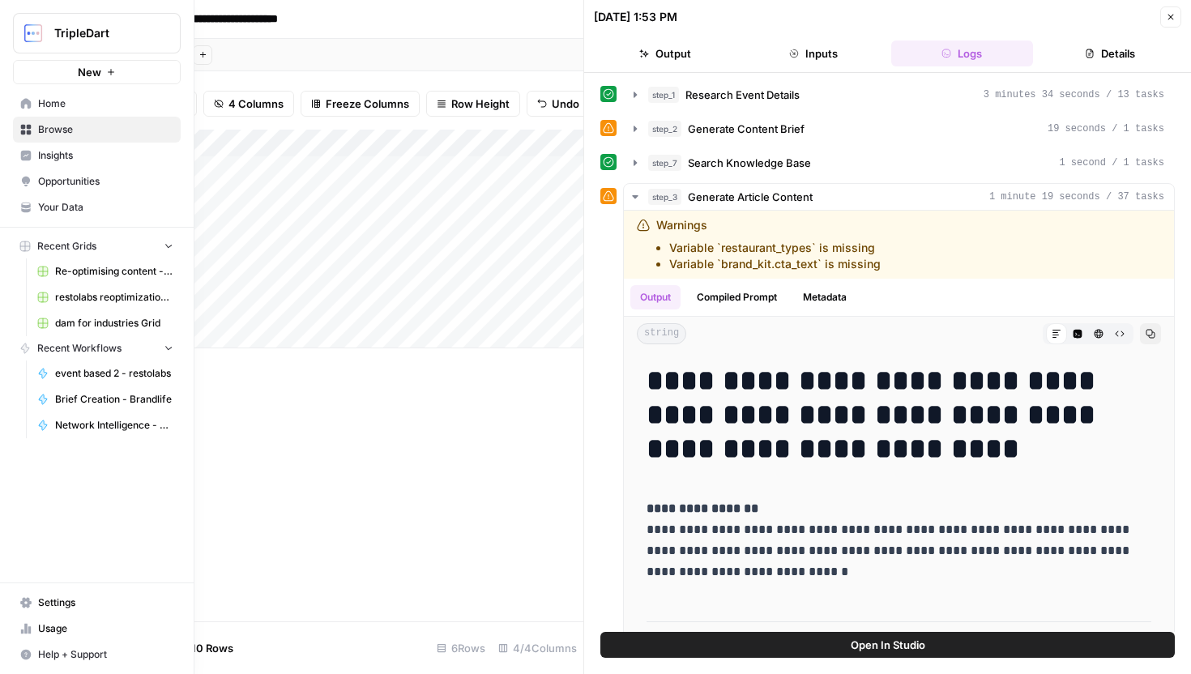
click at [16, 98] on link "Home" at bounding box center [97, 104] width 168 height 26
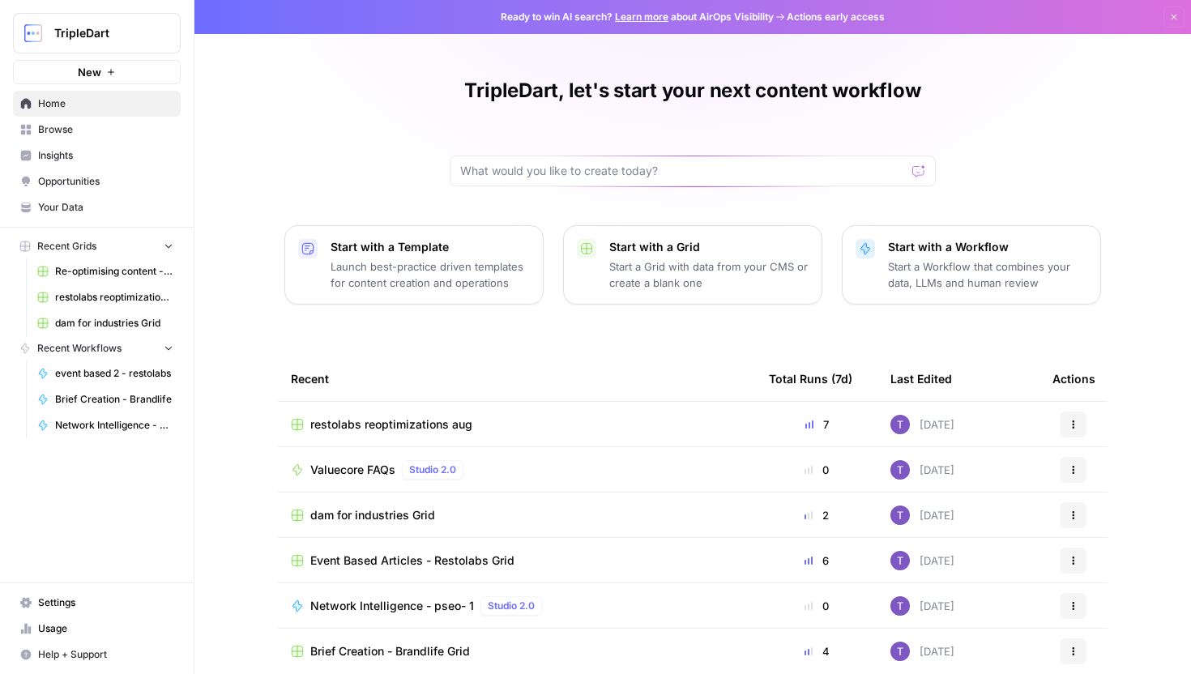
click at [83, 211] on span "Your Data" at bounding box center [105, 207] width 135 height 15
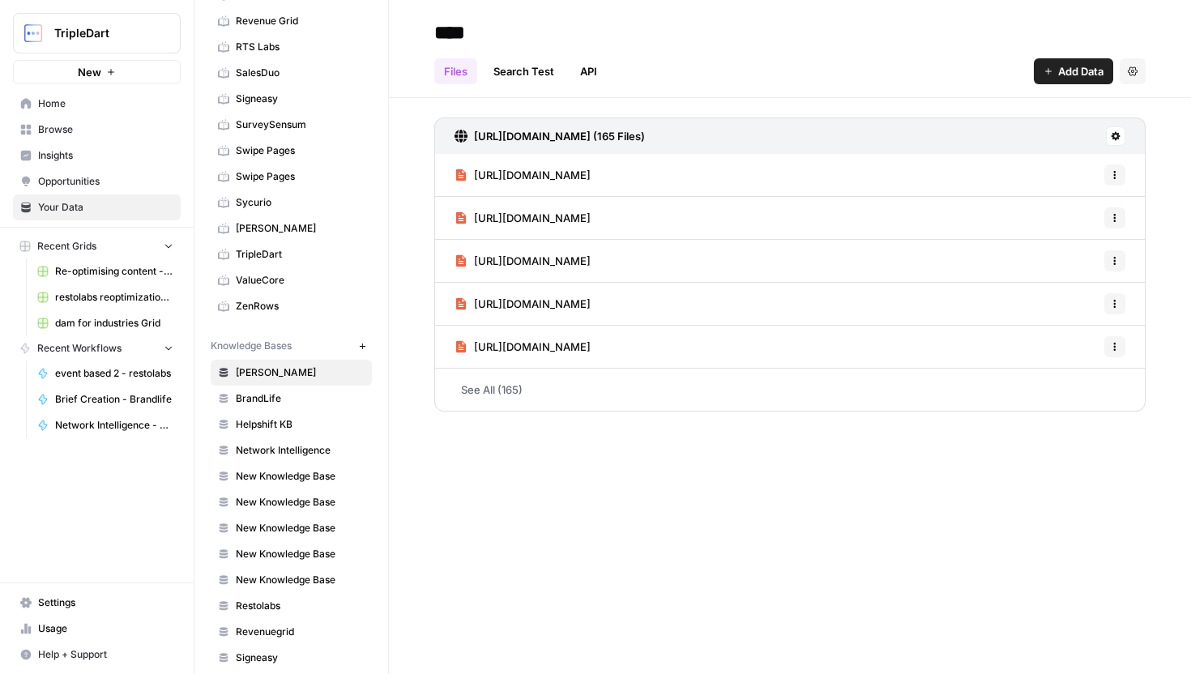
scroll to position [715, 0]
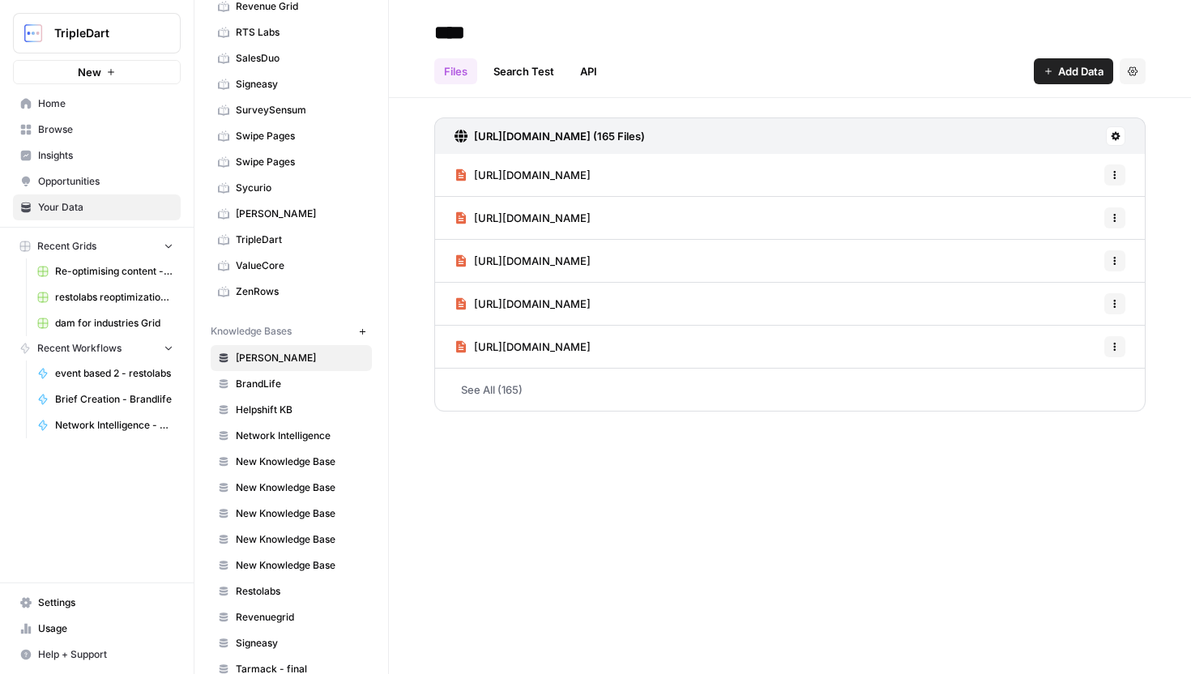
click at [364, 329] on icon "button" at bounding box center [362, 331] width 9 height 9
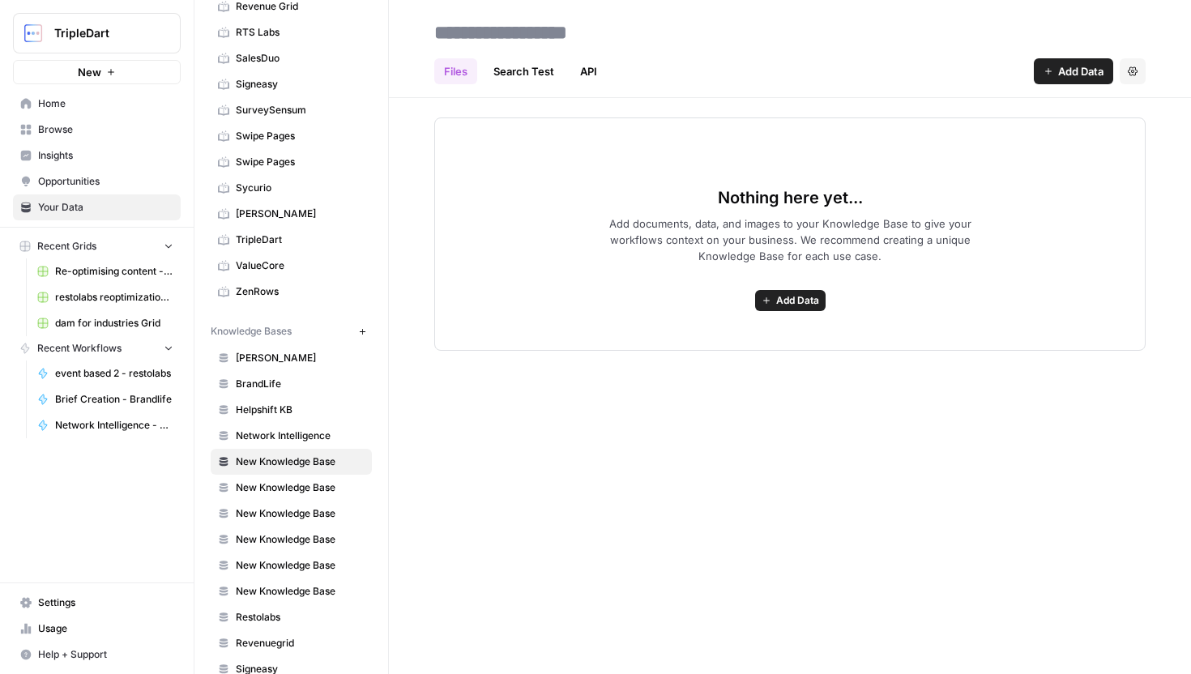
click at [597, 27] on input at bounding box center [557, 32] width 259 height 32
type input "**********"
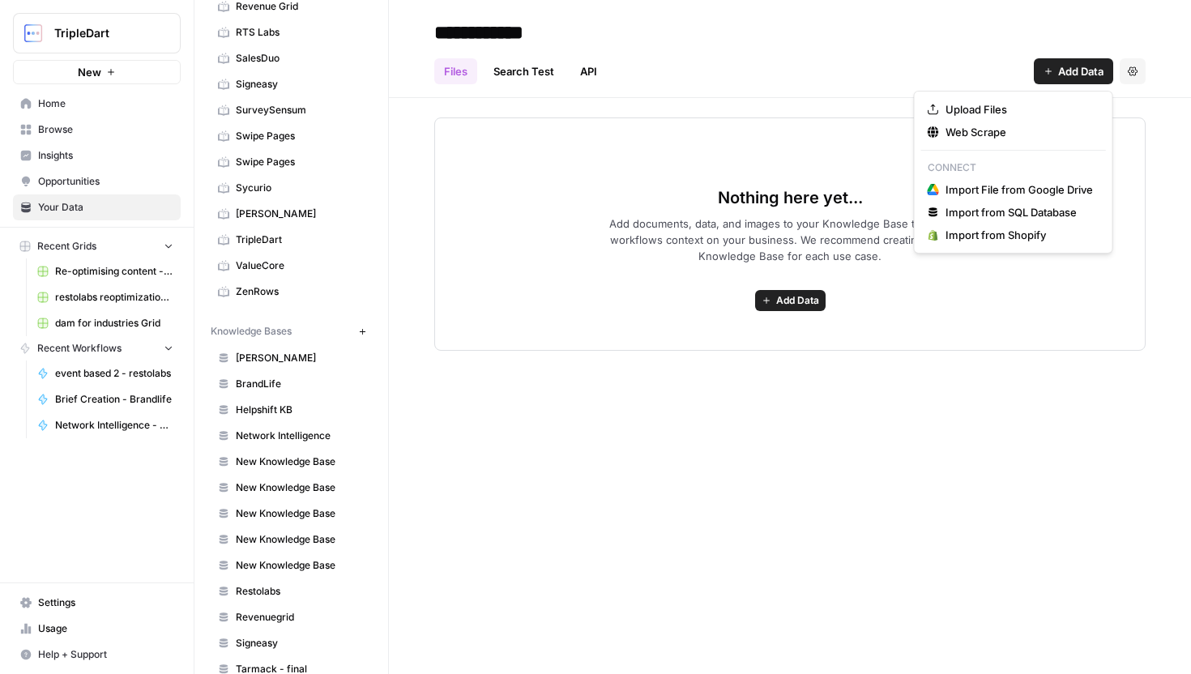
click at [1076, 73] on span "Add Data" at bounding box center [1080, 71] width 45 height 16
click at [992, 128] on span "Web Scrape" at bounding box center [1018, 132] width 147 height 16
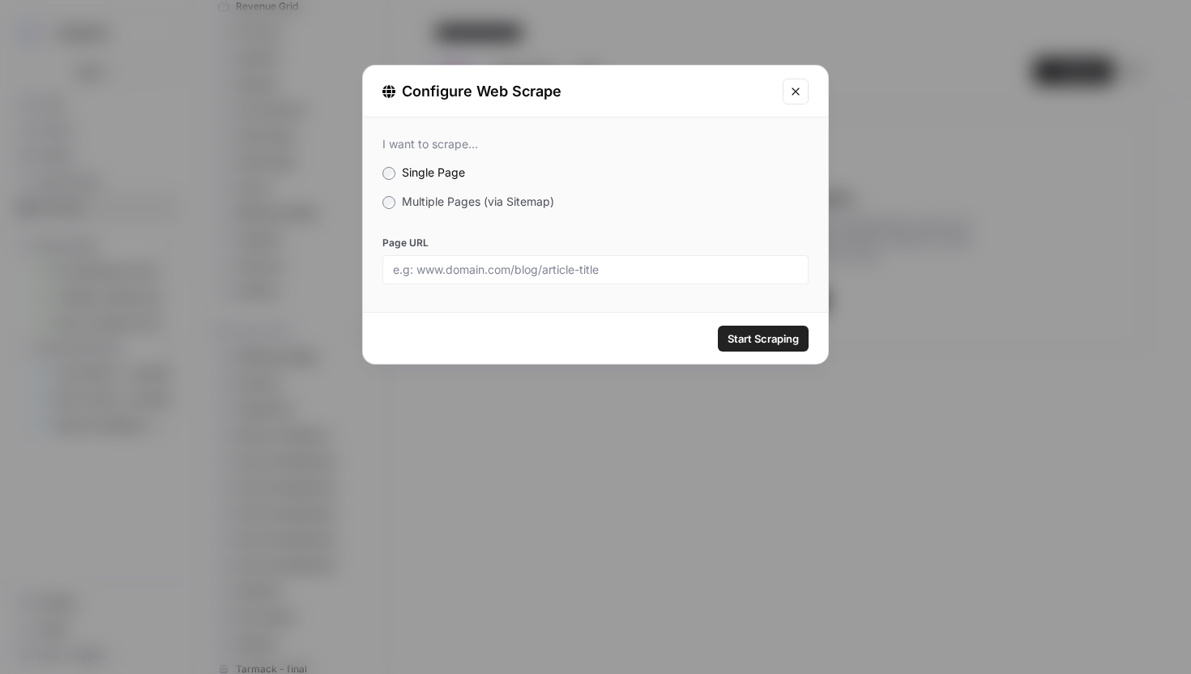
click at [468, 207] on span "Multiple Pages (via Sitemap)" at bounding box center [478, 201] width 152 height 14
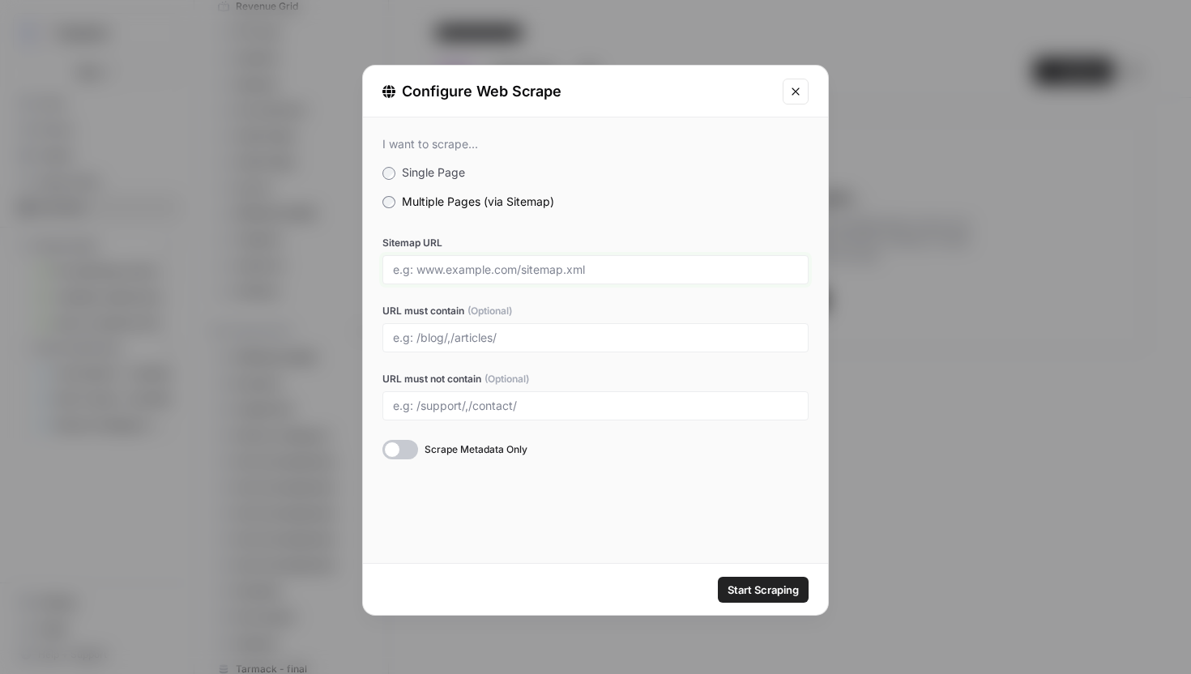
click at [471, 272] on input "Sitemap URL" at bounding box center [595, 269] width 405 height 15
paste input "https://www.transilience.ai/sitemap.xml"
type input "https://www.transilience.ai/sitemap.xml"
click at [768, 596] on span "Start Scraping" at bounding box center [762, 590] width 71 height 16
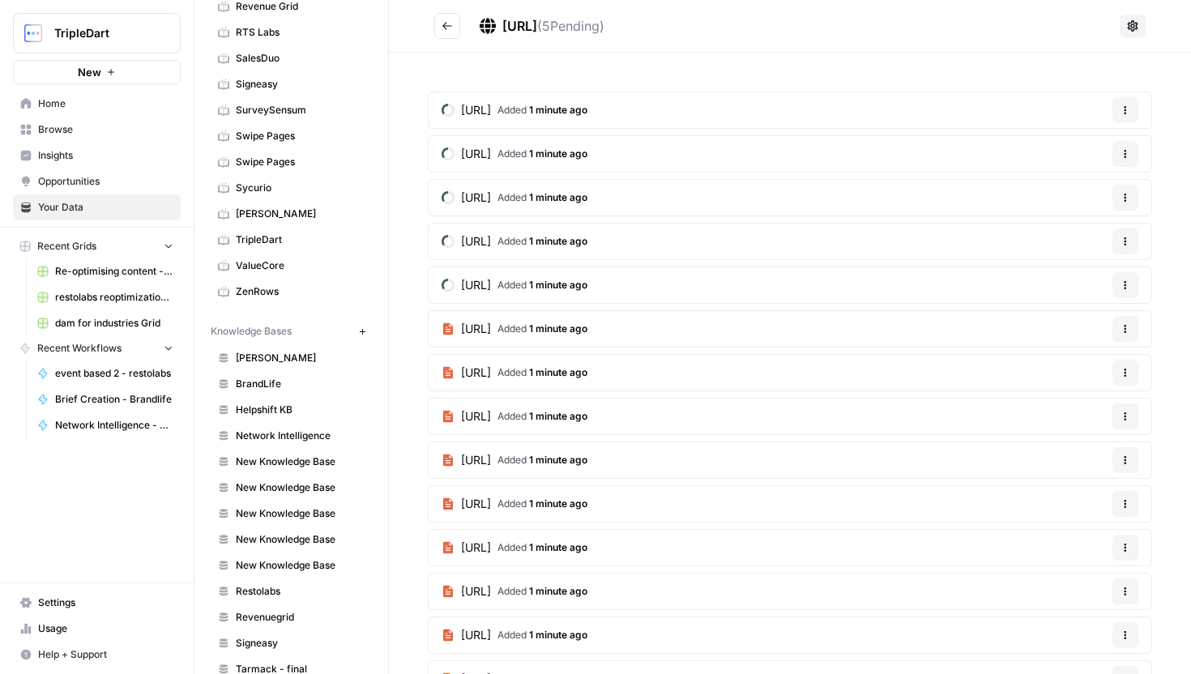
scroll to position [69, 0]
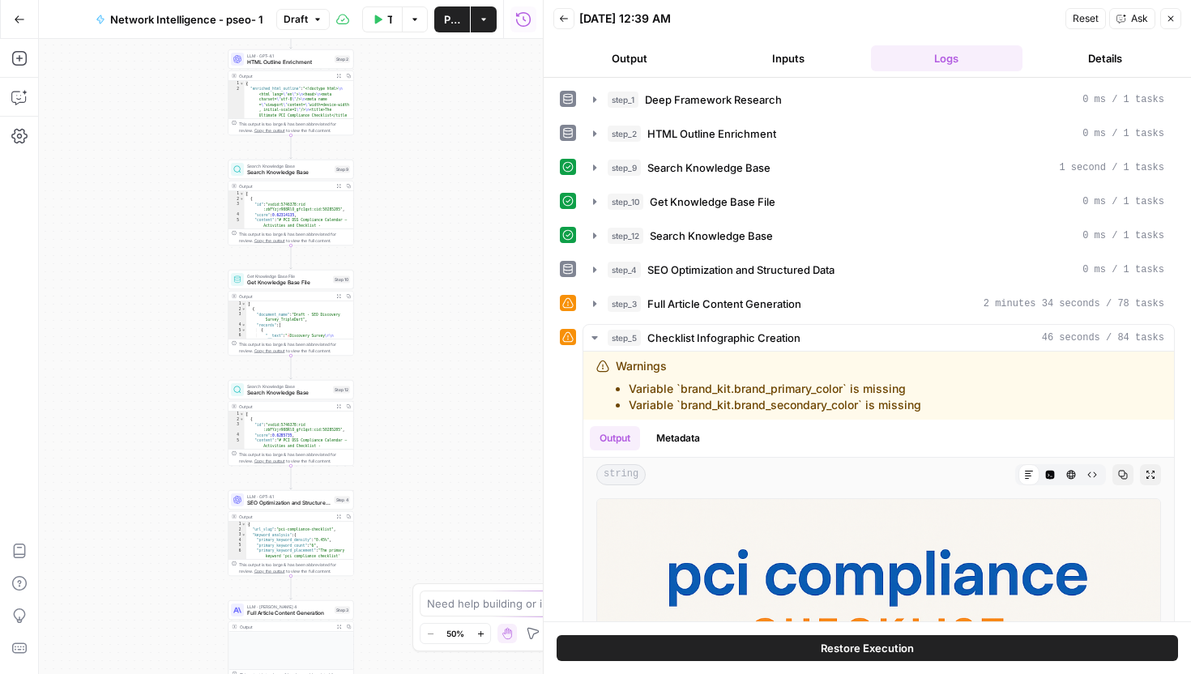
click at [813, 69] on button "Inputs" at bounding box center [788, 58] width 152 height 26
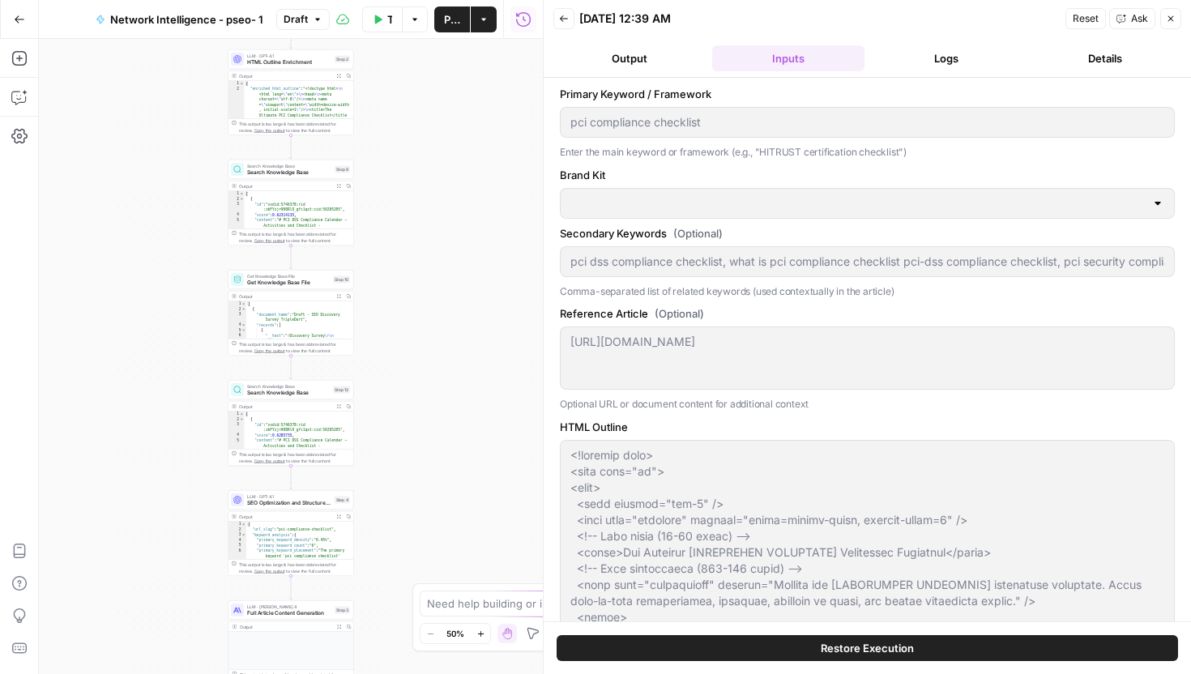
type input "Network Intelligence"
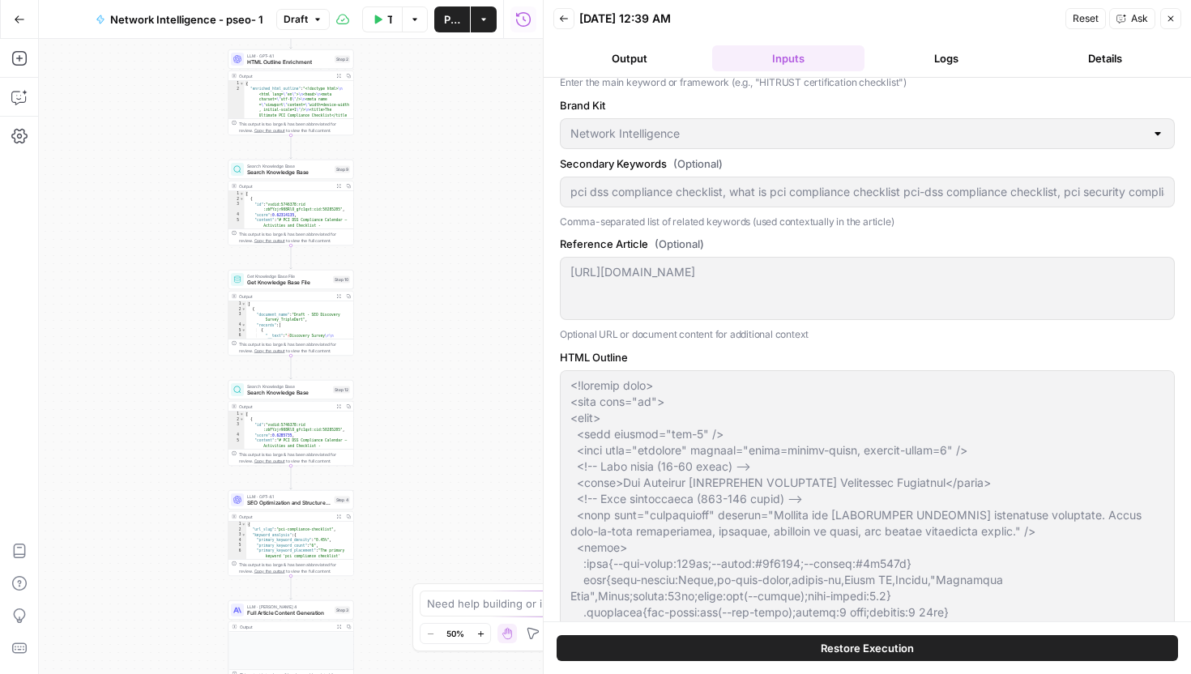
scroll to position [74, 0]
click at [762, 521] on div at bounding box center [867, 535] width 615 height 339
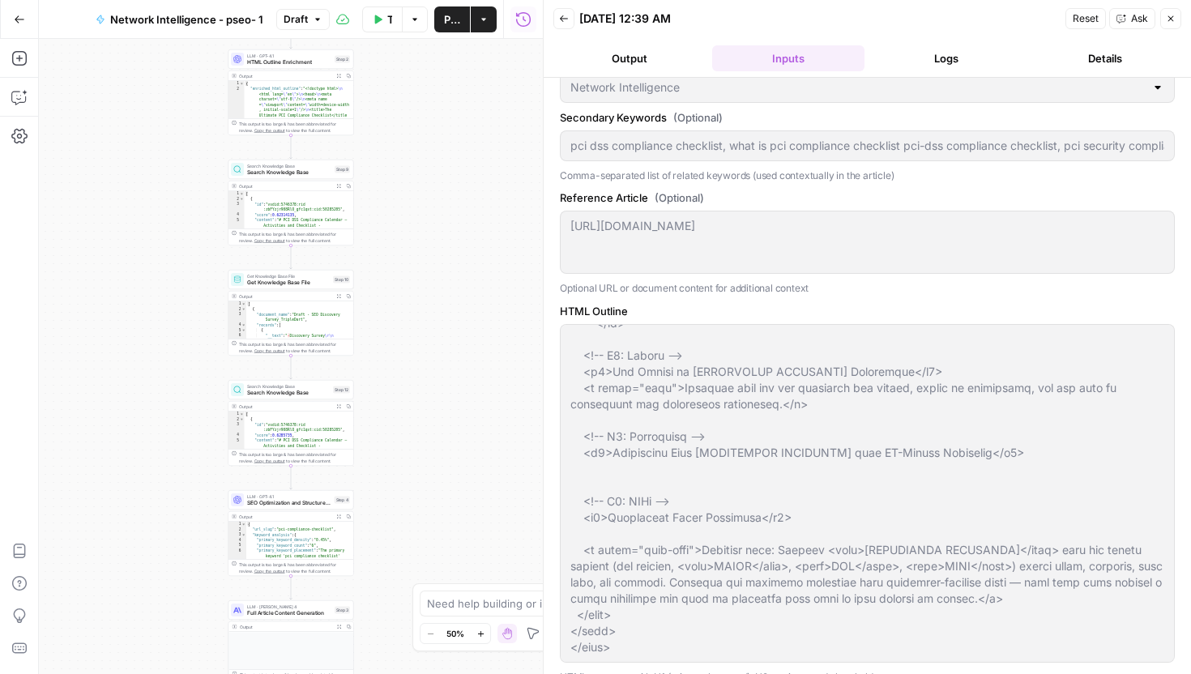
scroll to position [187, 0]
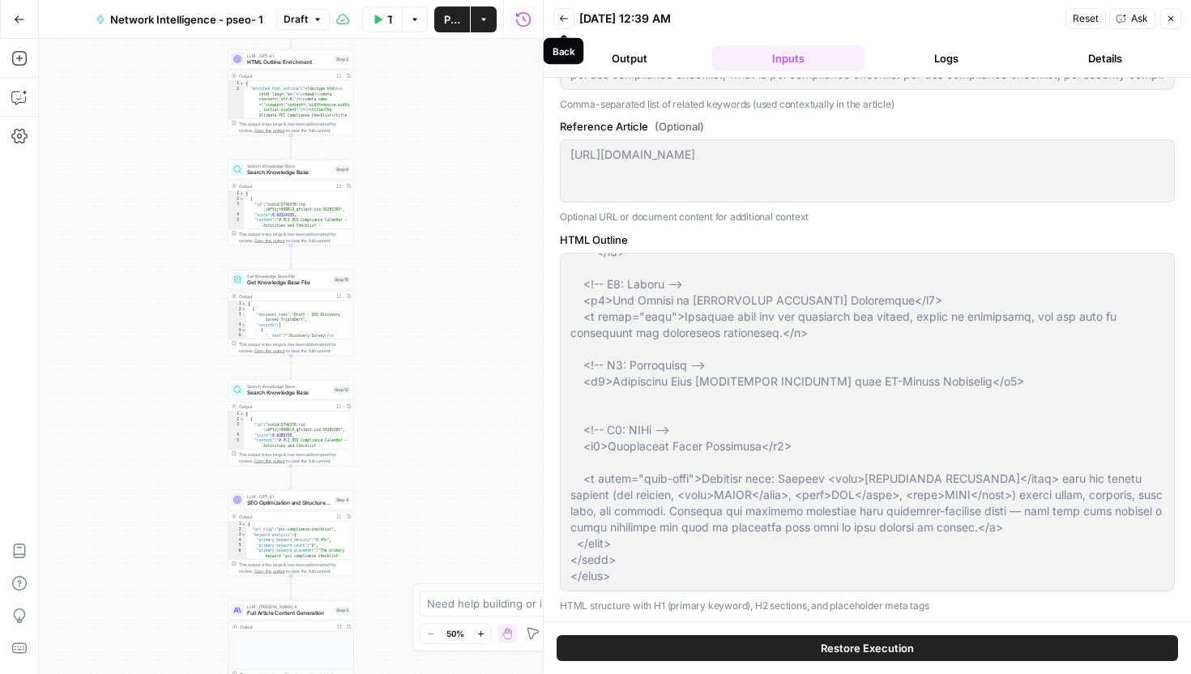
click at [566, 22] on icon "button" at bounding box center [564, 19] width 10 height 10
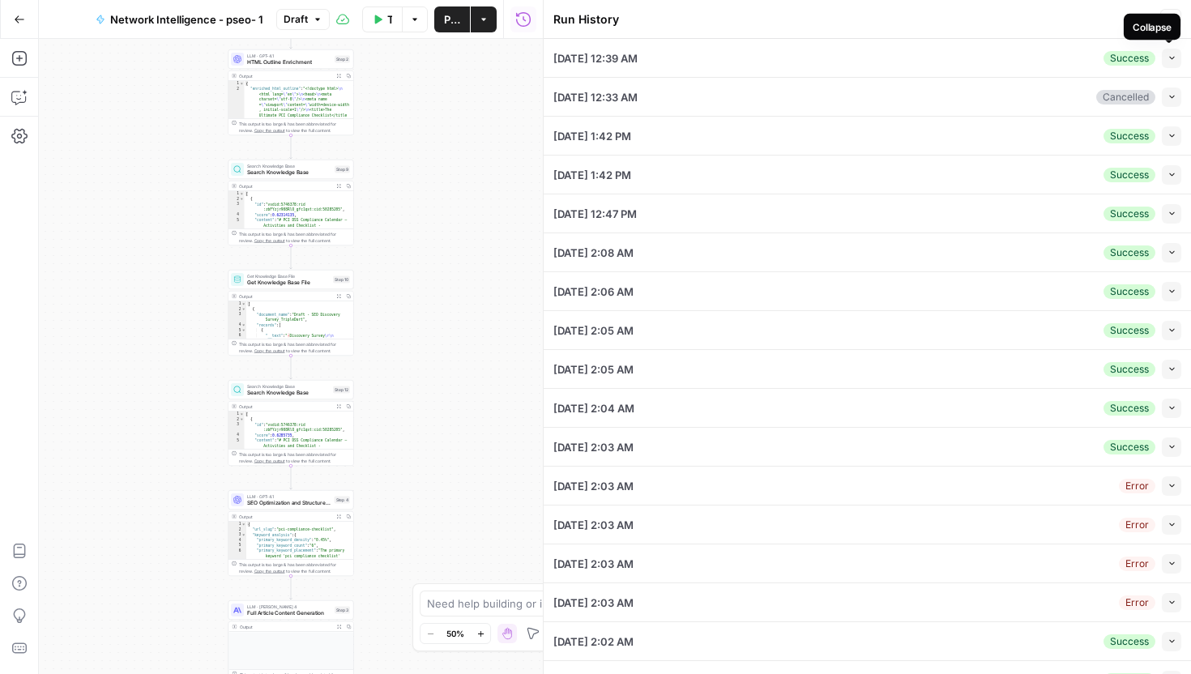
click at [1169, 61] on icon "button" at bounding box center [1171, 57] width 9 height 9
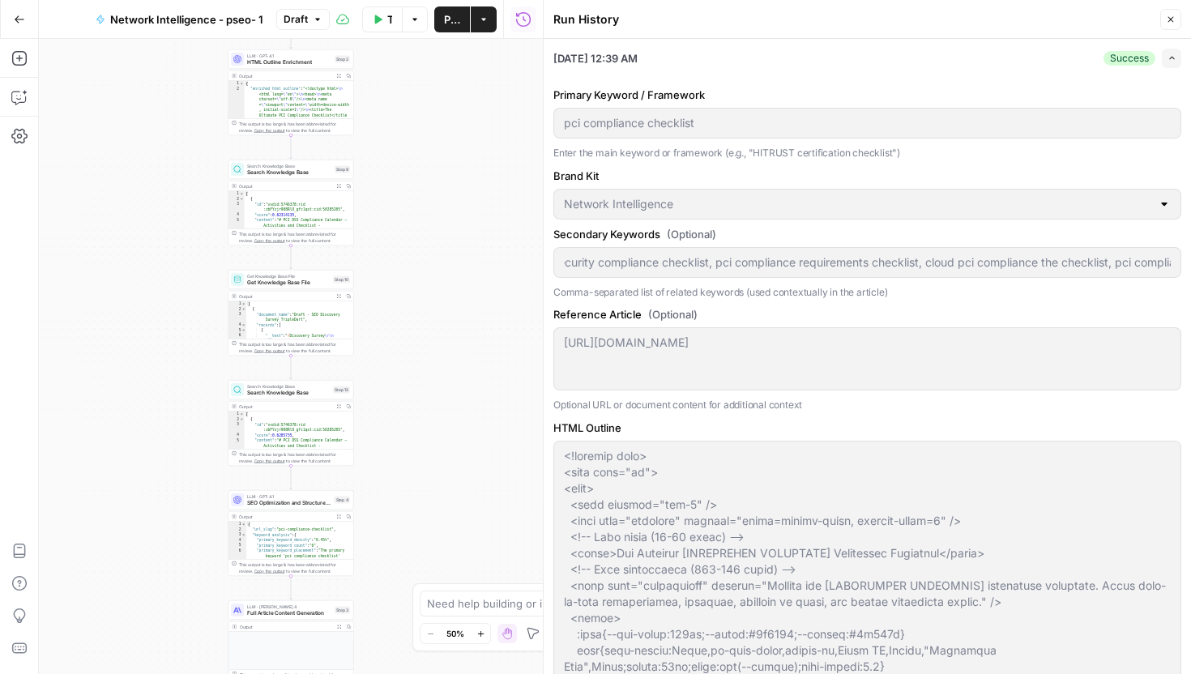
scroll to position [0, 660]
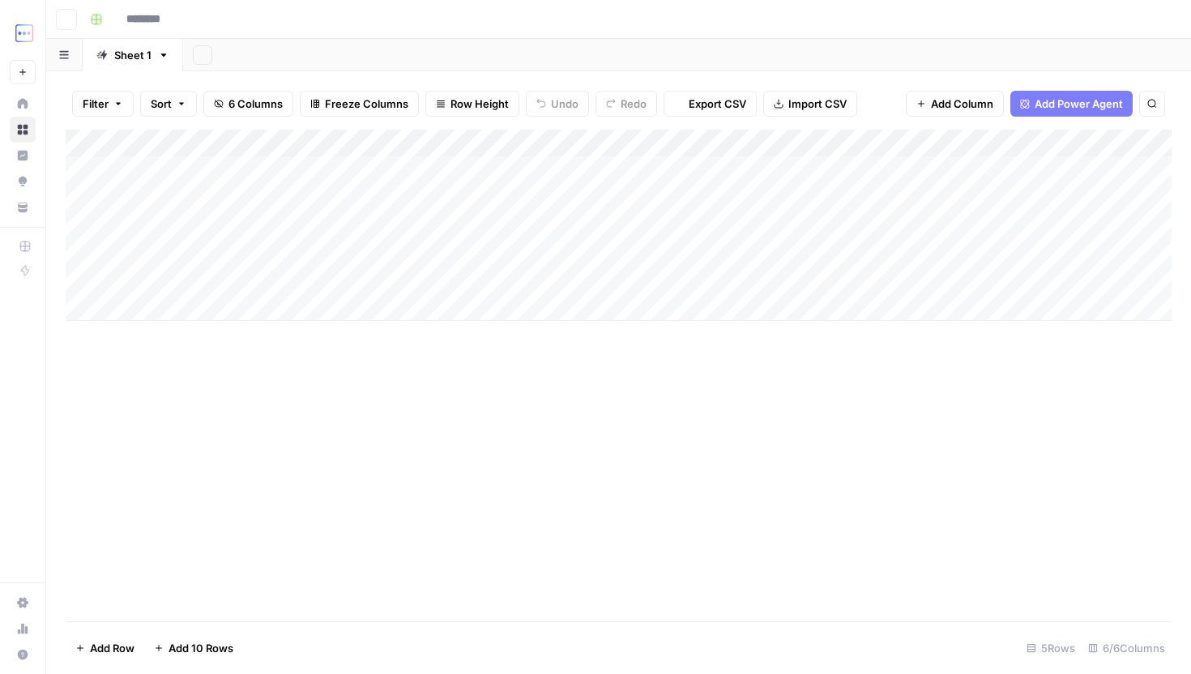
type input "**********"
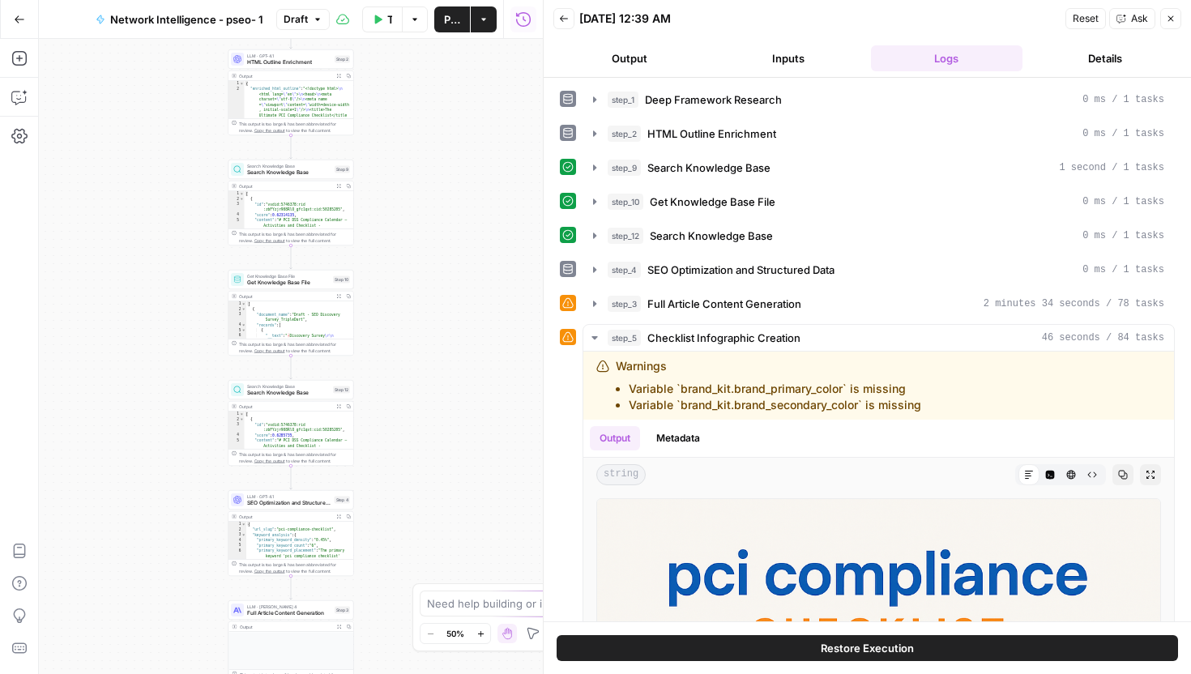
click at [770, 51] on button "Inputs" at bounding box center [788, 58] width 152 height 26
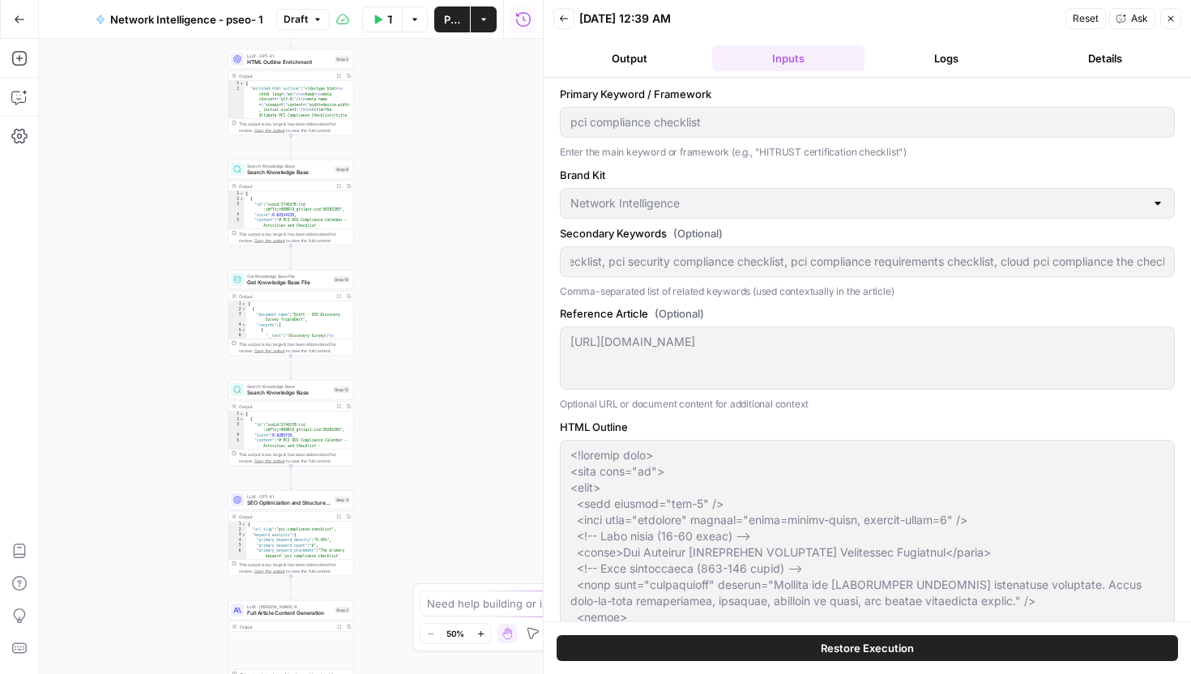
scroll to position [0, 673]
drag, startPoint x: 565, startPoint y: 263, endPoint x: 1190, endPoint y: 250, distance: 624.7
click at [1190, 251] on div "Primary Keyword / Framework pci compliance checklist Enter the main keyword or …" at bounding box center [867, 350] width 647 height 544
drag, startPoint x: 570, startPoint y: 262, endPoint x: 1184, endPoint y: 259, distance: 614.1
click at [1187, 263] on div "Primary Keyword / Framework pci compliance checklist Enter the main keyword or …" at bounding box center [867, 350] width 647 height 544
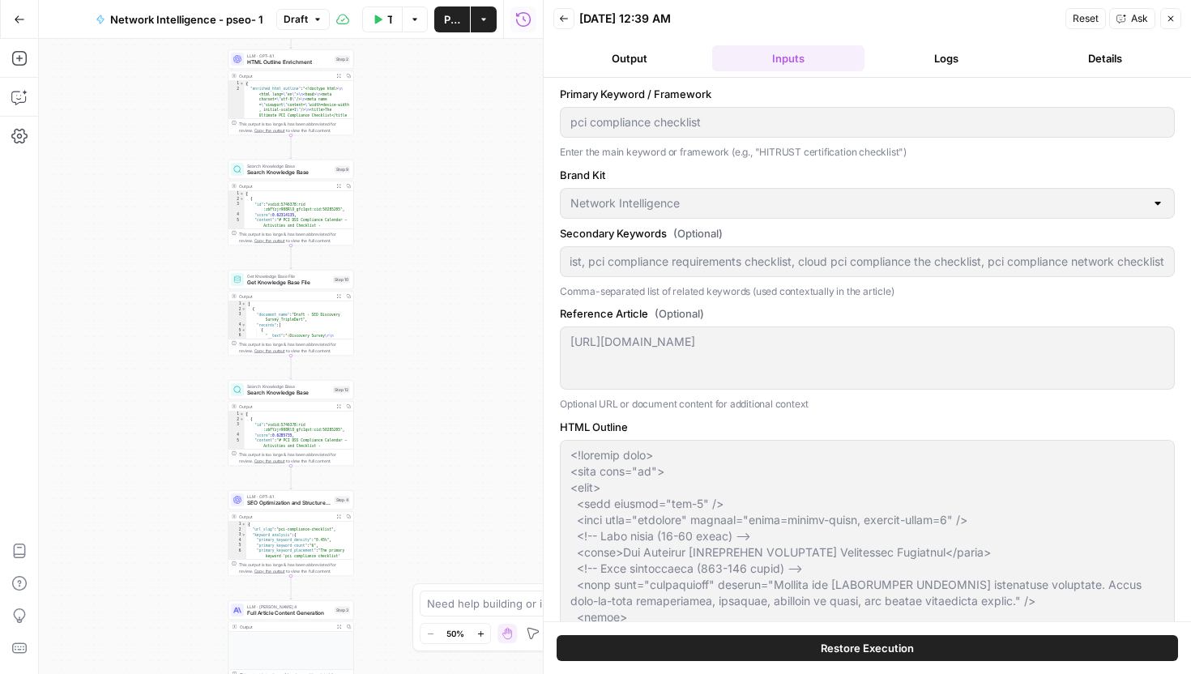
click at [545, 128] on div "Back 09/15/25 at 12:39 AM Reset Ask Close Output Inputs Logs Details Primary Ke…" at bounding box center [867, 337] width 648 height 674
click at [981, 339] on div "https://sprinto.com/blog/pci-dss-compliance-checklist/ https://sprinto.com/blog…" at bounding box center [867, 357] width 615 height 63
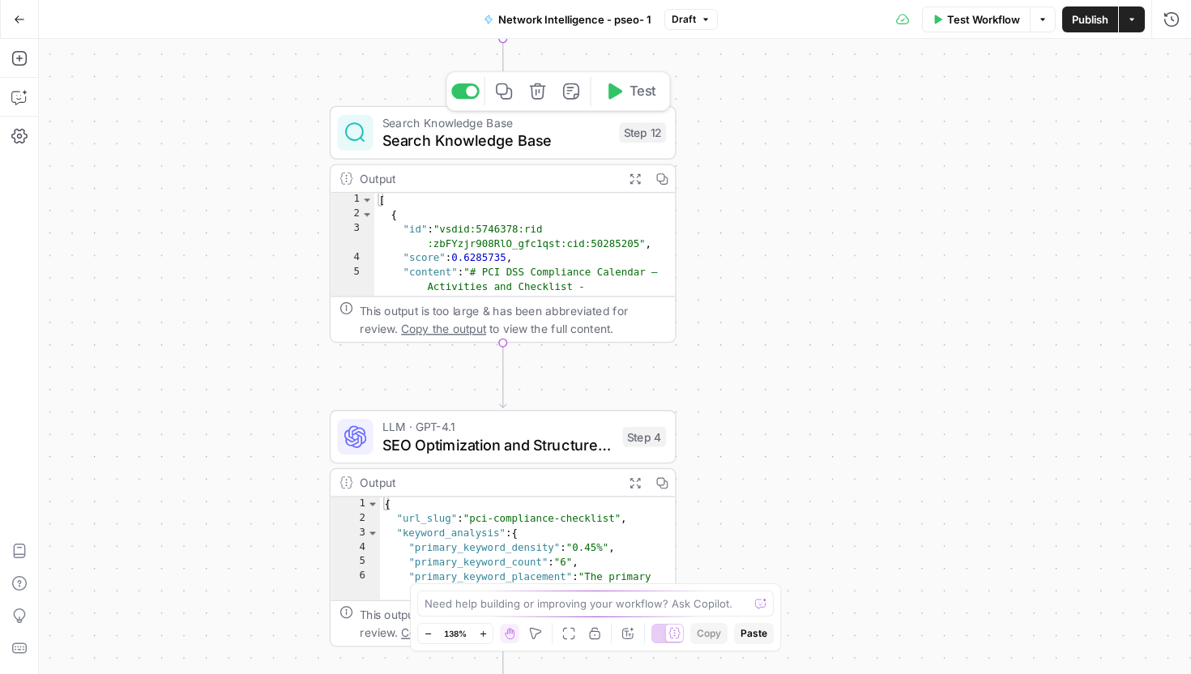
click at [529, 132] on span "Search Knowledge Base" at bounding box center [496, 141] width 228 height 23
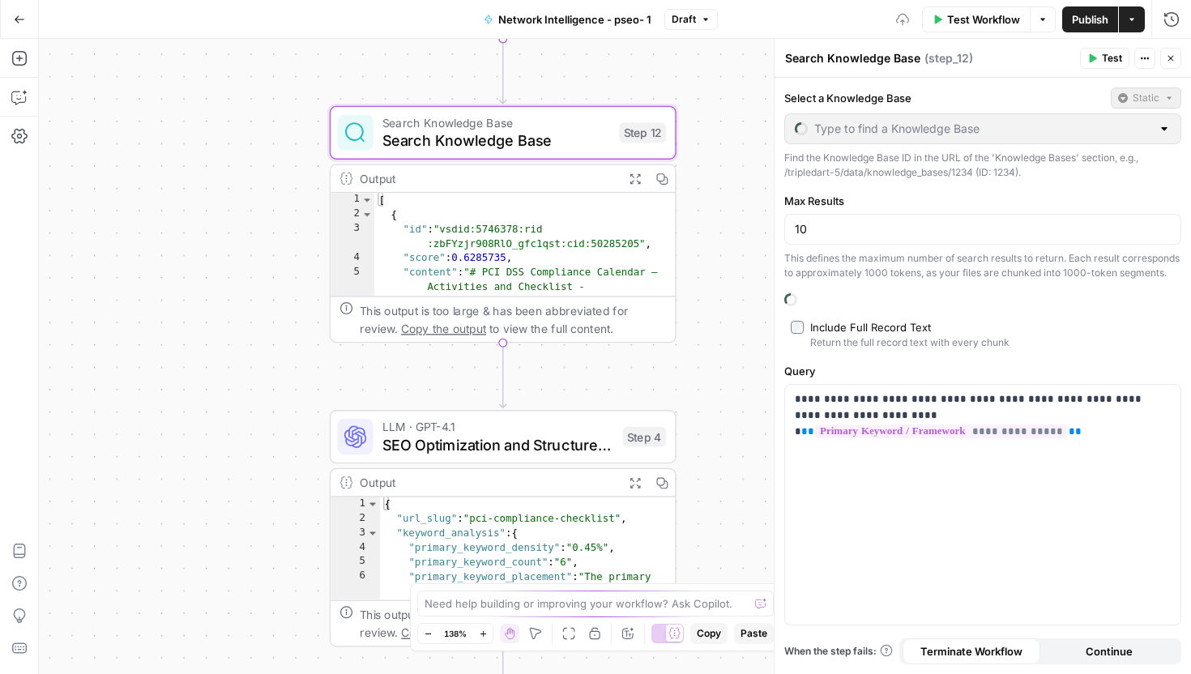
type input "Network Intelligence"
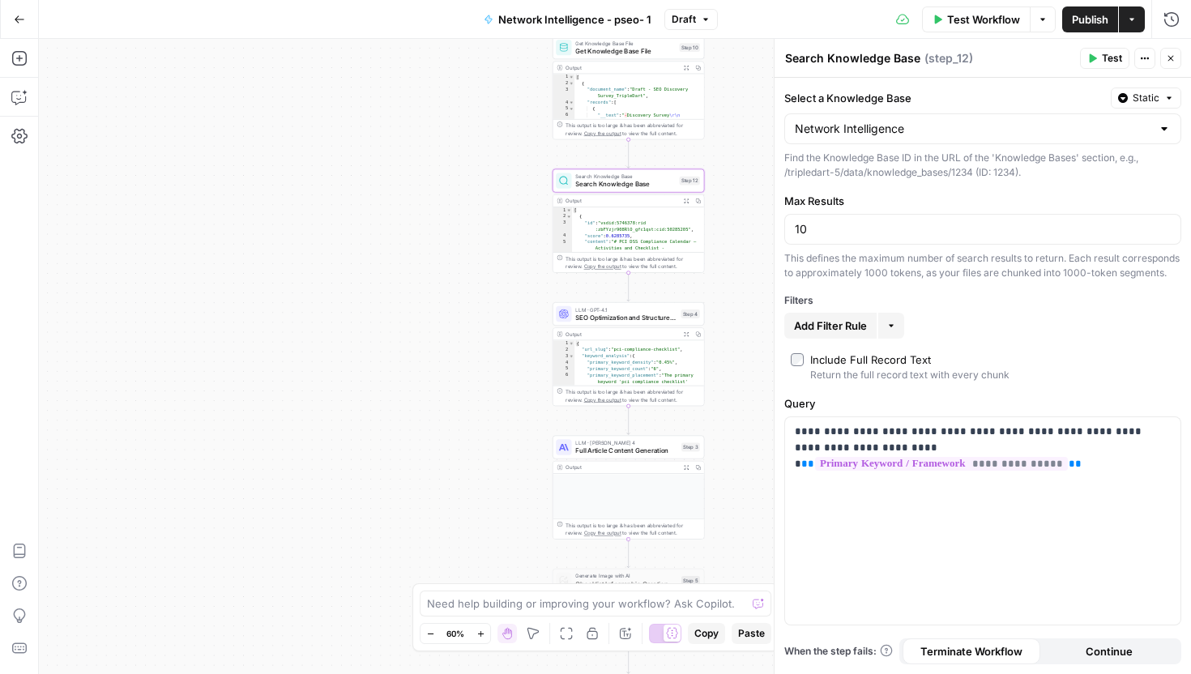
click at [871, 141] on div "Network Intelligence" at bounding box center [982, 128] width 397 height 31
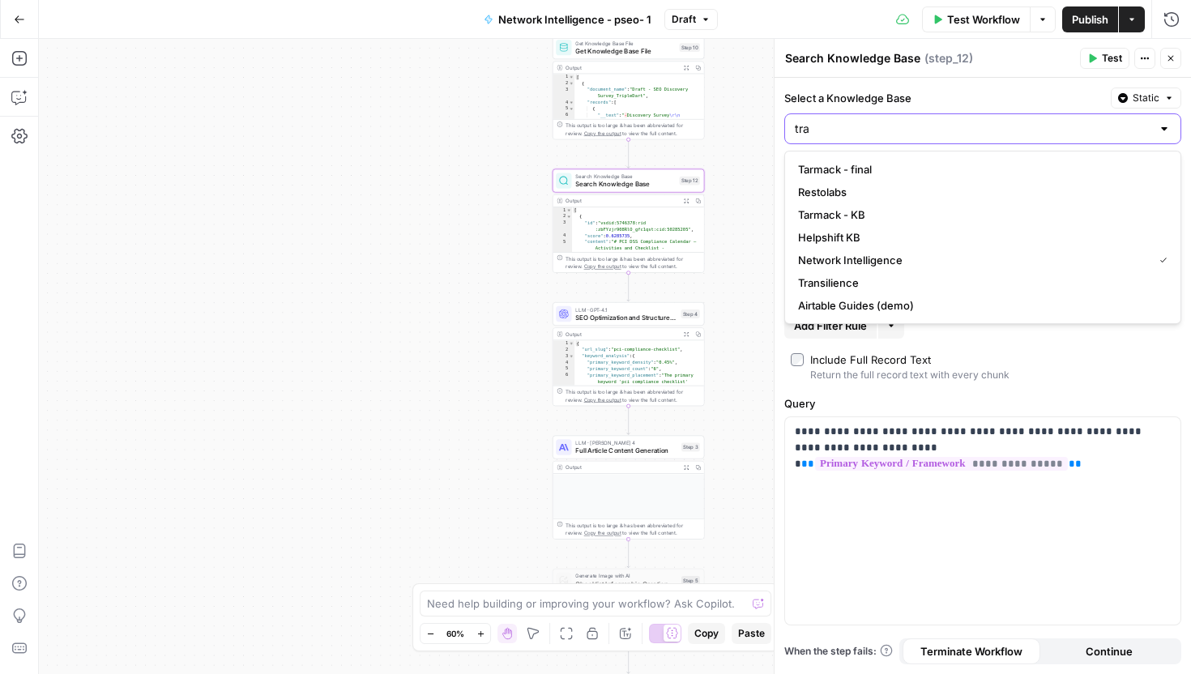
type input "tra"
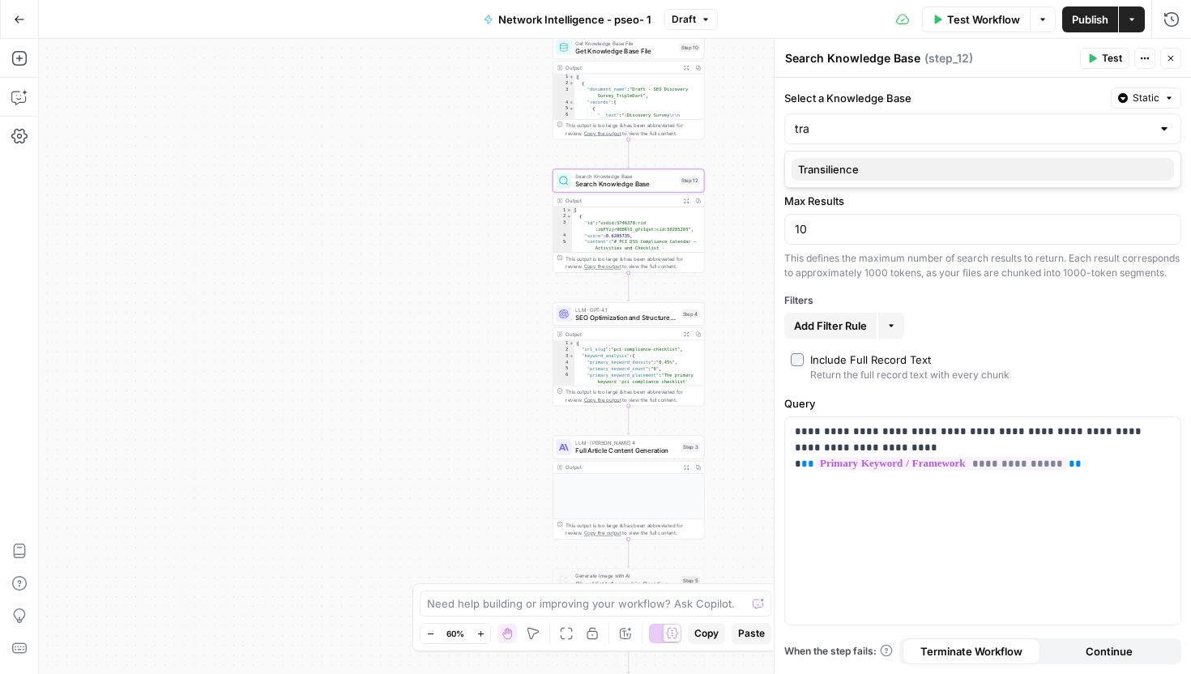
click at [850, 169] on span "Transilience" at bounding box center [979, 169] width 363 height 16
type input "Transilience"
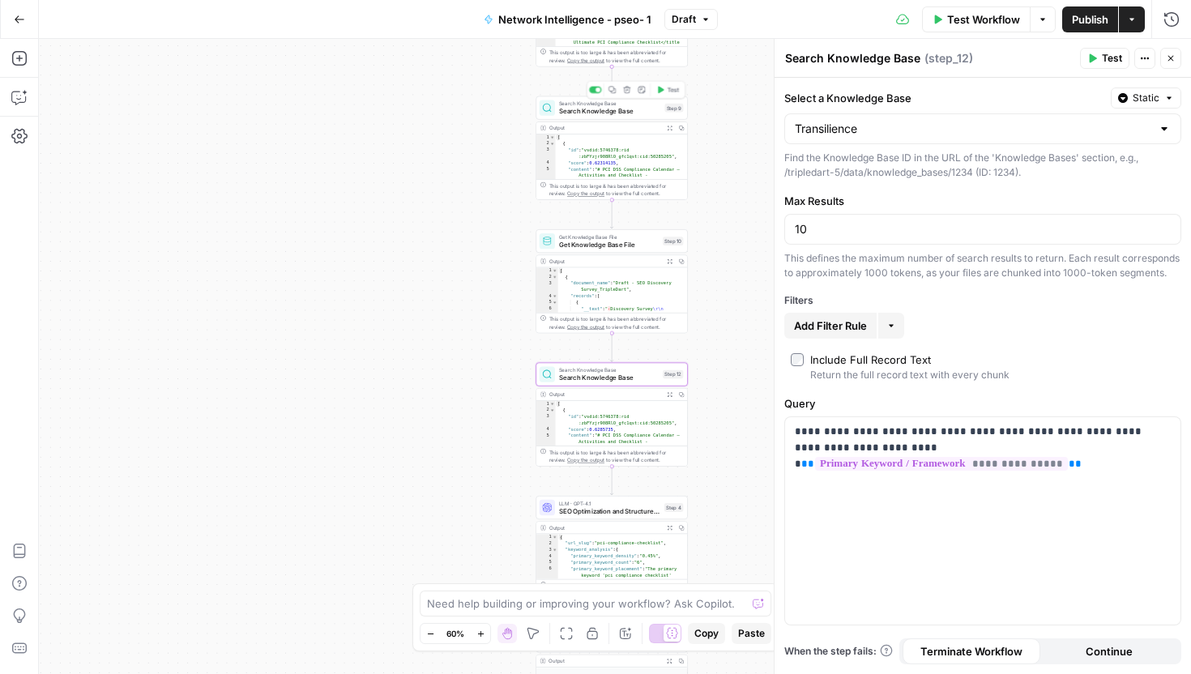
click at [602, 109] on span "Search Knowledge Base" at bounding box center [610, 111] width 102 height 10
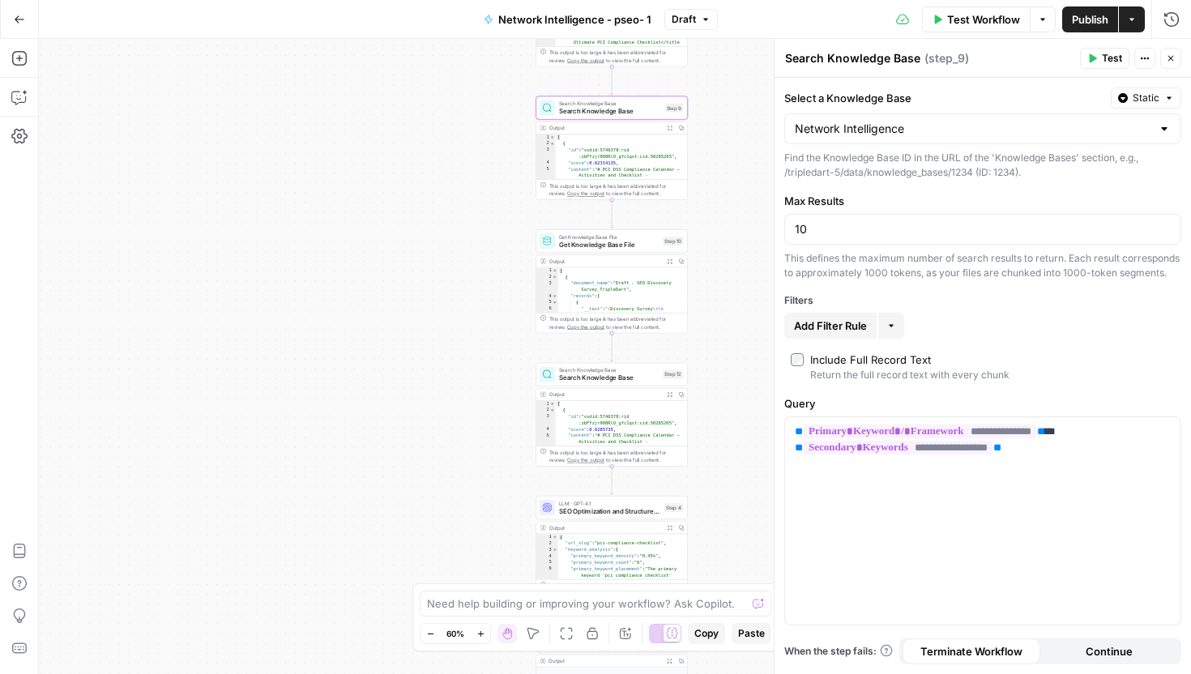
click at [1081, 19] on span "Publish" at bounding box center [1090, 19] width 36 height 16
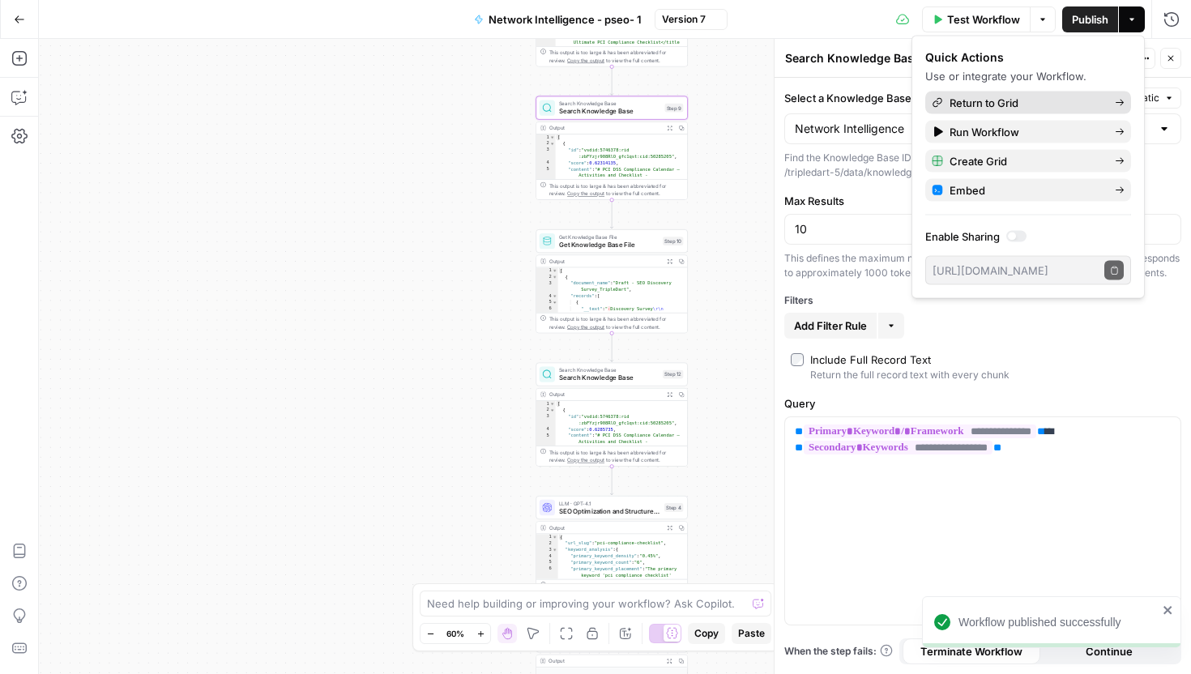
click at [1027, 105] on span "Return to Grid" at bounding box center [1025, 103] width 152 height 16
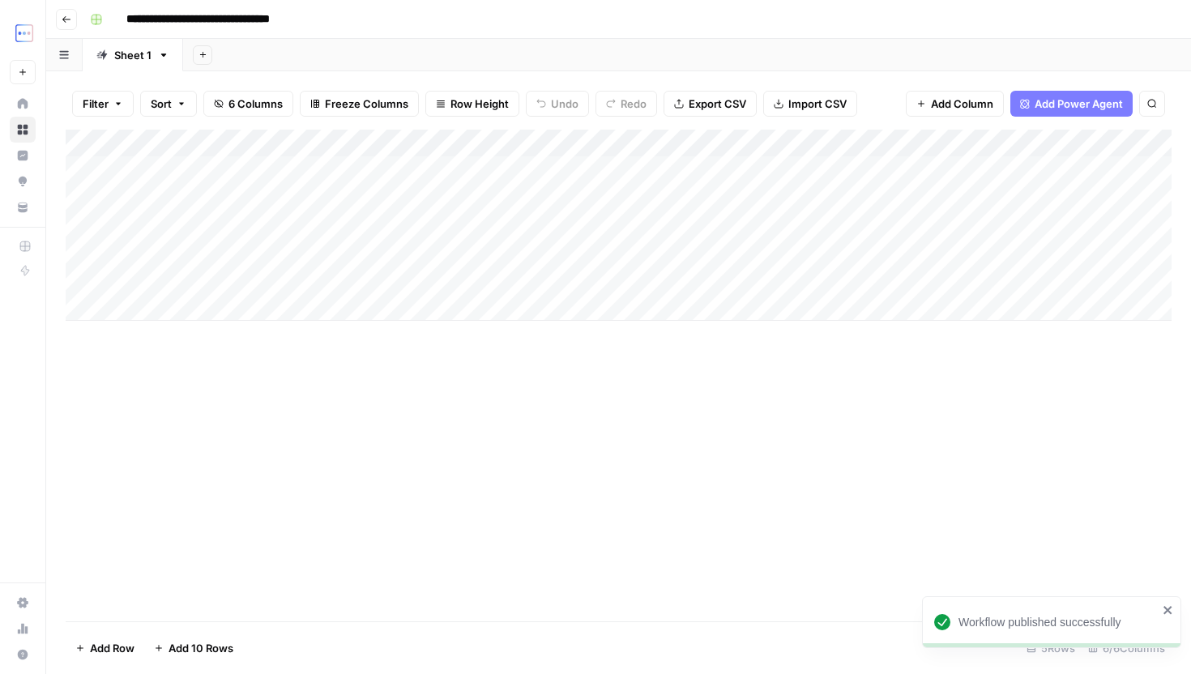
click at [1162, 277] on div "Add Column" at bounding box center [619, 225] width 1106 height 191
click at [263, 194] on div "Add Column" at bounding box center [619, 225] width 1106 height 191
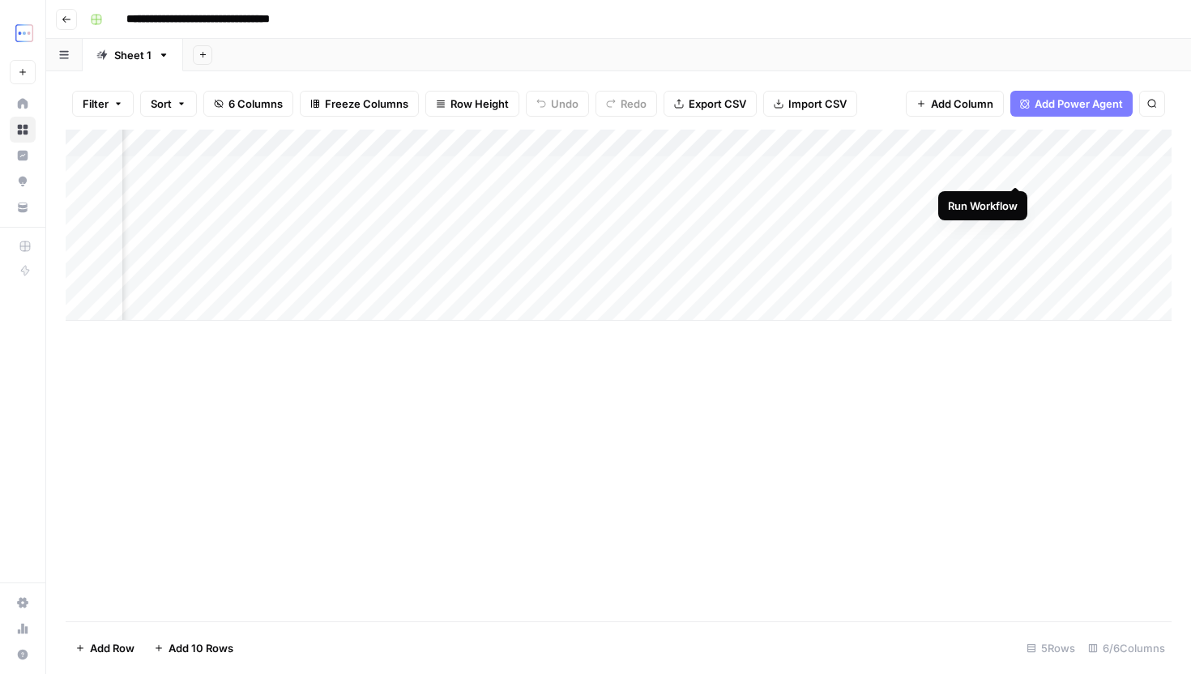
click at [1013, 170] on div "Add Column" at bounding box center [619, 225] width 1106 height 191
click at [986, 277] on div "Add Column" at bounding box center [619, 225] width 1106 height 191
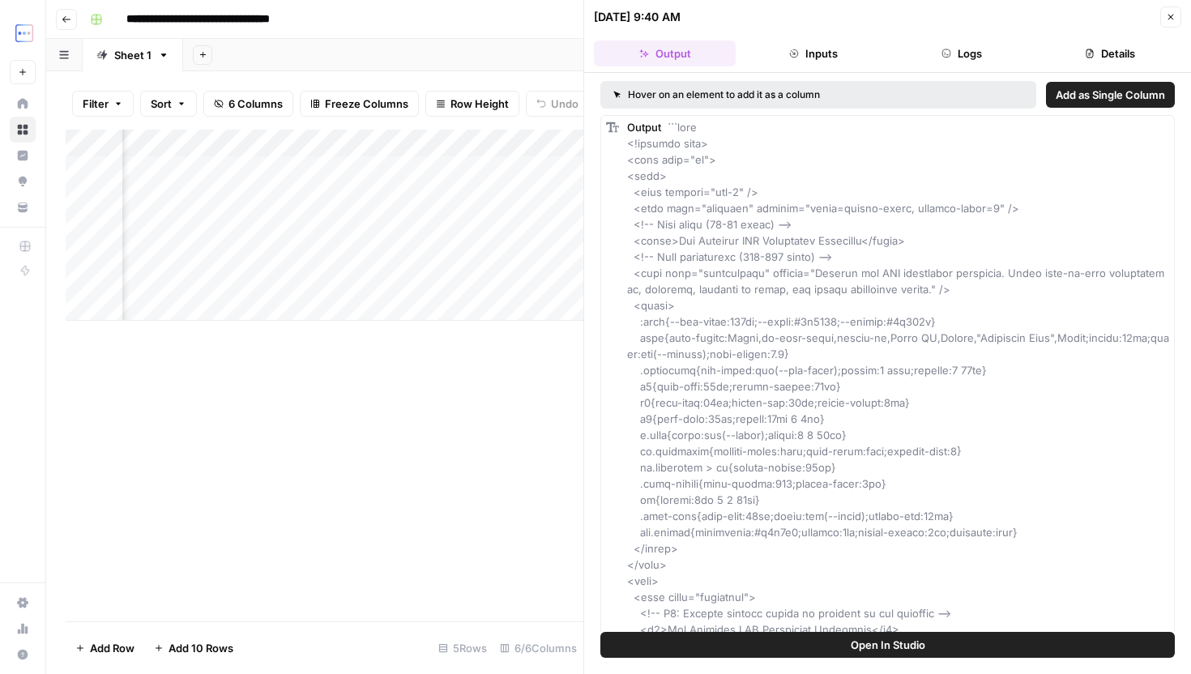
click at [864, 52] on button "Inputs" at bounding box center [813, 54] width 142 height 26
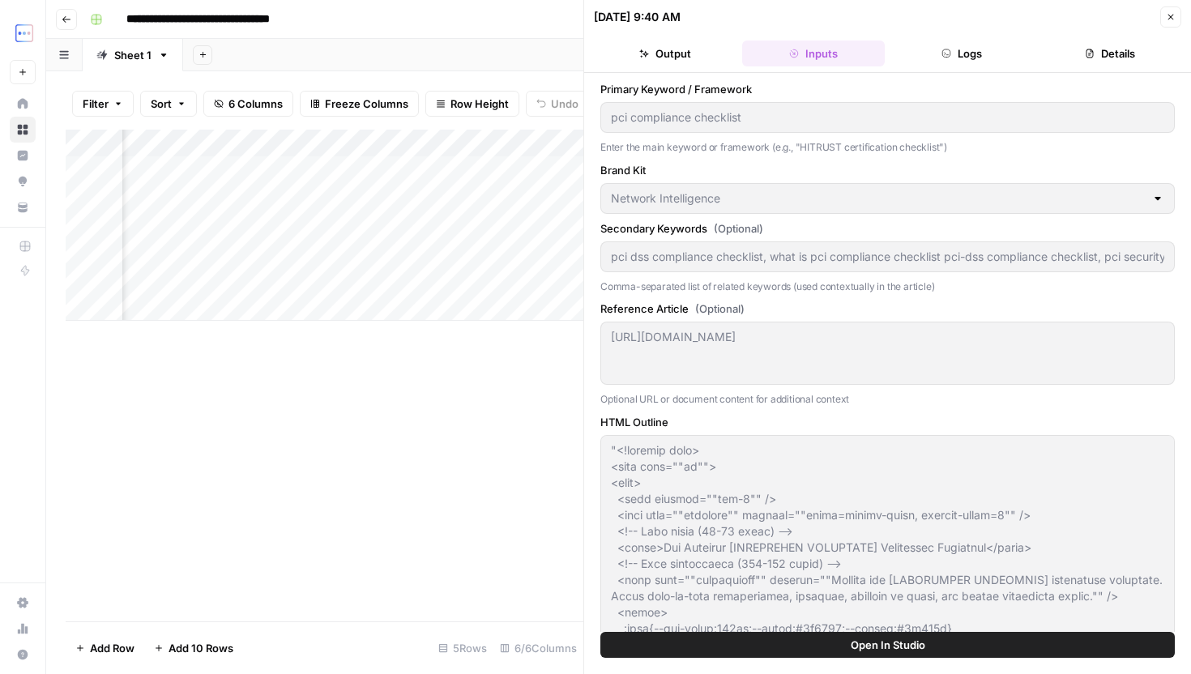
click at [978, 48] on button "Logs" at bounding box center [962, 54] width 142 height 26
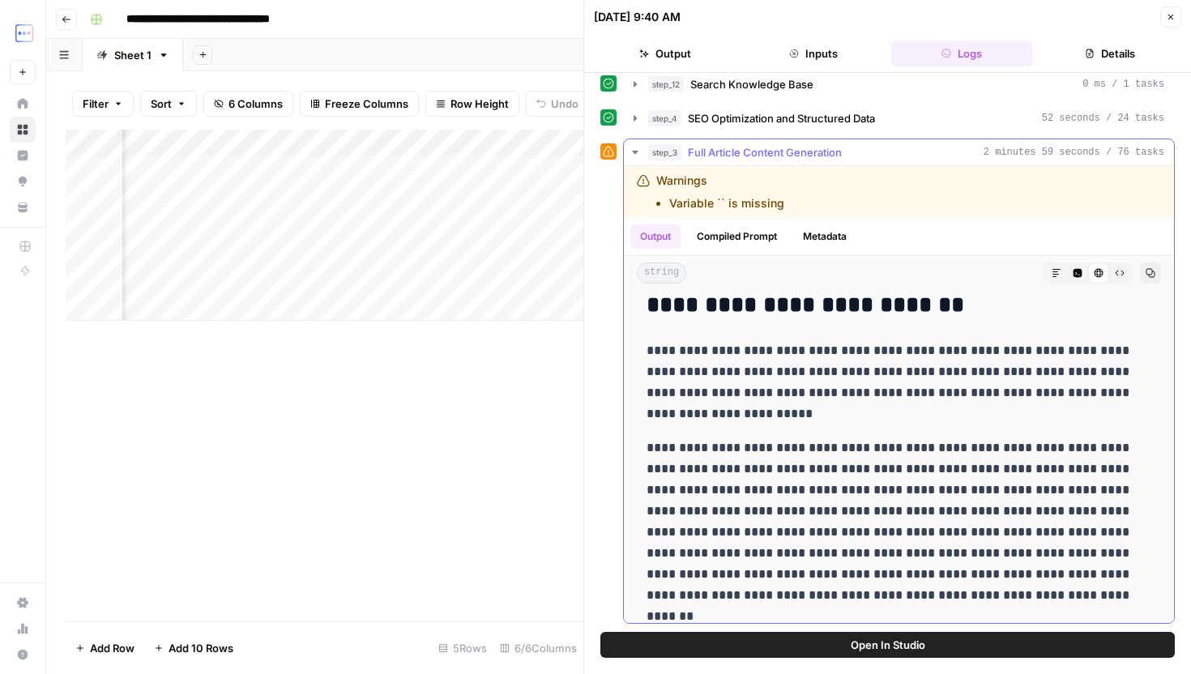
scroll to position [1773, 0]
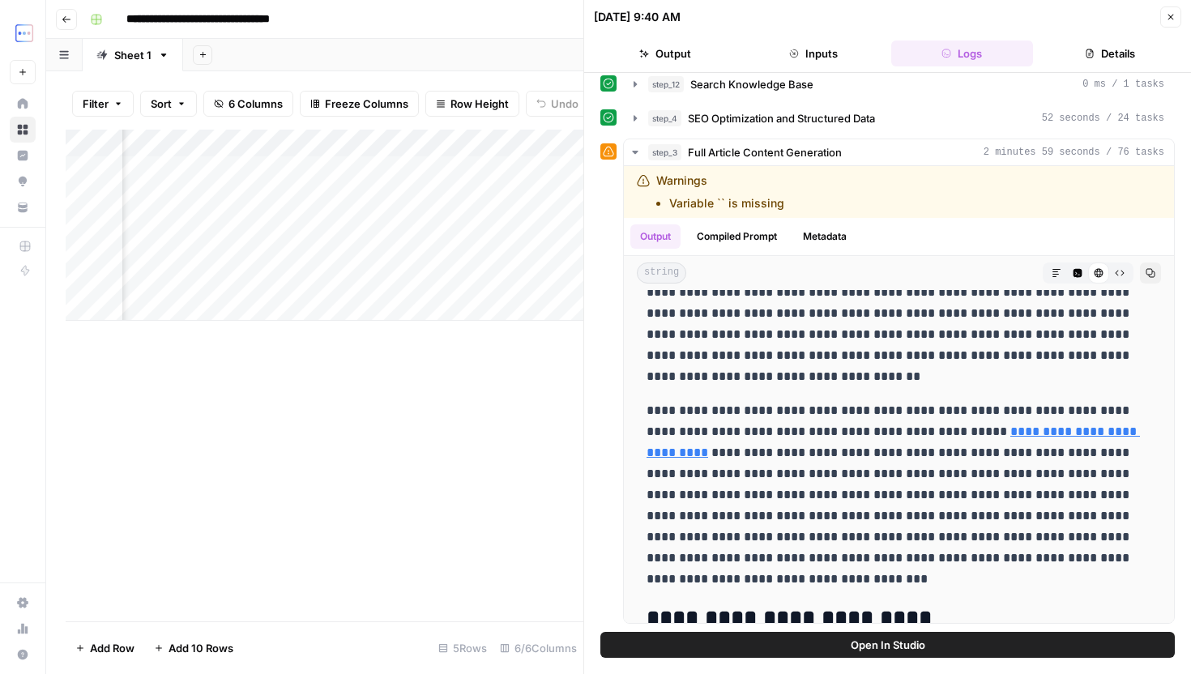
click at [483, 386] on div "Add Column" at bounding box center [325, 376] width 518 height 492
click at [1170, 16] on icon "button" at bounding box center [1171, 18] width 6 height 6
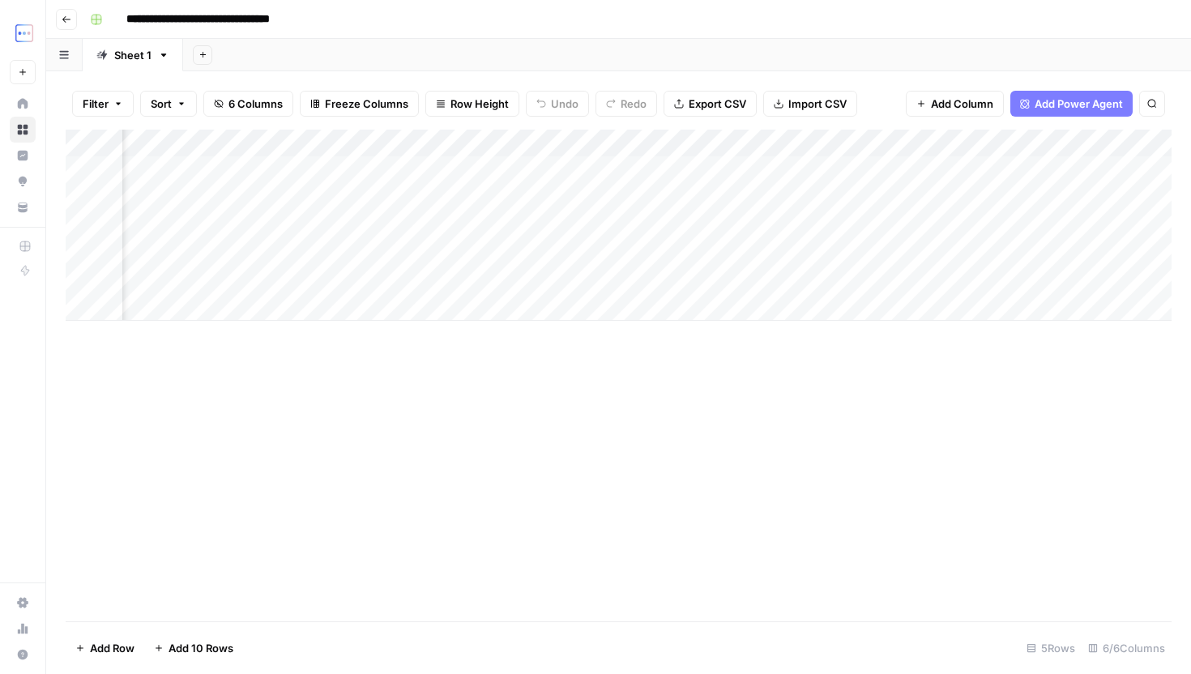
click at [996, 277] on div "Add Column" at bounding box center [619, 225] width 1106 height 191
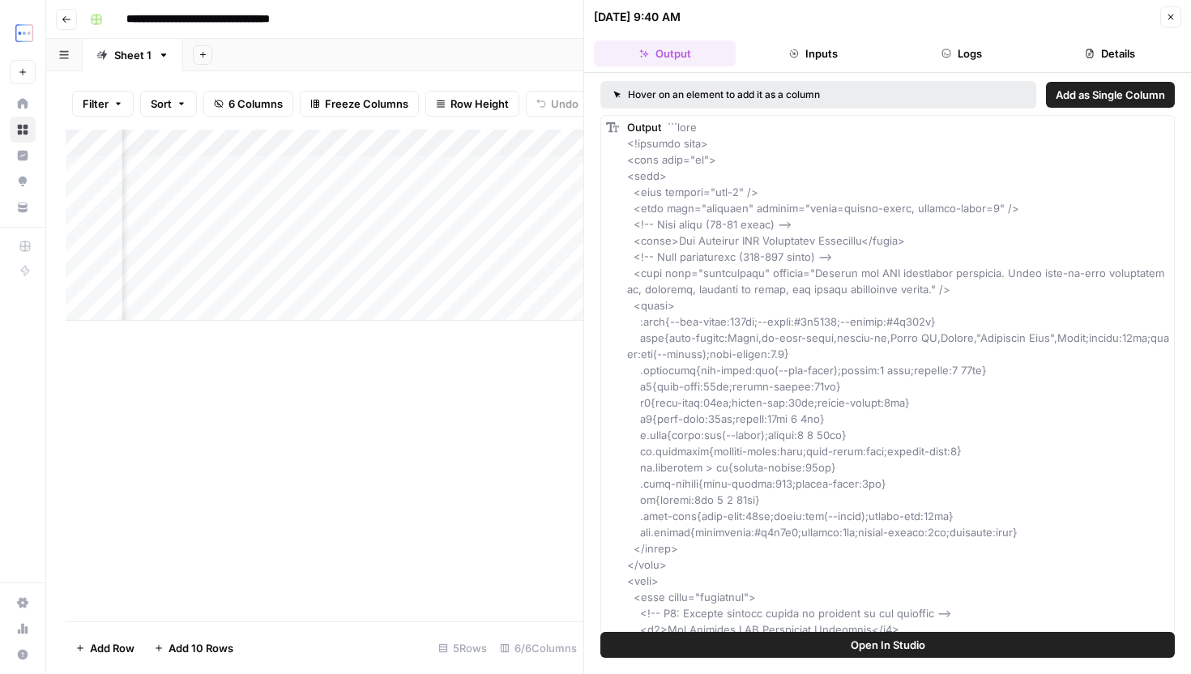
click at [944, 47] on button "Logs" at bounding box center [962, 54] width 142 height 26
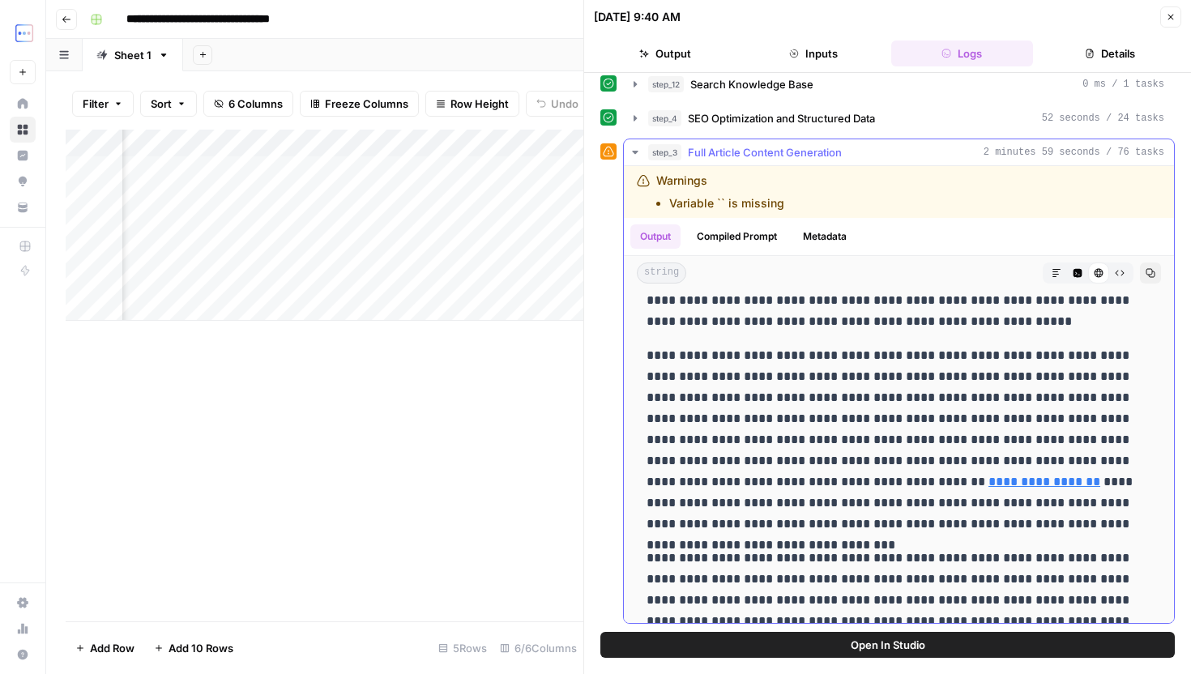
scroll to position [8340, 0]
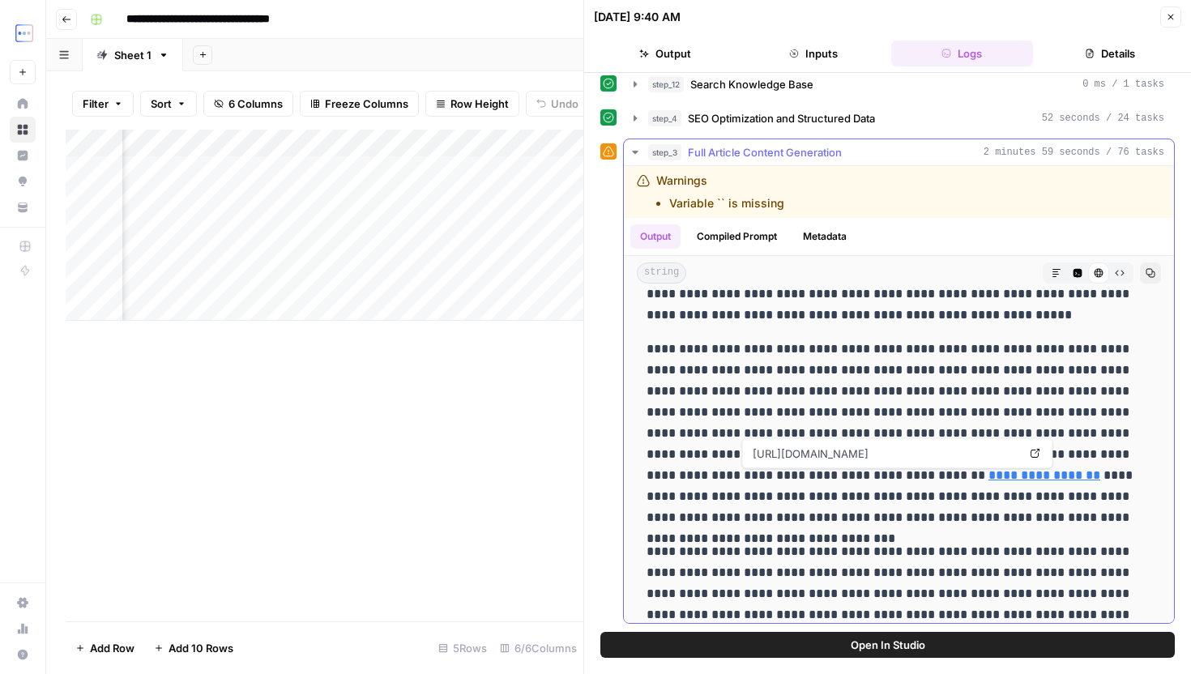
click at [988, 477] on link "**********" at bounding box center [1044, 475] width 112 height 12
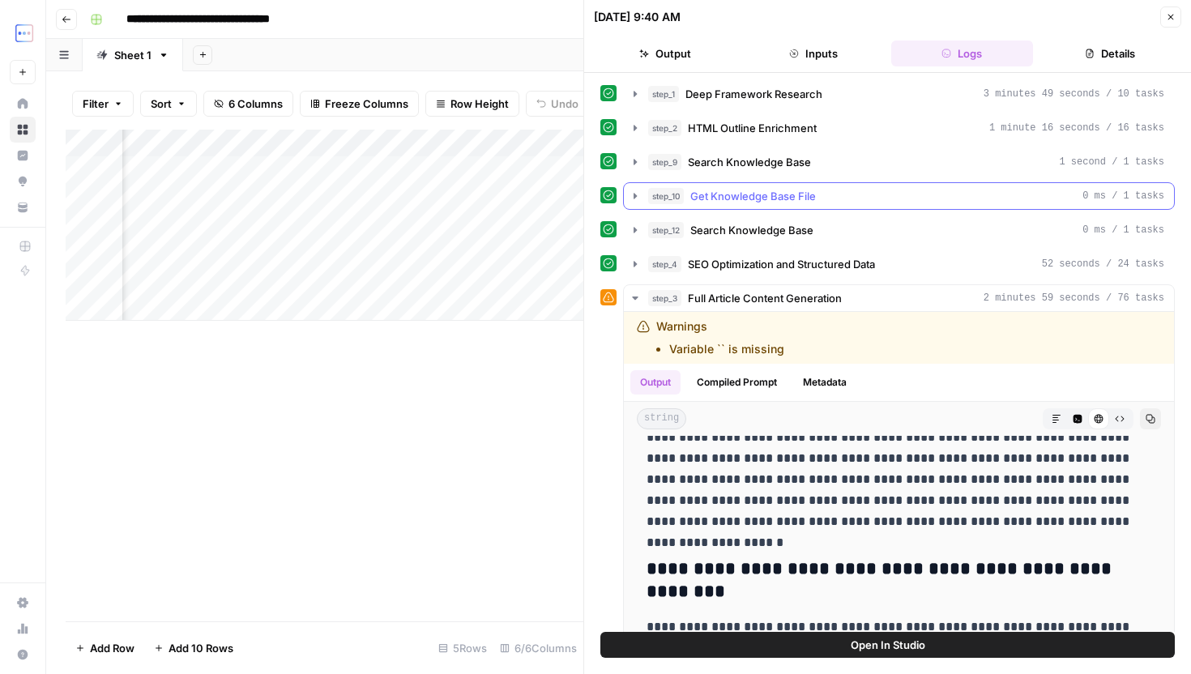
scroll to position [0, 0]
click at [811, 228] on span "Search Knowledge Base" at bounding box center [751, 231] width 123 height 16
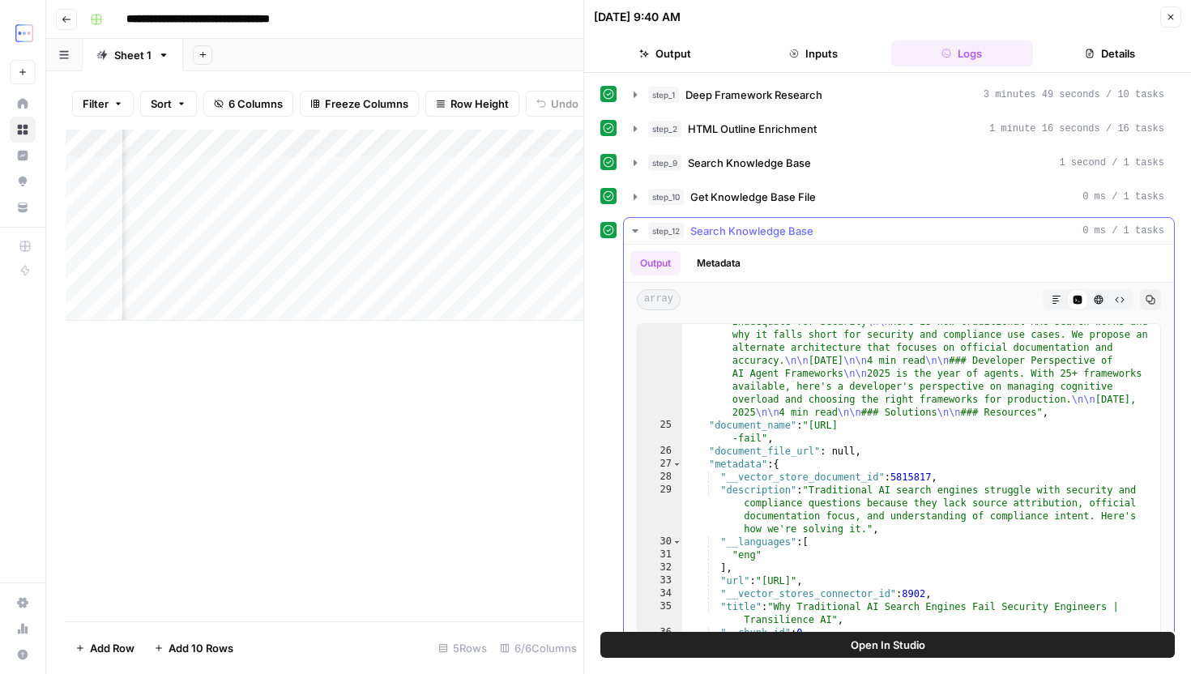
scroll to position [1448, 0]
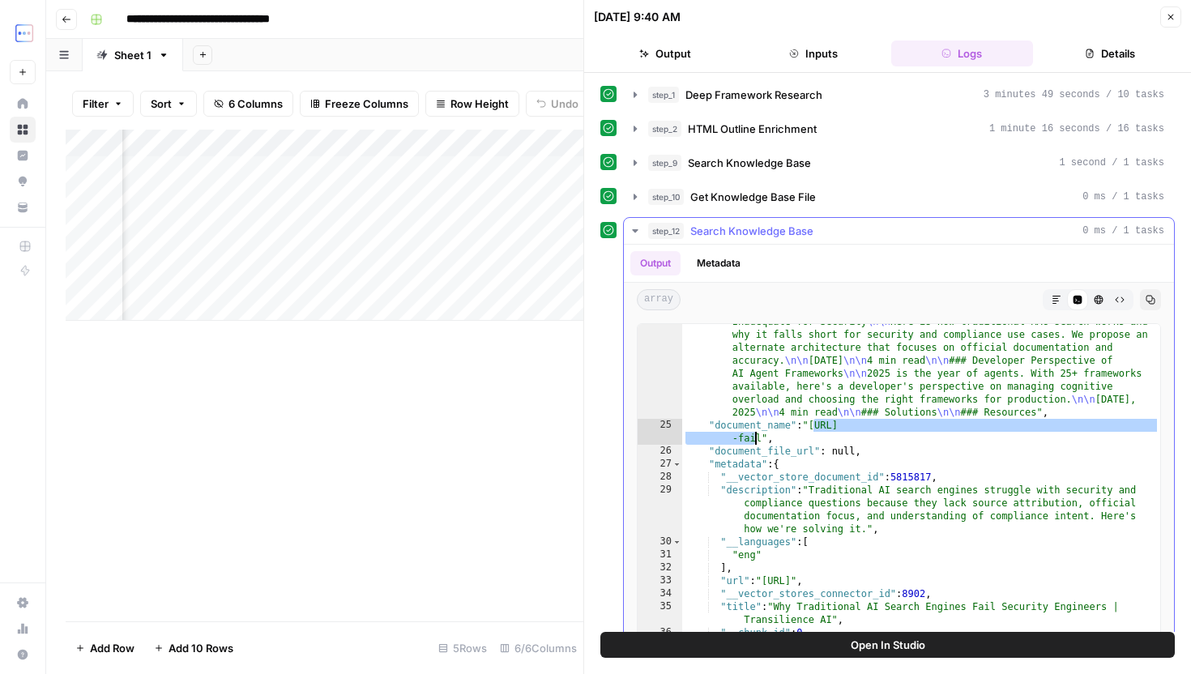
drag, startPoint x: 816, startPoint y: 425, endPoint x: 754, endPoint y: 437, distance: 62.6
click at [754, 437] on div ""content" : "# Why Traditional AI Search Engines Fail Security Engineers \n\n W…" at bounding box center [921, 105] width 478 height 1291
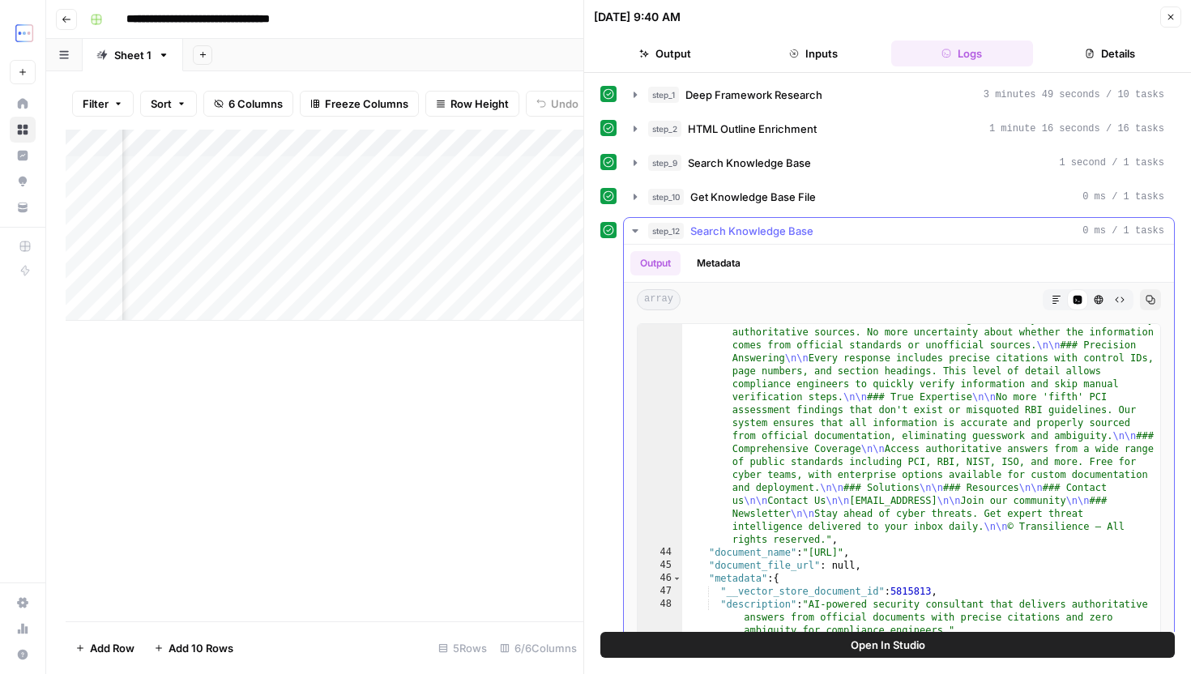
scroll to position [1958, 0]
drag, startPoint x: 813, startPoint y: 550, endPoint x: 1086, endPoint y: 551, distance: 273.0
click at [1086, 551] on div ""content" : "# Cyber Consultant - AI-Powered Security Consultant | Transilience…" at bounding box center [921, 541] width 478 height 668
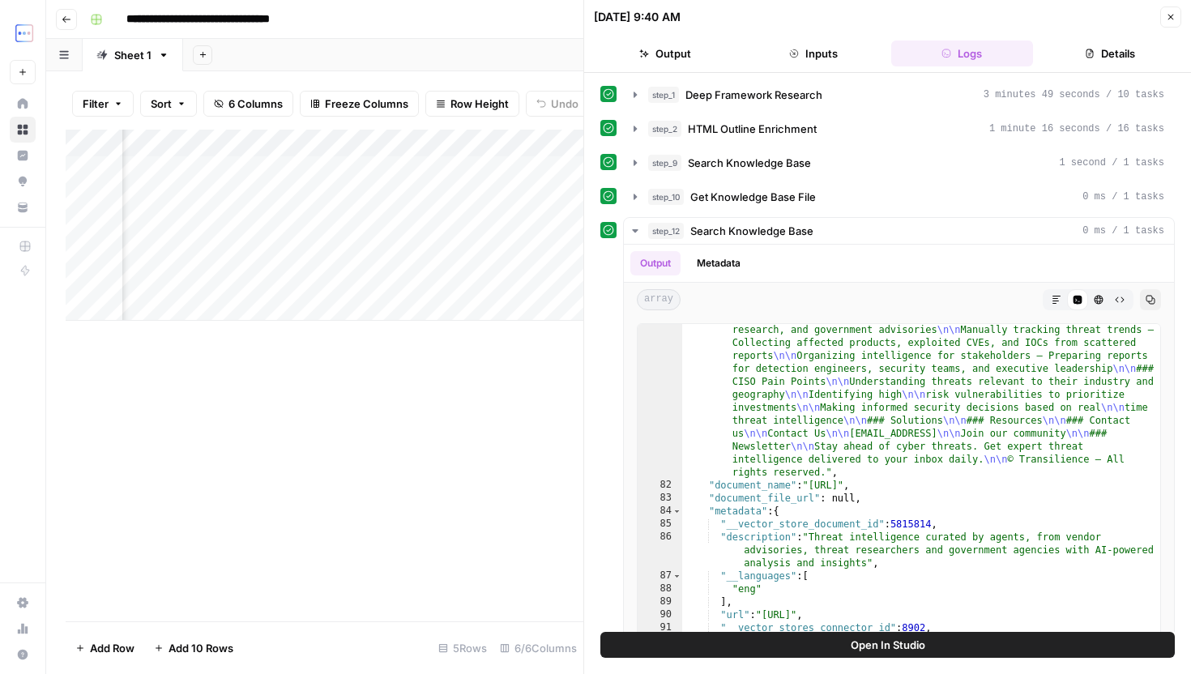
scroll to position [553, 0]
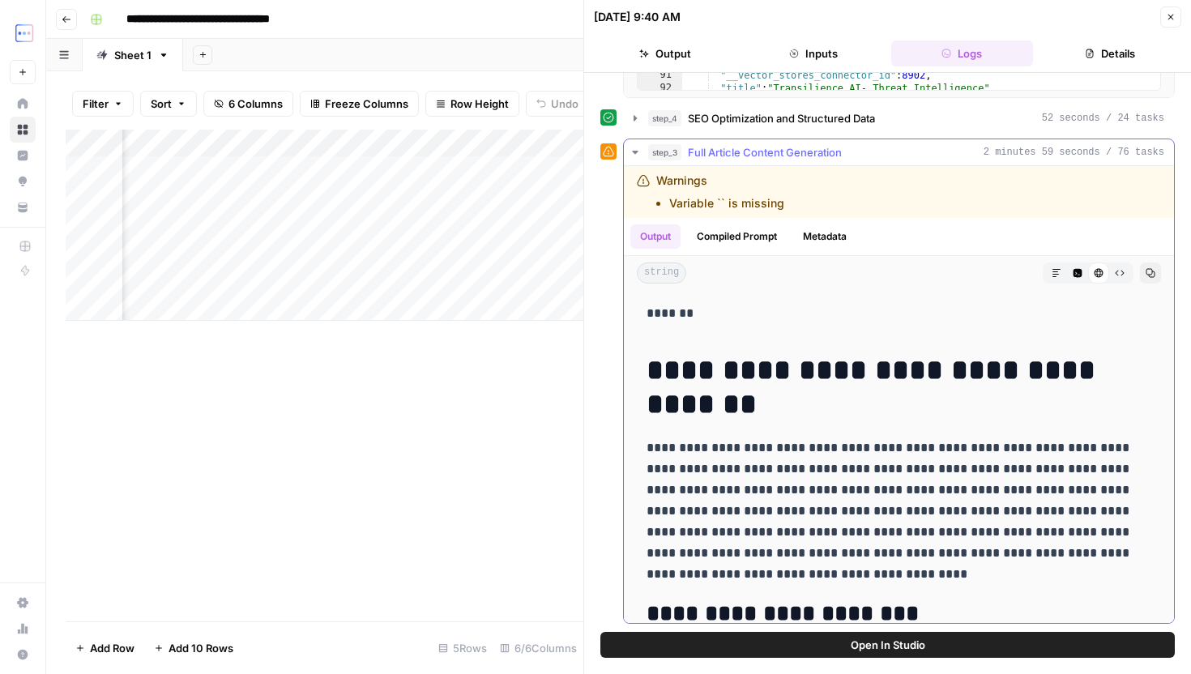
drag, startPoint x: 642, startPoint y: 361, endPoint x: 956, endPoint y: 541, distance: 361.8
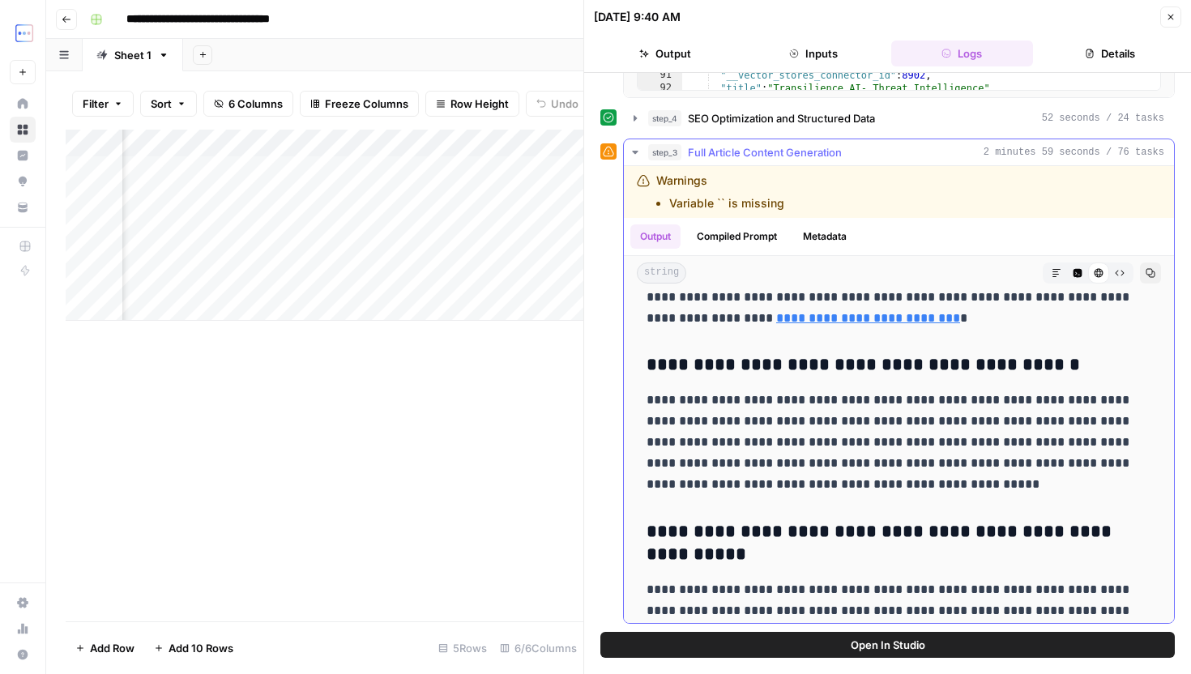
scroll to position [10214, 0]
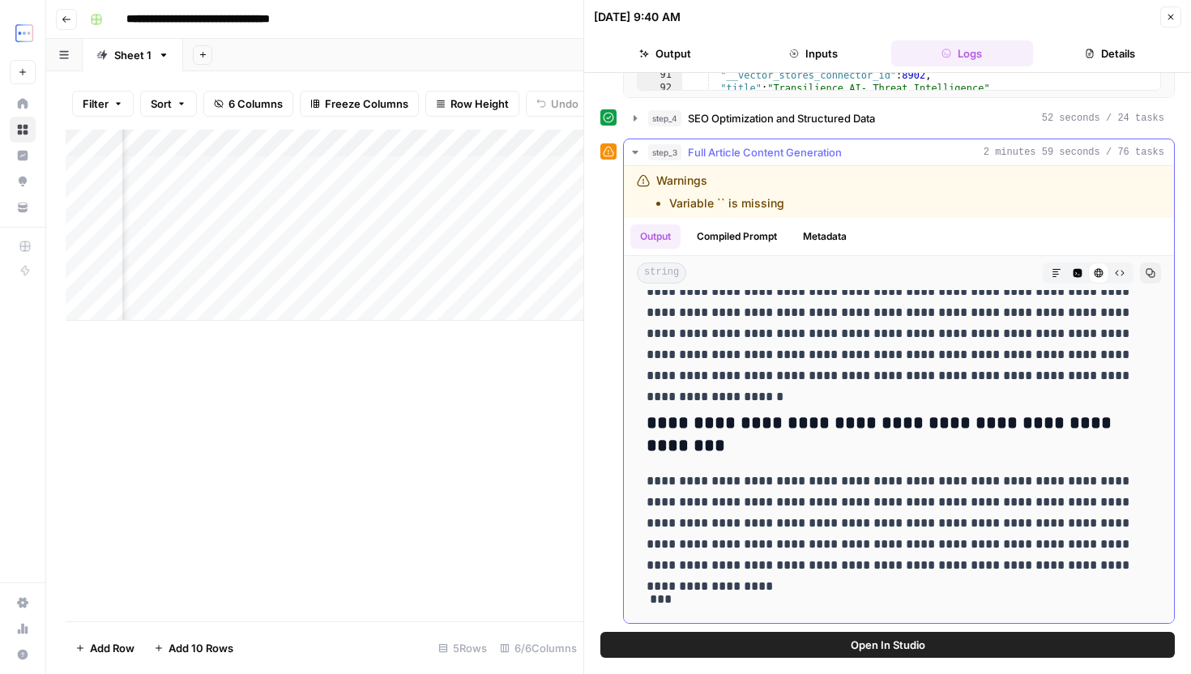
click at [1116, 561] on p "**********" at bounding box center [898, 523] width 505 height 105
copy div "**********"
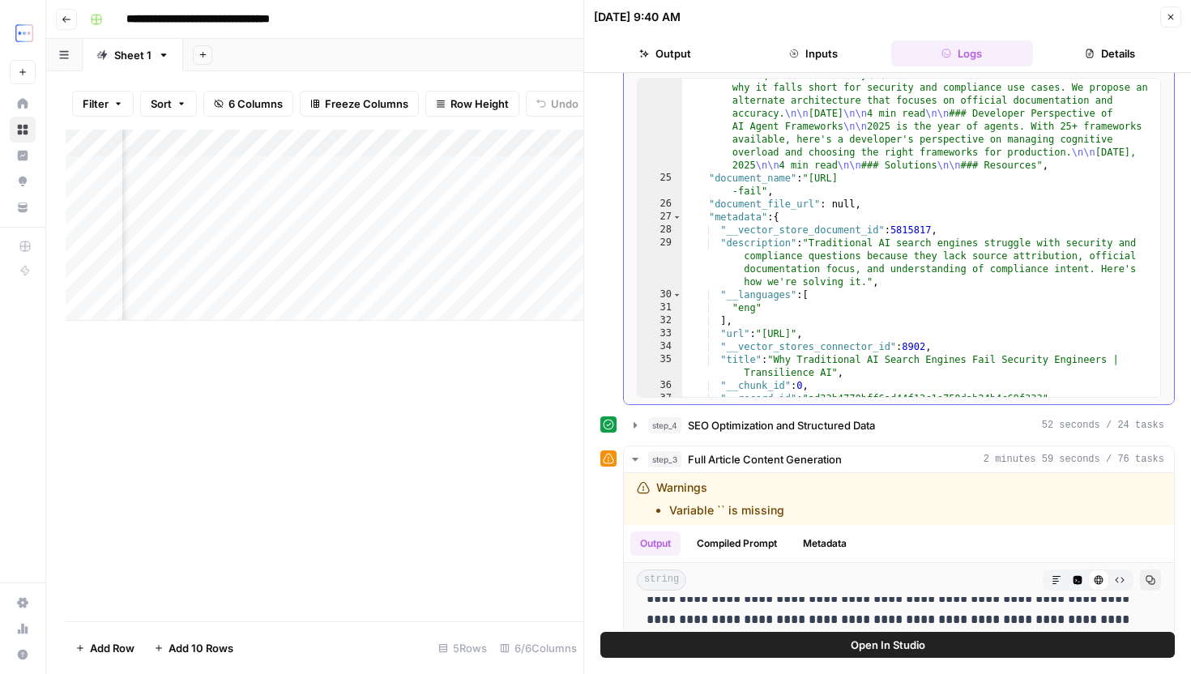
scroll to position [1450, 0]
drag, startPoint x: 814, startPoint y: 177, endPoint x: 758, endPoint y: 195, distance: 58.9
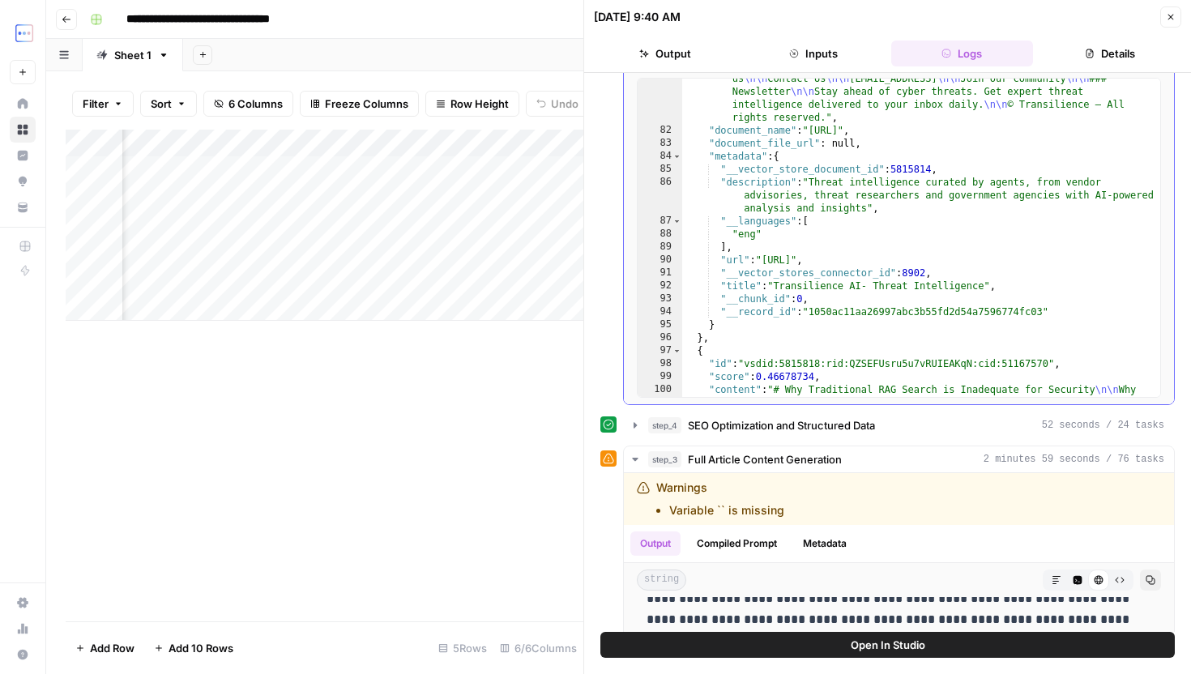
scroll to position [3920, 0]
drag, startPoint x: 814, startPoint y: 129, endPoint x: 1099, endPoint y: 134, distance: 284.4
click at [1099, 134] on div ""content" : "# Transilience AI - Autonomous AI Agents for Cyber Defense \n\n Tr…" at bounding box center [921, 627] width 478 height 1576
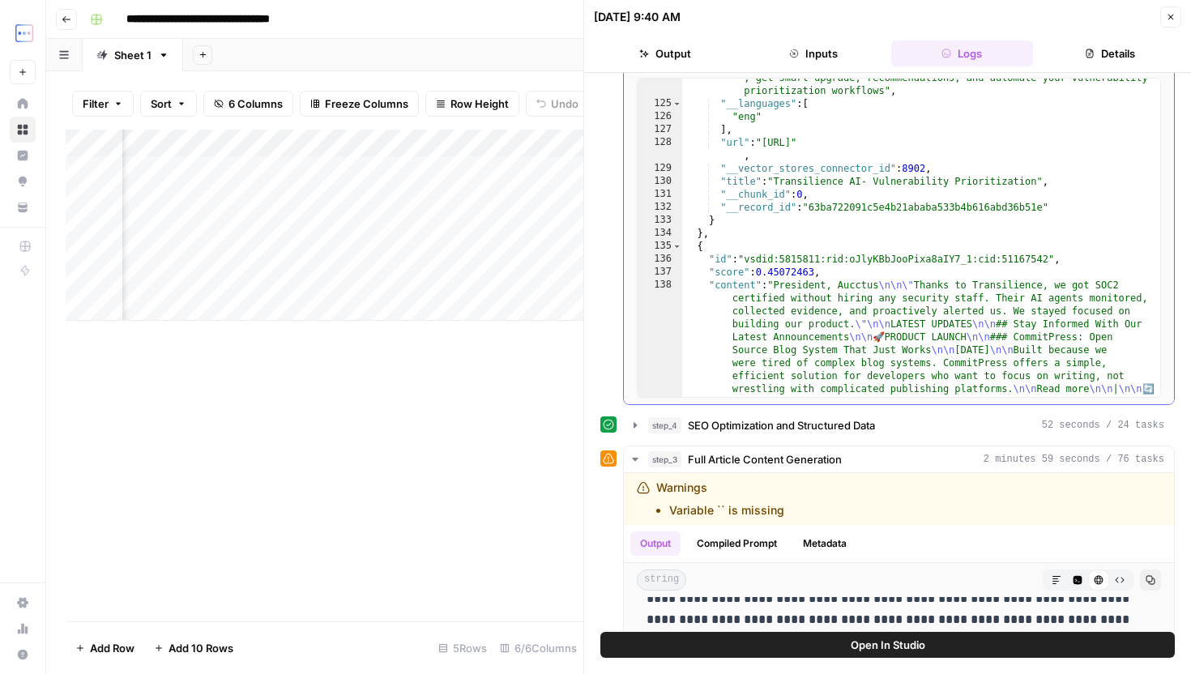
scroll to position [5944, 0]
drag, startPoint x: 767, startPoint y: 143, endPoint x: 967, endPoint y: 143, distance: 200.1
click at [967, 143] on div ""description" : "Harness the power of AI to do vulnerability prioritization , g…" at bounding box center [921, 431] width 478 height 746
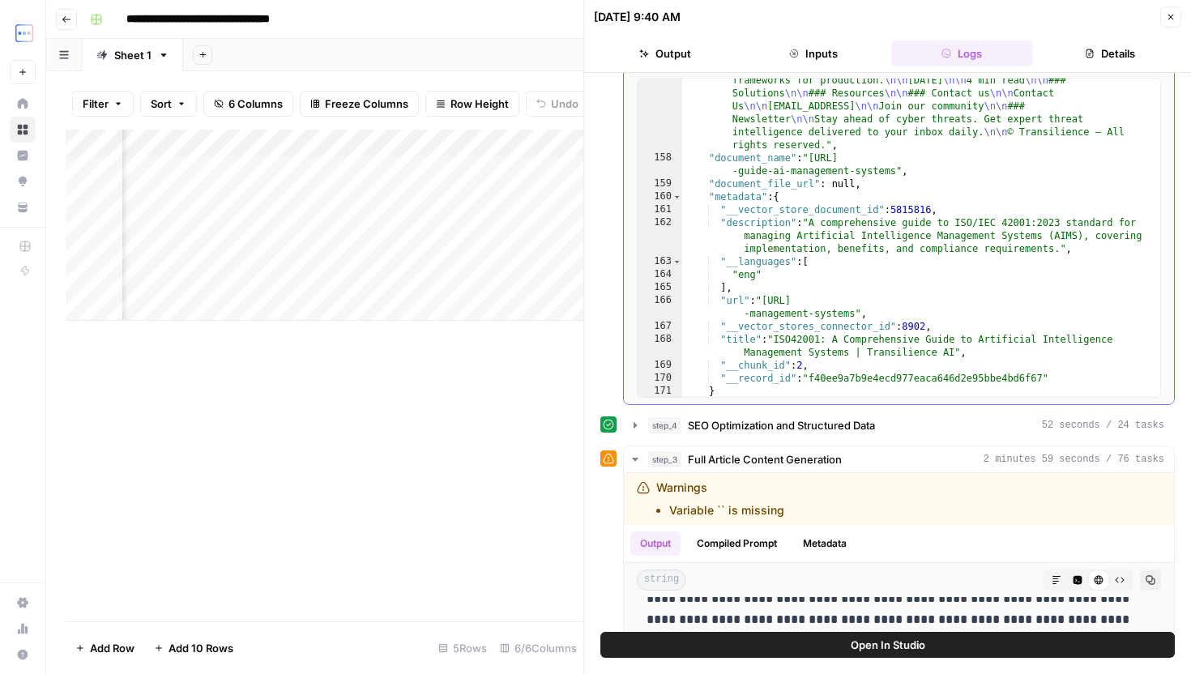
scroll to position [7328, 0]
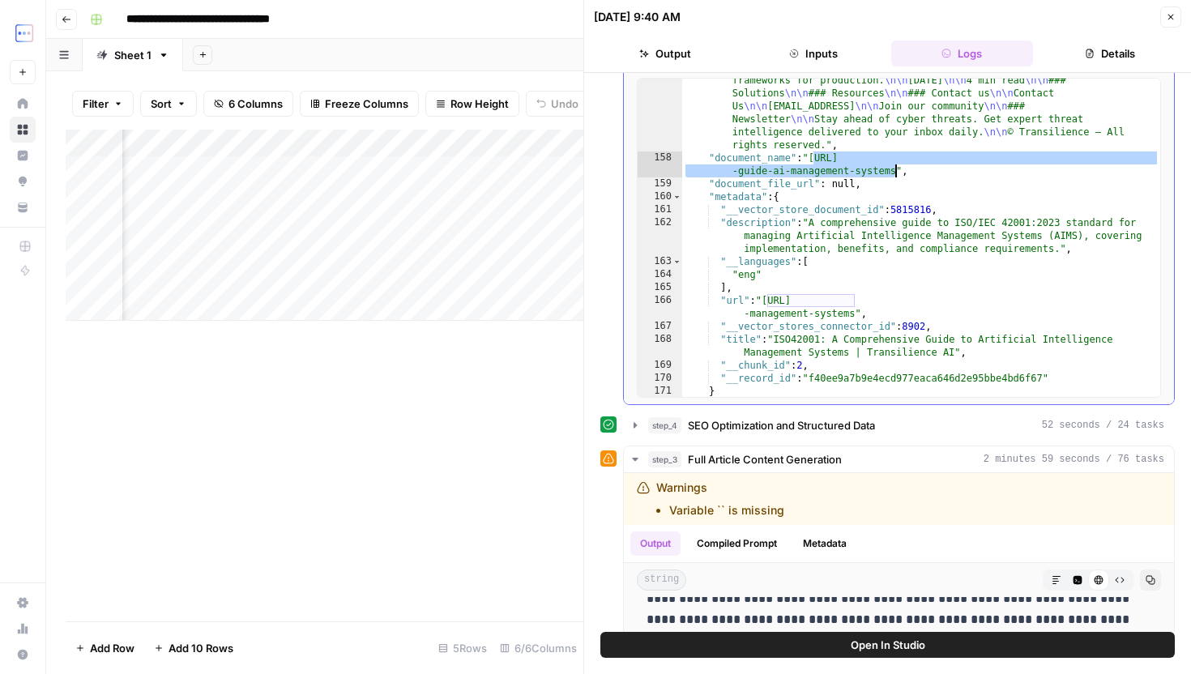
drag, startPoint x: 815, startPoint y: 156, endPoint x: 895, endPoint y: 168, distance: 81.0
click at [895, 168] on div ""content" : "## Mandatory Documents: \n\n An entity is required to maintain the…" at bounding box center [921, 12] width 478 height 941
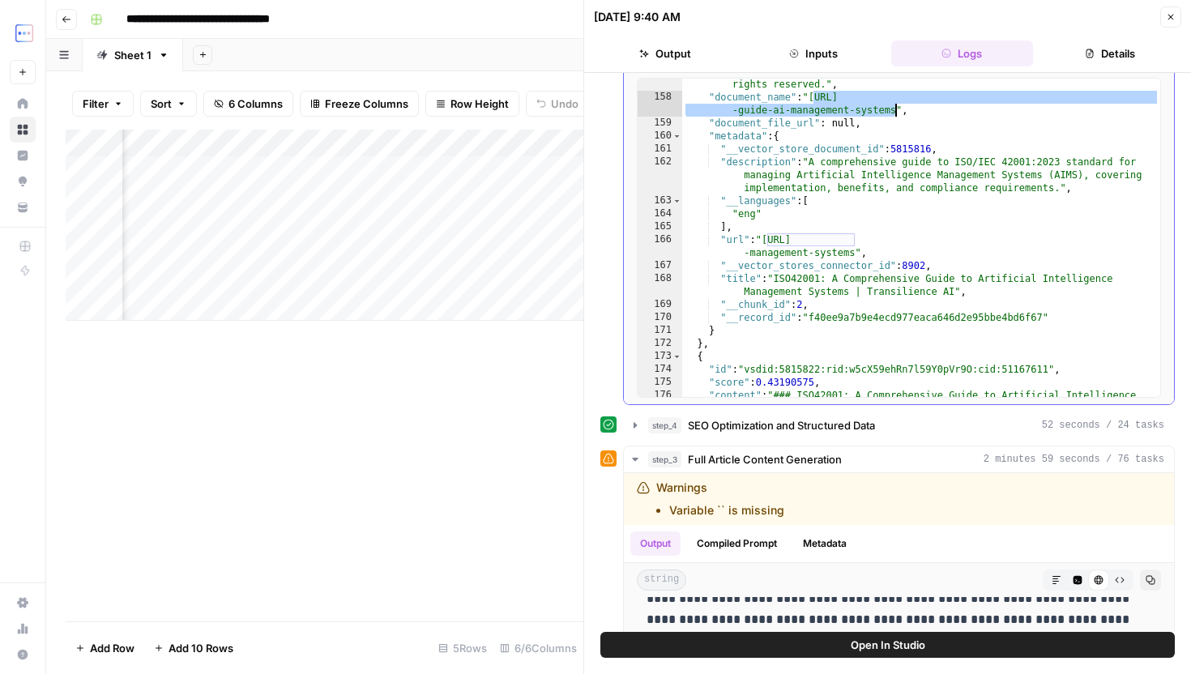
scroll to position [7396, 0]
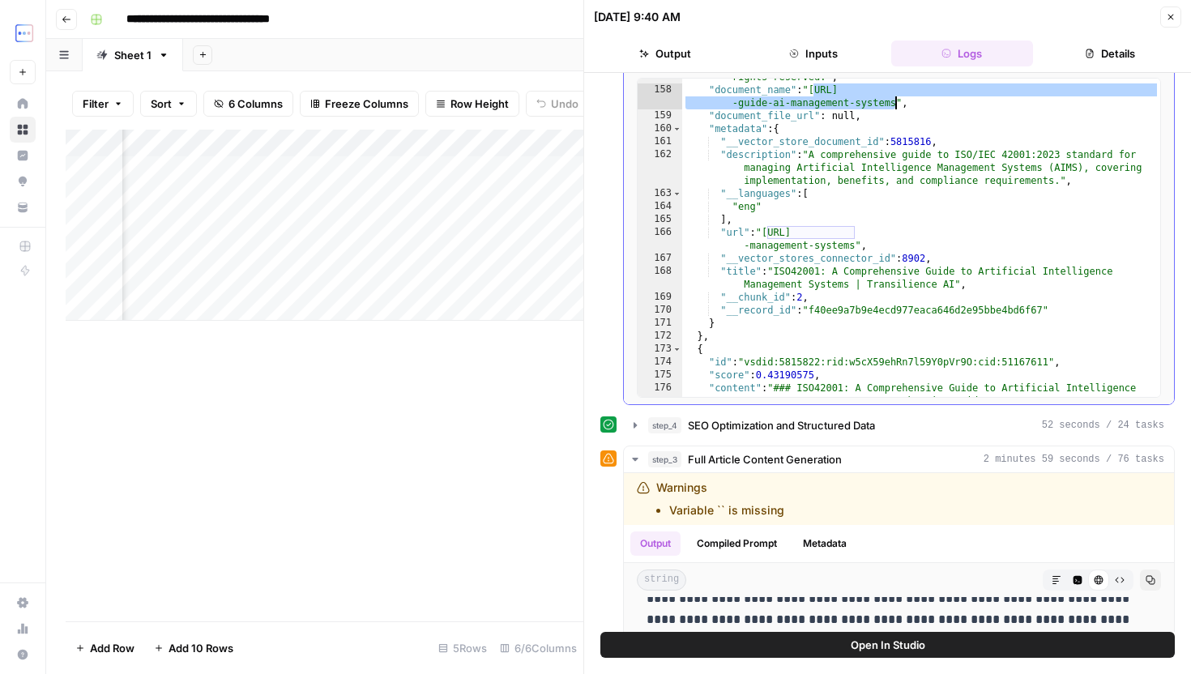
click at [869, 285] on div ""content" : "## Mandatory Documents: \n\n An entity is required to maintain the…" at bounding box center [921, 54] width 478 height 1161
type textarea "**********"
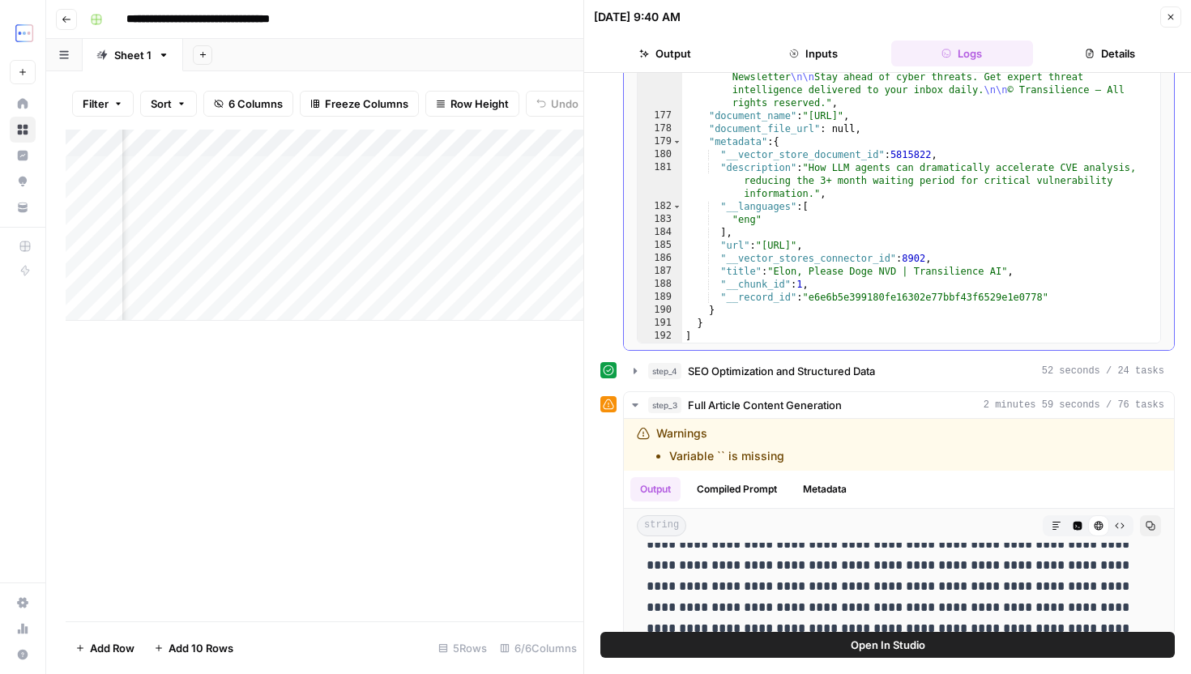
scroll to position [327, 0]
